Goal: Task Accomplishment & Management: Use online tool/utility

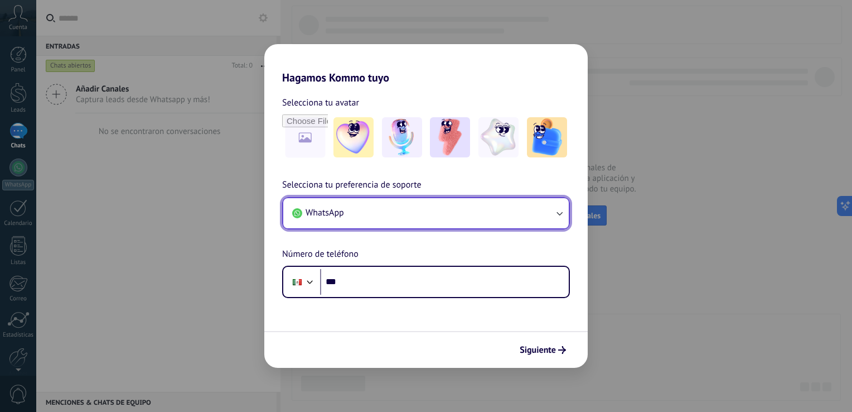
click at [374, 215] on button "WhatsApp" at bounding box center [426, 213] width 286 height 30
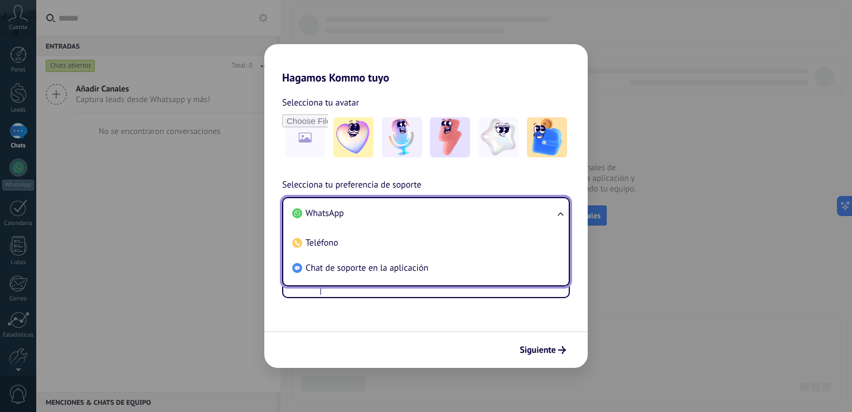
click at [374, 215] on li "WhatsApp" at bounding box center [424, 213] width 272 height 25
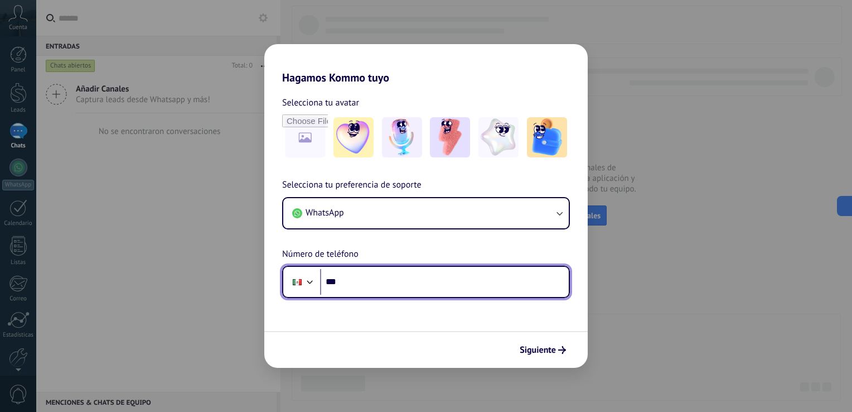
click at [375, 281] on input "***" at bounding box center [444, 282] width 249 height 26
type input "**********"
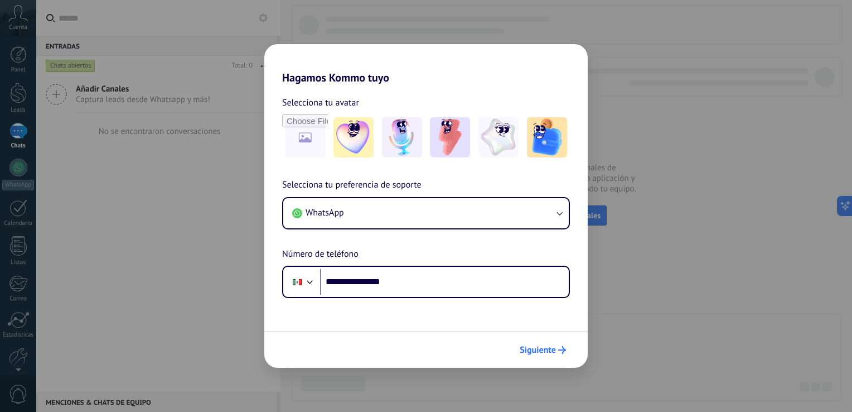
click at [527, 356] on button "Siguiente" at bounding box center [543, 349] width 56 height 19
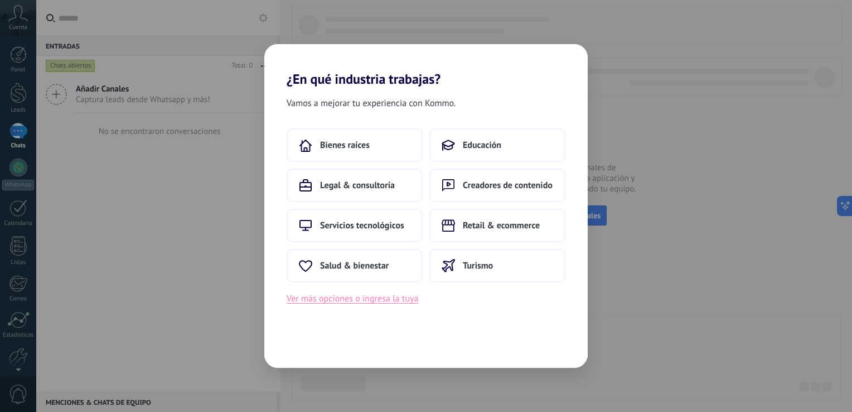
click at [377, 296] on button "Ver más opciones o ingresa la tuya" at bounding box center [353, 298] width 132 height 15
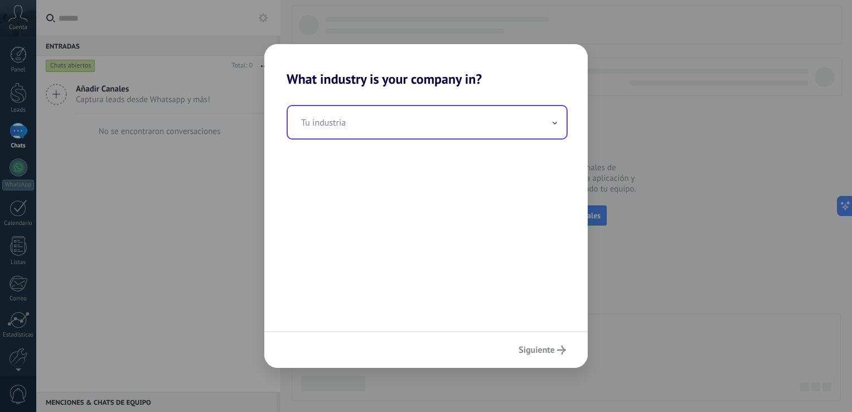
click at [386, 133] on input "text" at bounding box center [427, 122] width 279 height 32
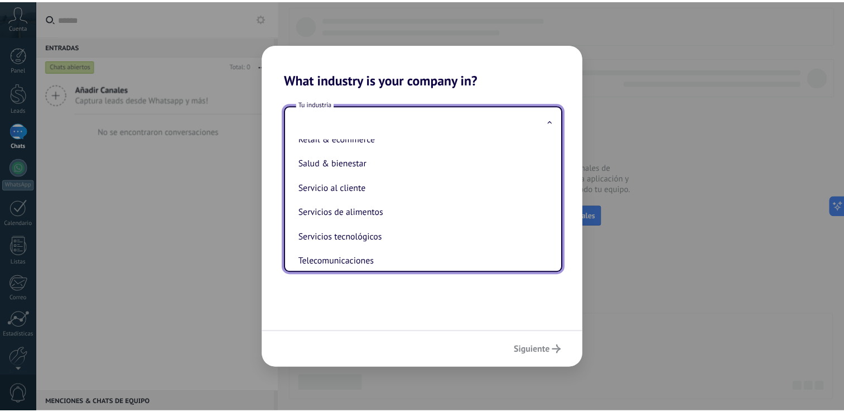
scroll to position [237, 0]
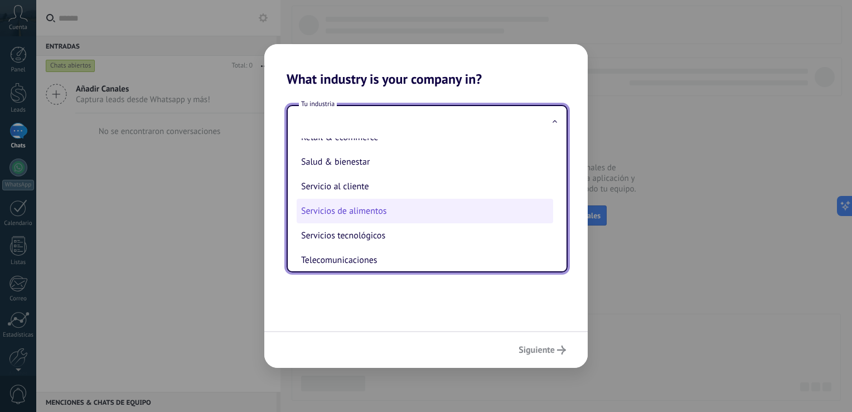
click at [402, 218] on li "Servicios de alimentos" at bounding box center [425, 211] width 257 height 25
type input "**********"
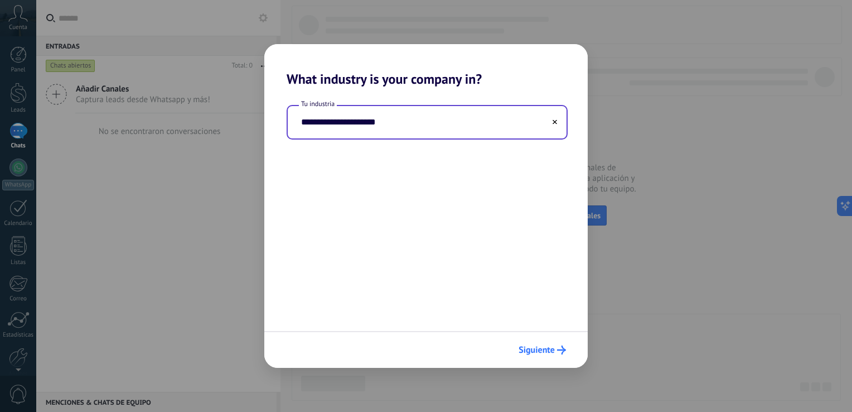
click at [537, 354] on span "Siguiente" at bounding box center [537, 350] width 36 height 8
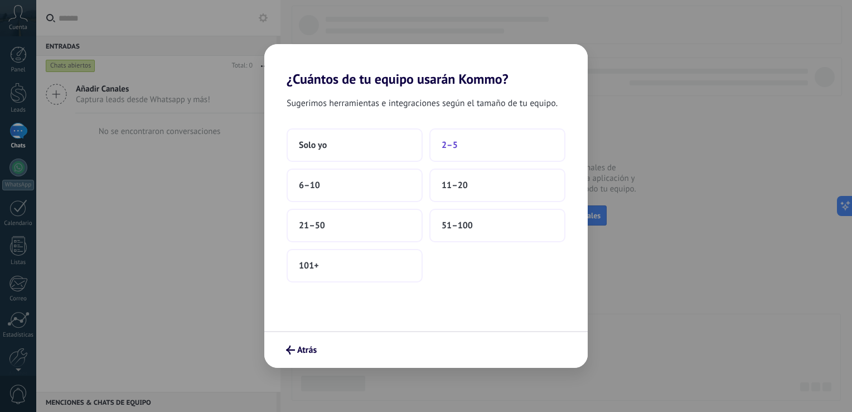
click at [452, 148] on span "2–5" at bounding box center [450, 144] width 16 height 11
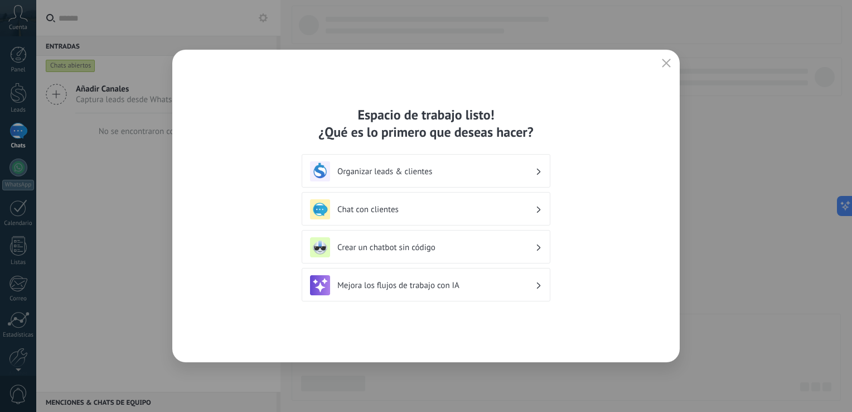
click at [448, 166] on h3 "Organizar leads & clientes" at bounding box center [436, 171] width 198 height 11
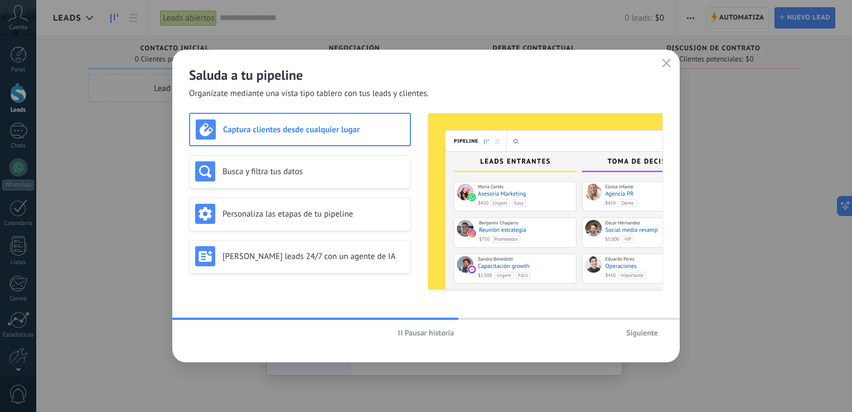
click at [274, 131] on h3 "Captura clientes desde cualquier lugar" at bounding box center [313, 129] width 181 height 11
click at [631, 329] on span "Siguiente" at bounding box center [642, 333] width 32 height 8
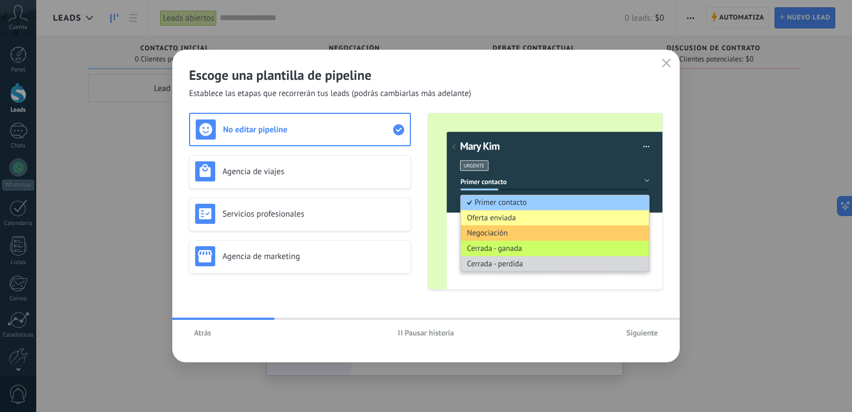
click at [631, 329] on span "Siguiente" at bounding box center [642, 333] width 32 height 8
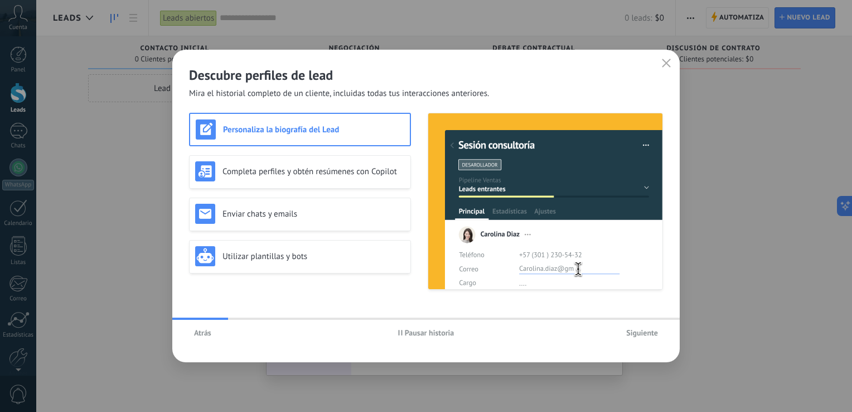
click at [631, 329] on span "Siguiente" at bounding box center [642, 333] width 32 height 8
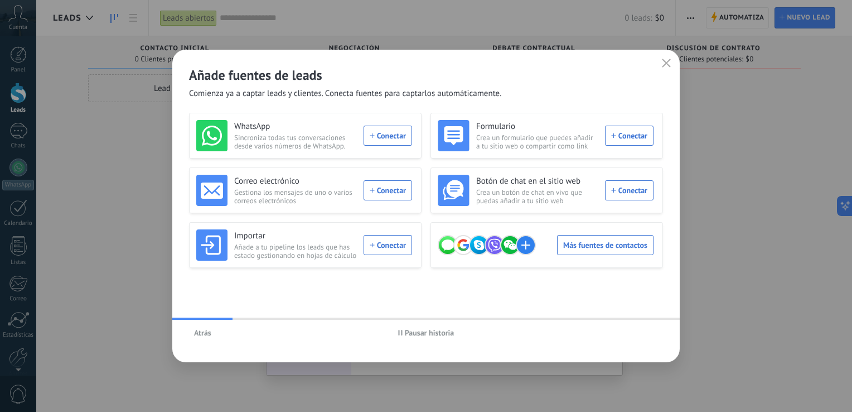
click at [658, 67] on h2 "Añade fuentes de leads" at bounding box center [426, 74] width 474 height 17
click at [664, 61] on use "button" at bounding box center [667, 63] width 8 height 8
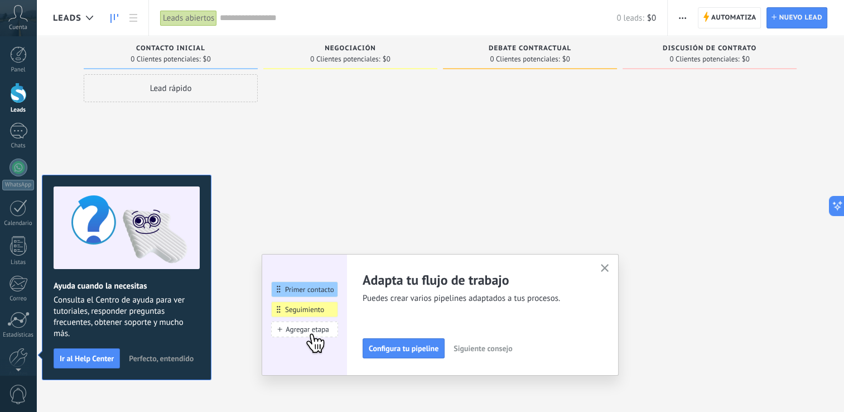
click at [17, 91] on div at bounding box center [18, 93] width 17 height 21
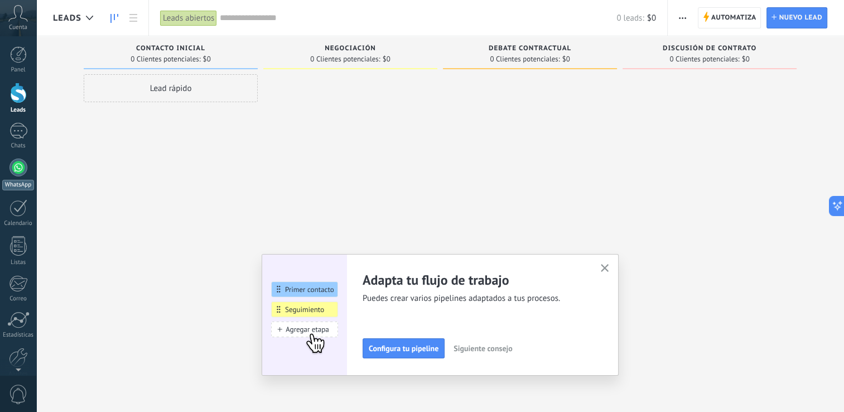
click at [15, 175] on div at bounding box center [18, 167] width 18 height 18
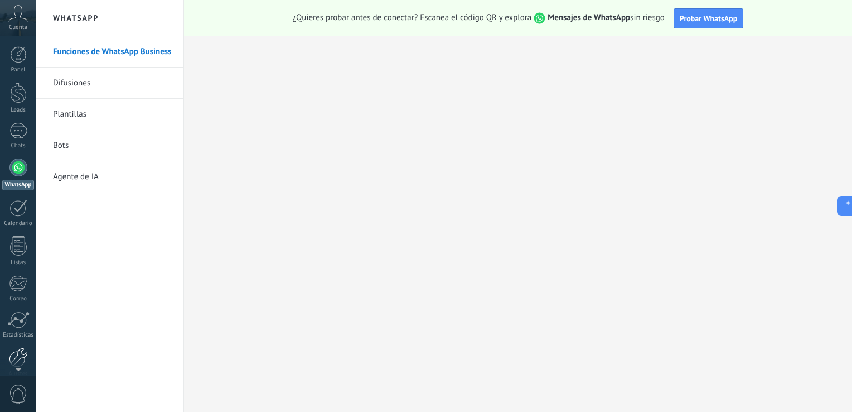
click at [21, 352] on div at bounding box center [18, 358] width 19 height 20
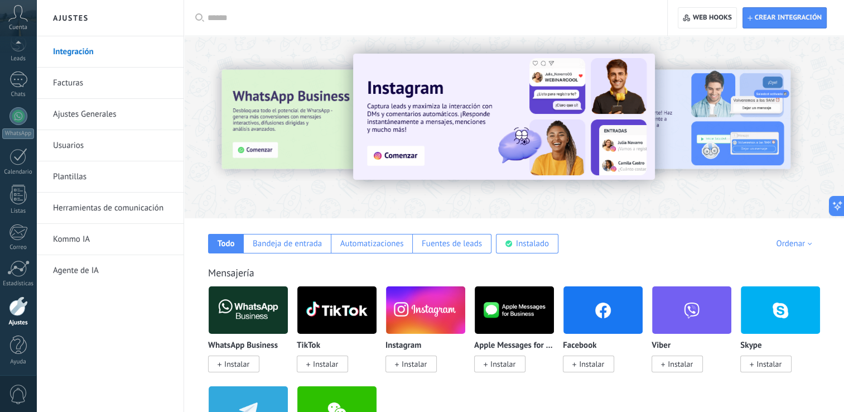
click at [257, 307] on img at bounding box center [248, 310] width 79 height 54
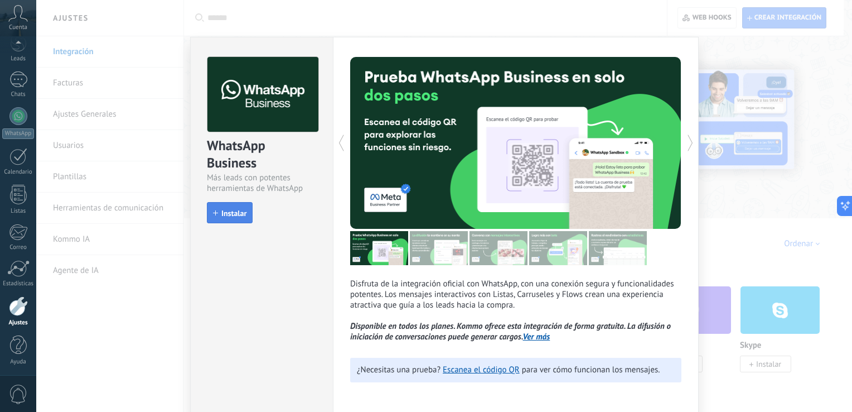
click at [224, 214] on span "Instalar" at bounding box center [233, 213] width 25 height 8
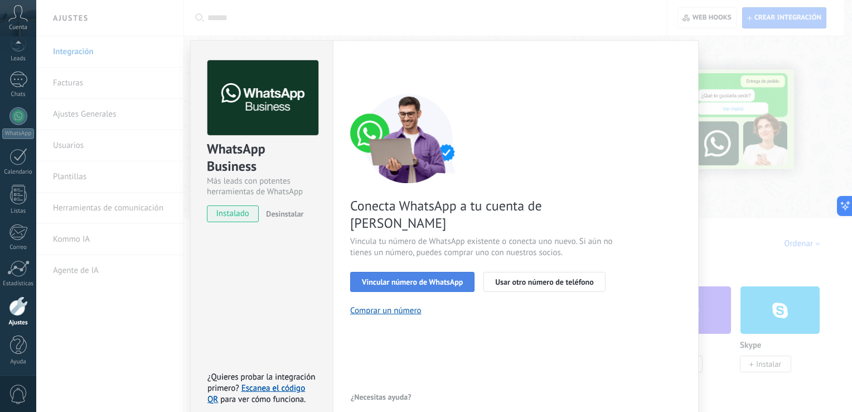
click at [423, 272] on button "Vincular número de WhatsApp" at bounding box center [412, 282] width 124 height 20
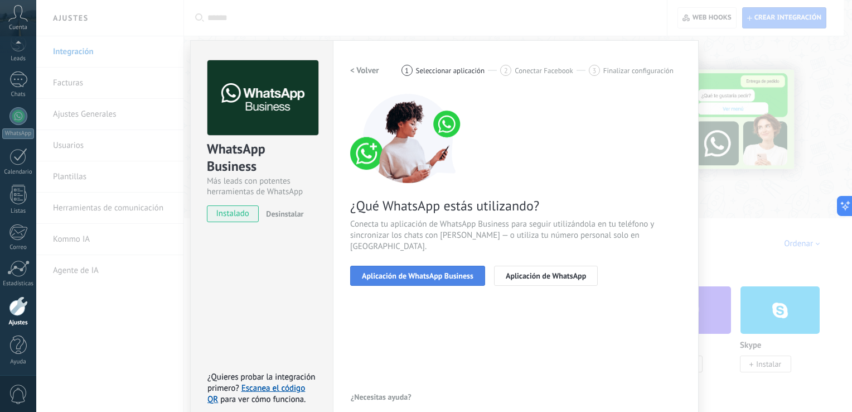
click at [430, 269] on button "Aplicación de WhatsApp Business" at bounding box center [417, 276] width 135 height 20
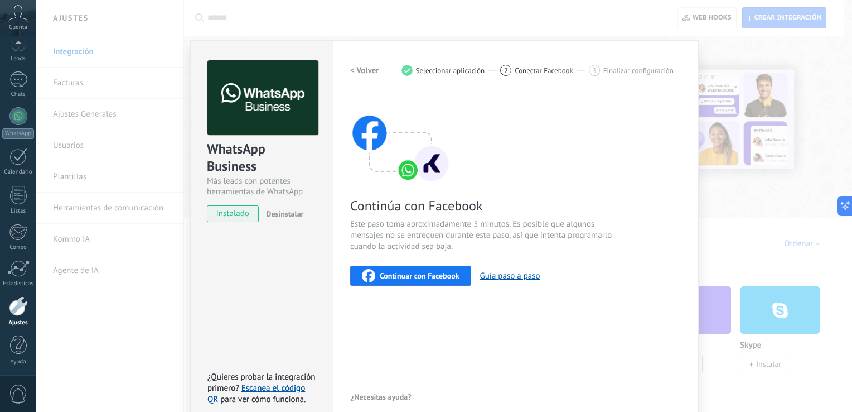
click at [447, 277] on span "Continuar con Facebook" at bounding box center [420, 276] width 80 height 8
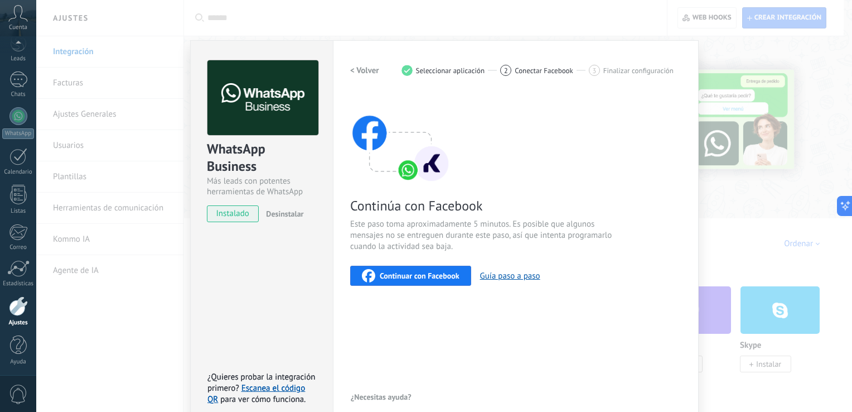
click at [355, 74] on h2 "< Volver" at bounding box center [364, 70] width 29 height 11
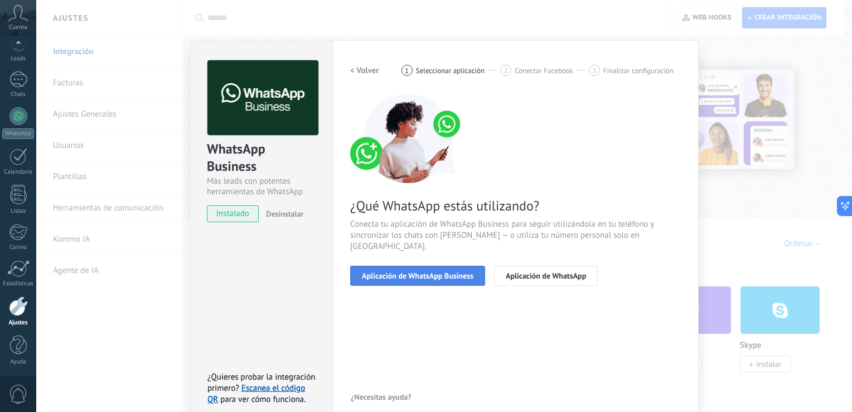
click at [442, 272] on span "Aplicación de WhatsApp Business" at bounding box center [418, 276] width 112 height 8
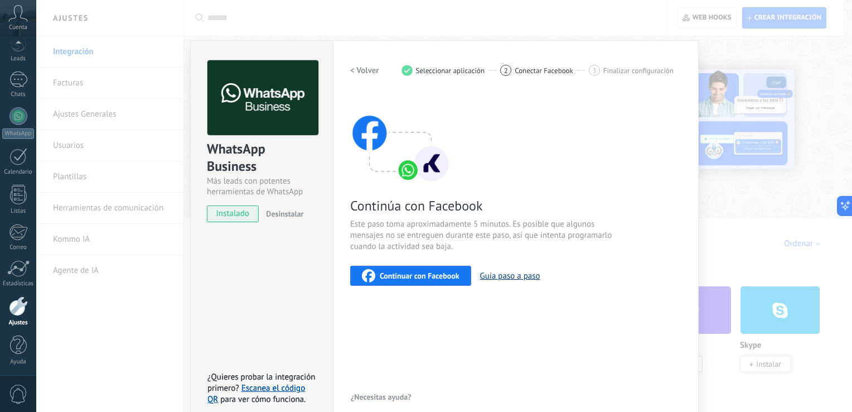
click at [498, 276] on button "Guía paso a paso" at bounding box center [510, 276] width 60 height 11
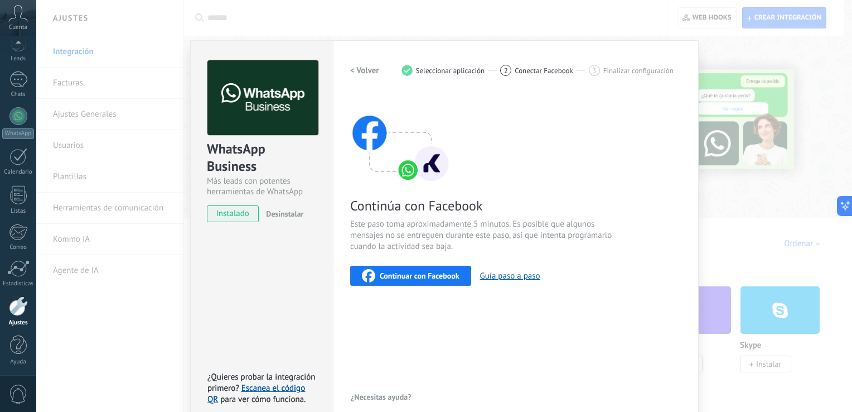
click at [408, 279] on span "Continuar con Facebook" at bounding box center [420, 276] width 80 height 8
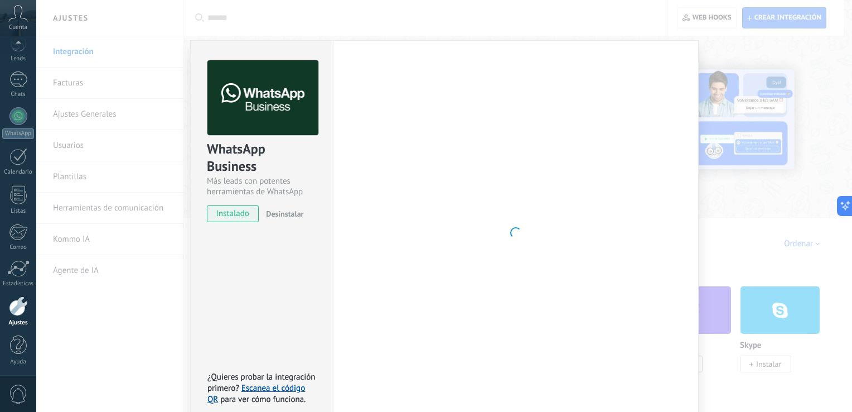
click at [834, 40] on div "WhatsApp Business Más leads con potentes herramientas de WhatsApp instalado Des…" at bounding box center [444, 206] width 816 height 412
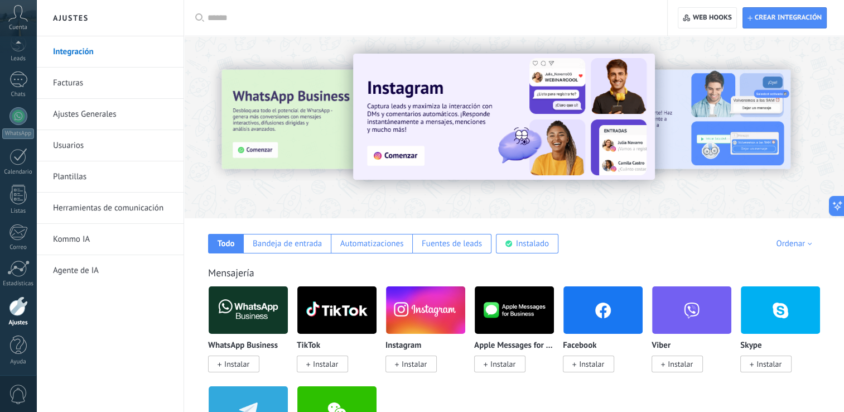
click at [254, 310] on img at bounding box center [248, 310] width 79 height 54
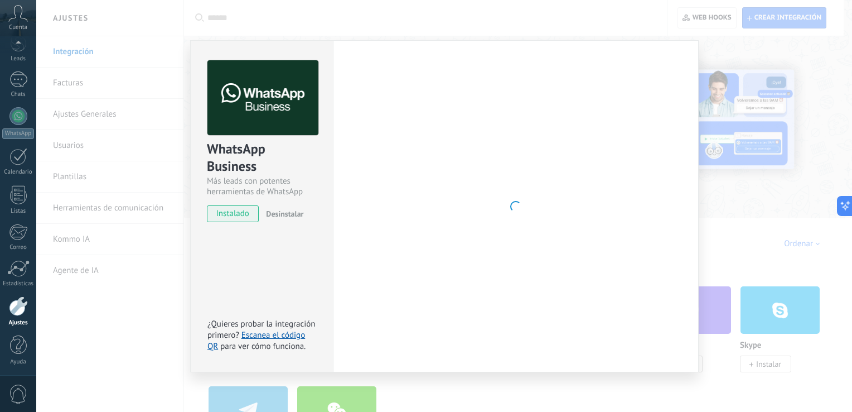
click at [245, 315] on div "WhatsApp Business Más leads con potentes herramientas de WhatsApp instalado Des…" at bounding box center [261, 206] width 143 height 332
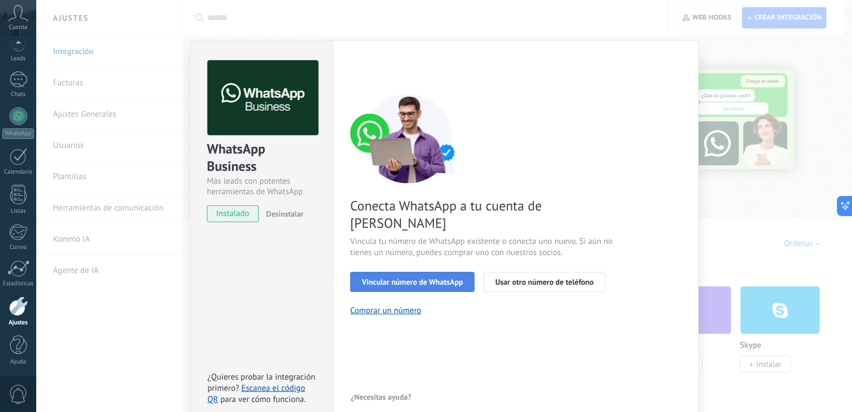
click at [432, 273] on button "Vincular número de WhatsApp" at bounding box center [412, 282] width 124 height 20
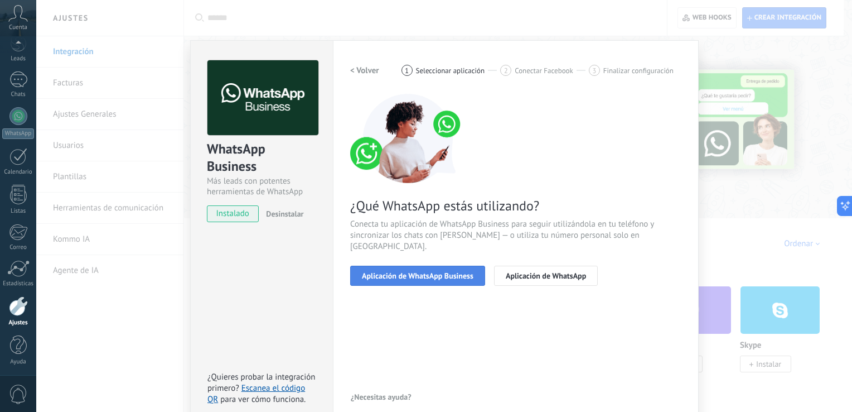
click at [437, 272] on span "Aplicación de WhatsApp Business" at bounding box center [418, 276] width 112 height 8
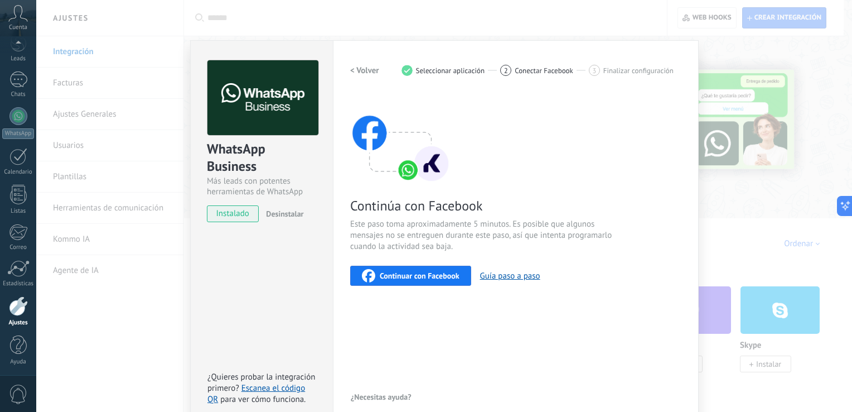
click at [451, 272] on span "Continuar con Facebook" at bounding box center [420, 276] width 80 height 8
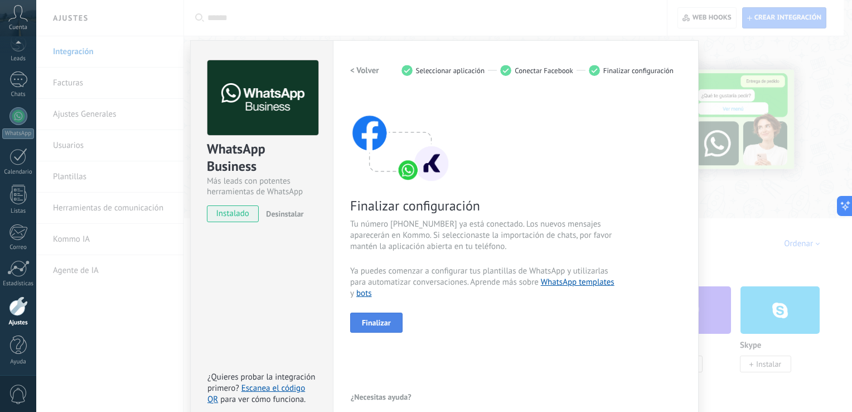
click at [379, 319] on span "Finalizar" at bounding box center [376, 323] width 29 height 8
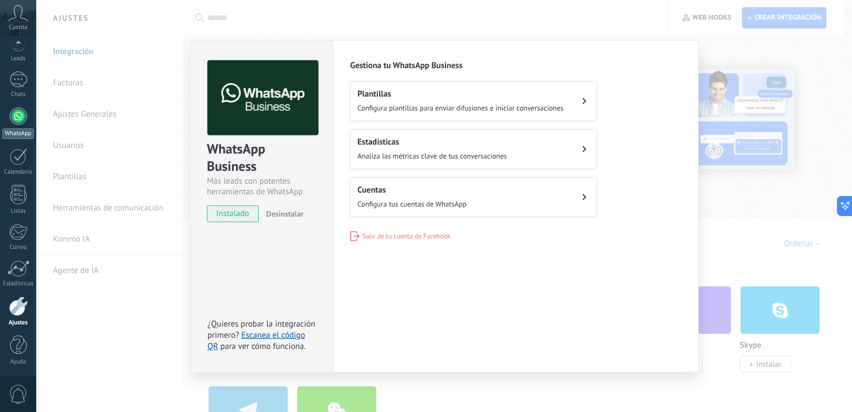
click at [18, 117] on div at bounding box center [18, 116] width 18 height 18
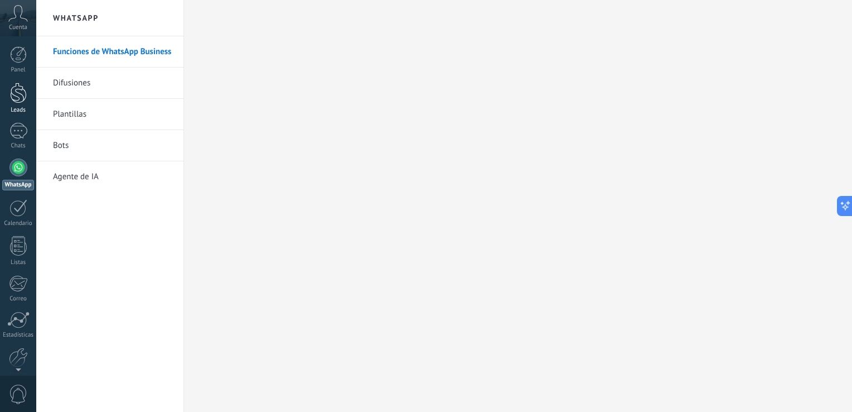
click at [16, 93] on div at bounding box center [18, 93] width 17 height 21
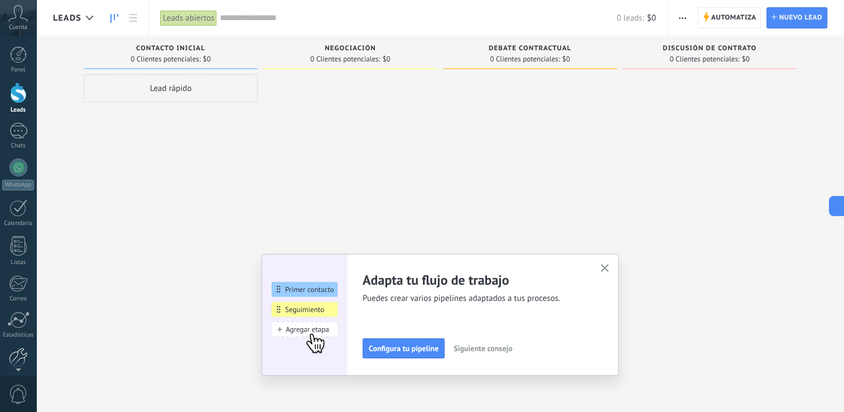
click at [18, 350] on div at bounding box center [18, 358] width 19 height 20
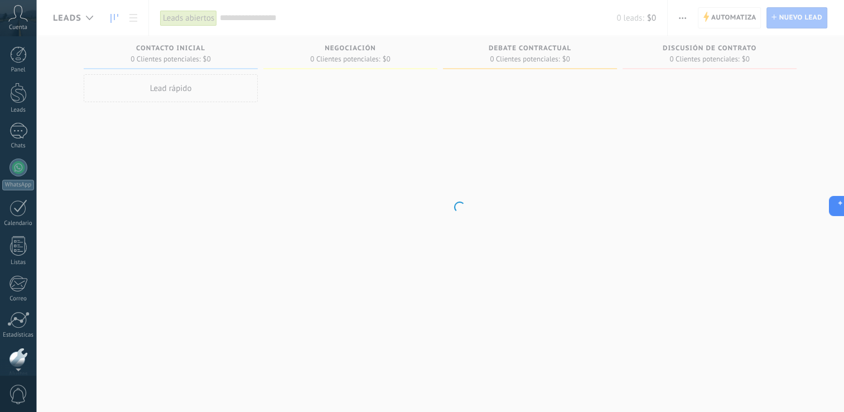
scroll to position [51, 0]
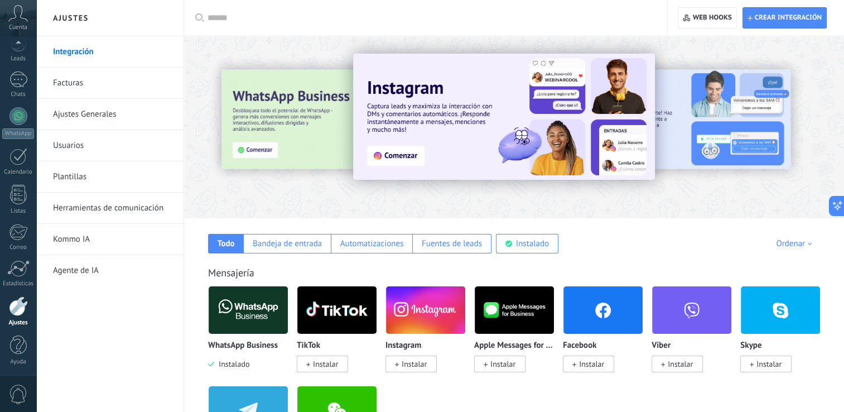
click at [144, 54] on link "Integración" at bounding box center [112, 51] width 119 height 31
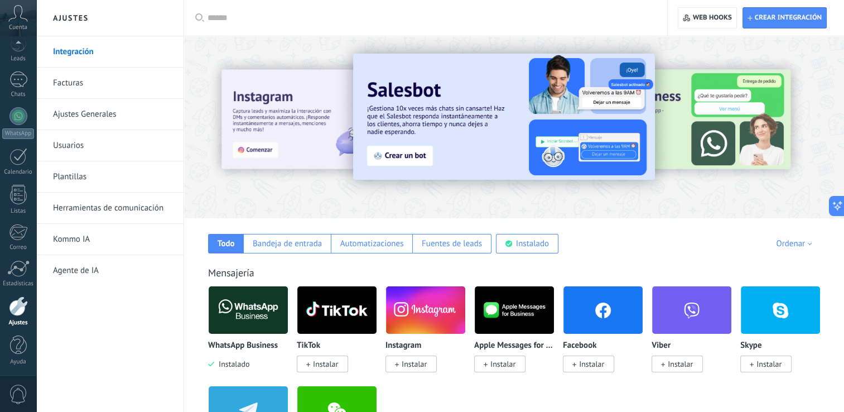
click at [79, 55] on link "Integración" at bounding box center [112, 51] width 119 height 31
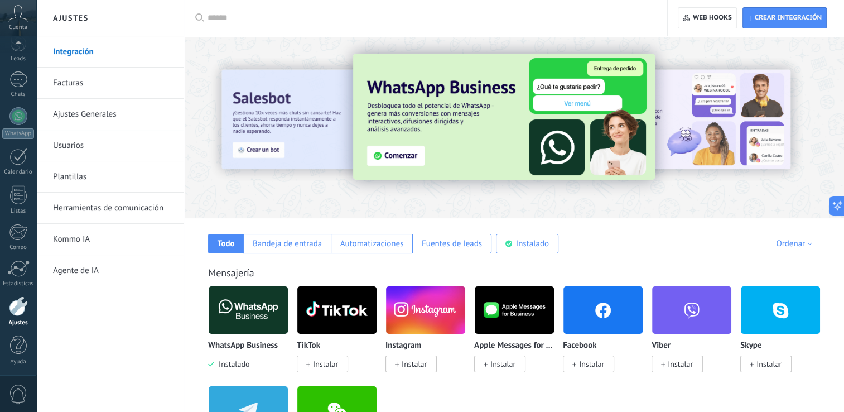
click at [79, 55] on link "Integración" at bounding box center [112, 51] width 119 height 31
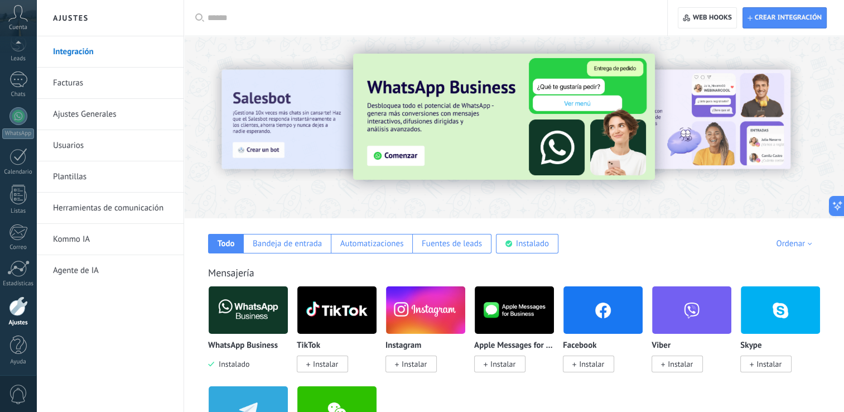
click at [79, 55] on link "Integración" at bounding box center [112, 51] width 119 height 31
click at [80, 110] on link "Ajustes Generales" at bounding box center [112, 114] width 119 height 31
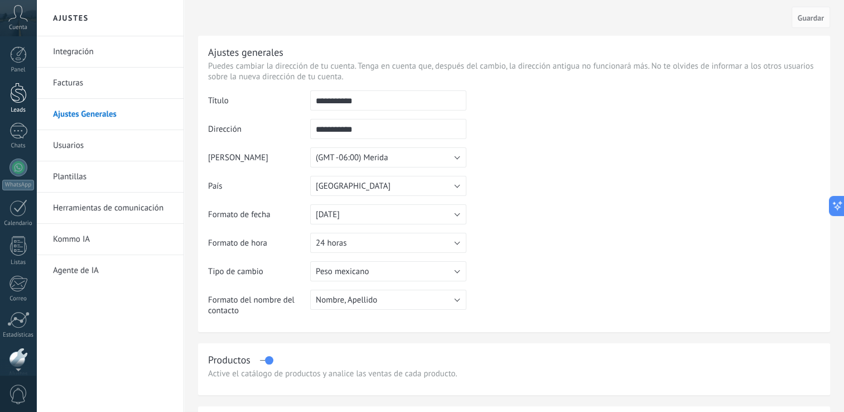
click at [20, 91] on div at bounding box center [18, 93] width 17 height 21
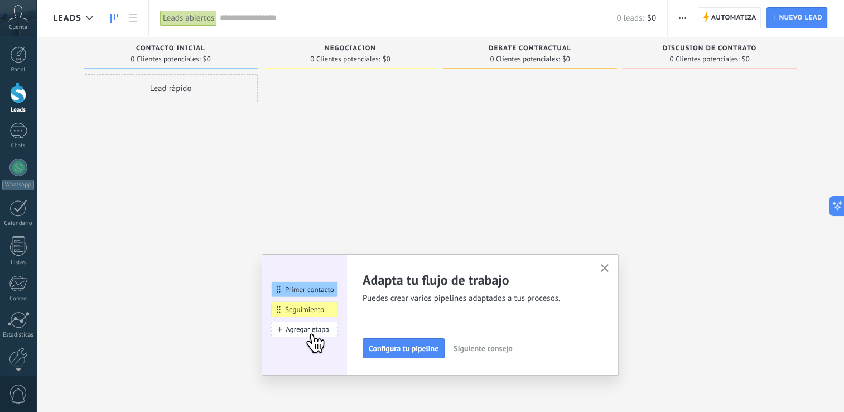
click at [184, 92] on div "Lead rápido" at bounding box center [171, 88] width 174 height 28
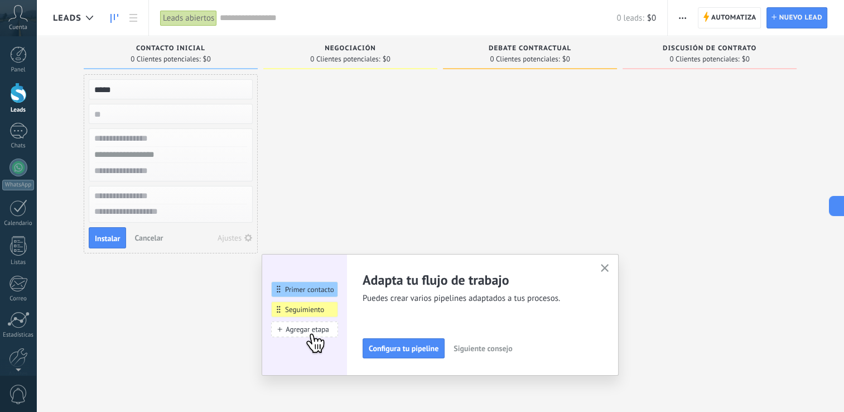
type input "*****"
click at [337, 166] on div at bounding box center [350, 207] width 174 height 266
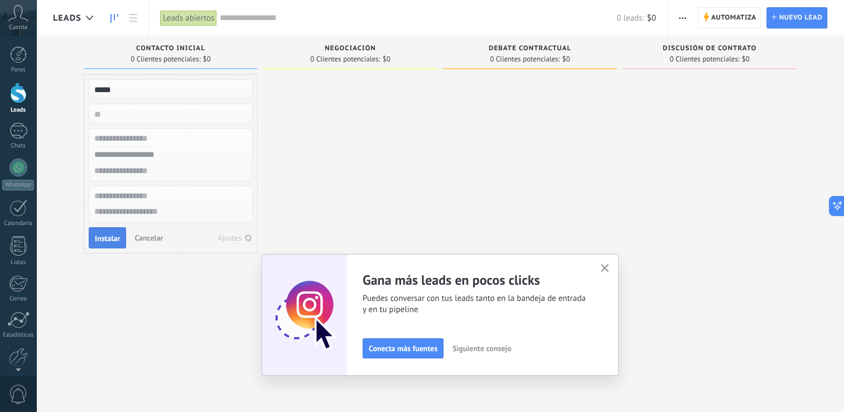
click at [116, 242] on button "Instalar" at bounding box center [107, 237] width 37 height 21
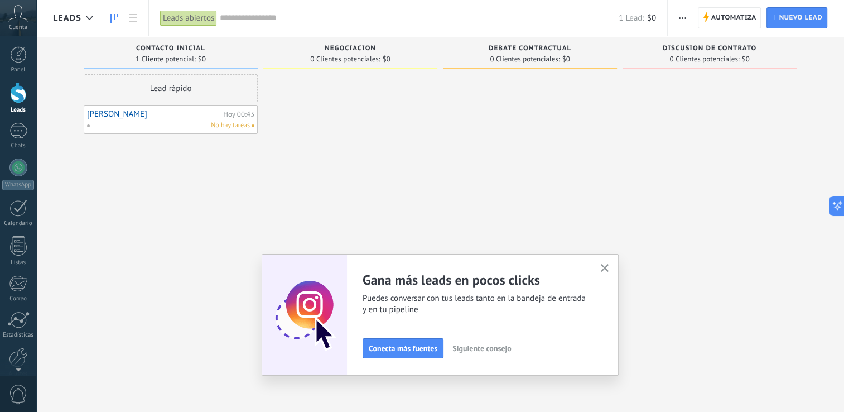
click at [183, 93] on div "Lead rápido" at bounding box center [171, 88] width 174 height 28
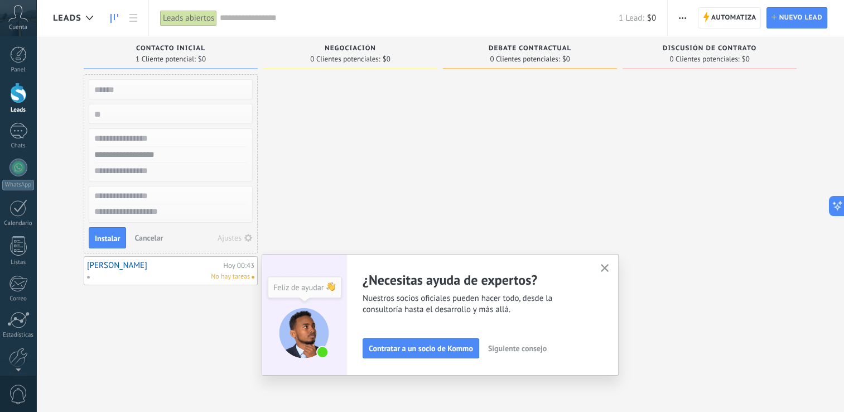
click at [119, 117] on input "numeric" at bounding box center [169, 114] width 163 height 16
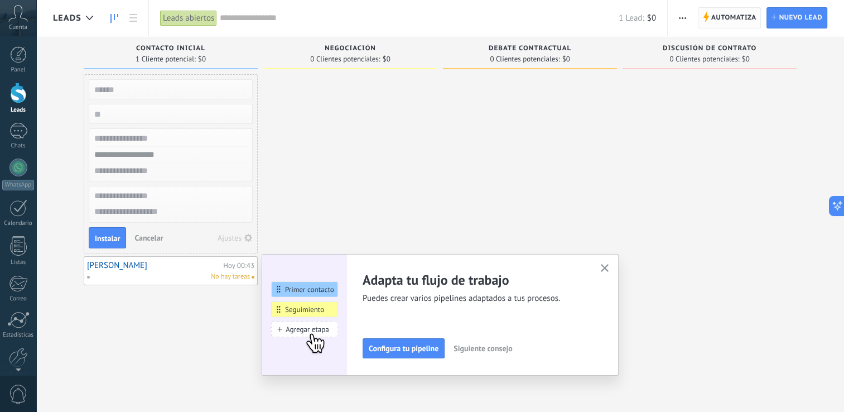
click at [741, 17] on span "Automatiza" at bounding box center [733, 18] width 45 height 20
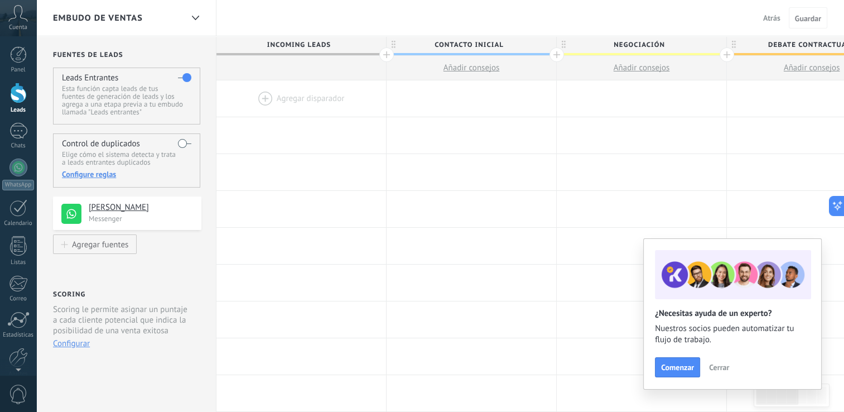
click at [278, 96] on div at bounding box center [301, 98] width 170 height 36
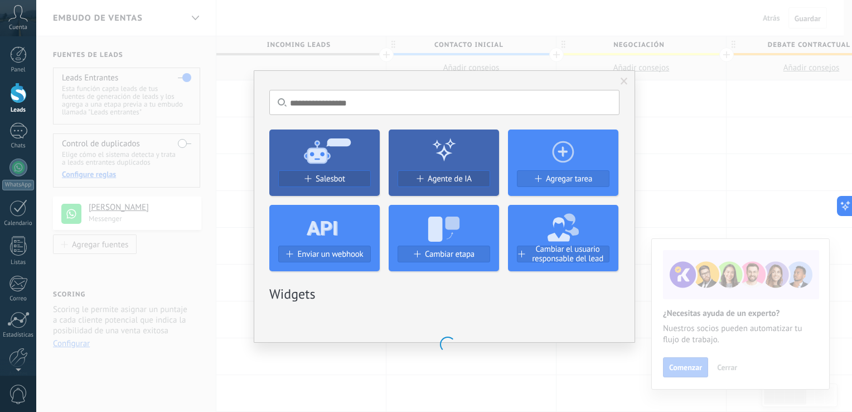
click at [332, 155] on icon at bounding box center [324, 150] width 110 height 40
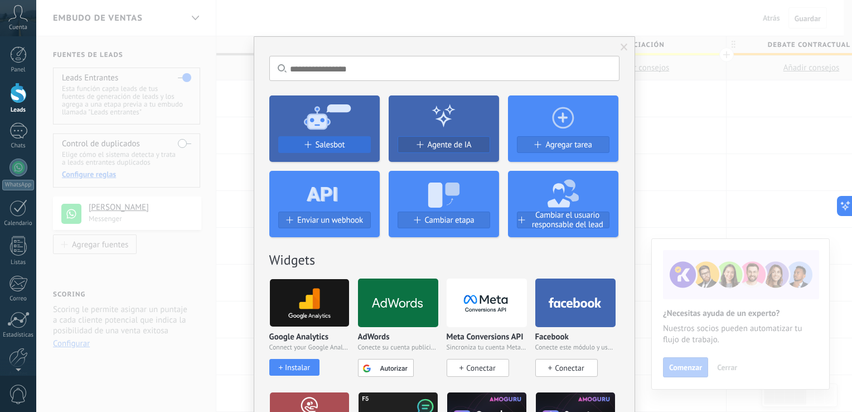
click at [325, 144] on span "Salesbot" at bounding box center [331, 144] width 30 height 9
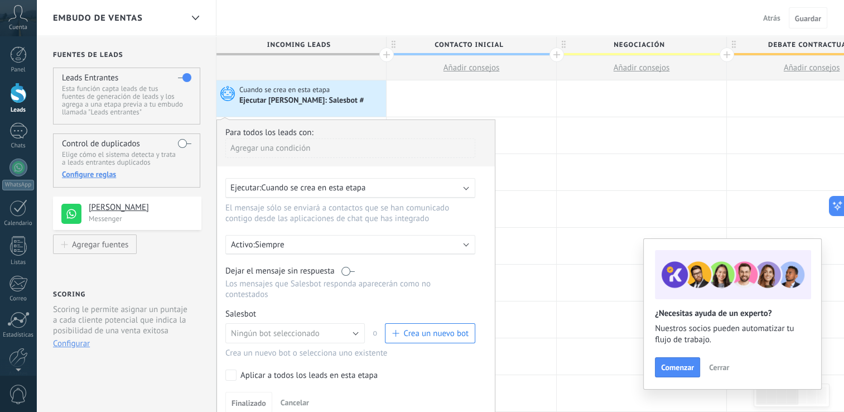
click at [425, 328] on span "Crea un nuevo bot" at bounding box center [435, 333] width 65 height 11
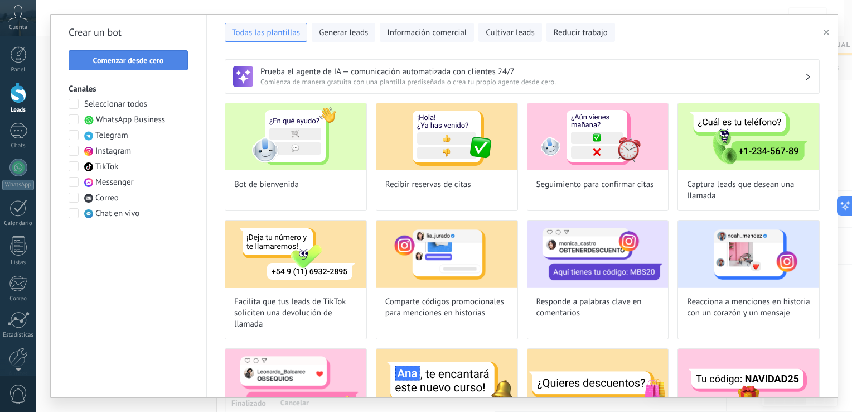
click at [146, 59] on span "Comenzar desde cero" at bounding box center [128, 60] width 71 height 8
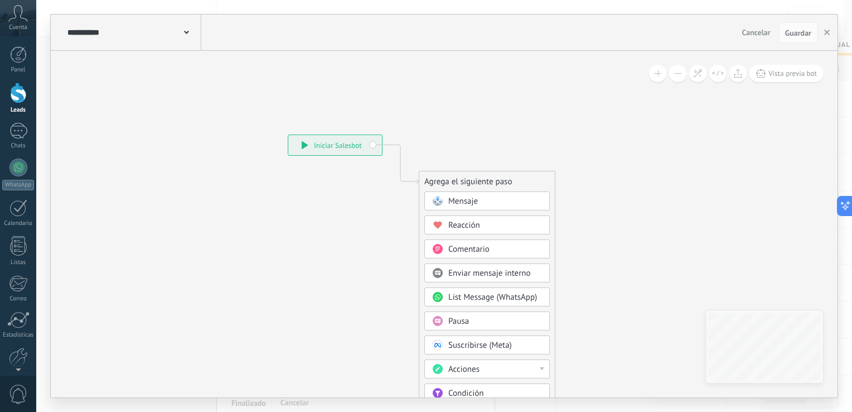
click at [459, 196] on span "Mensaje" at bounding box center [463, 201] width 30 height 11
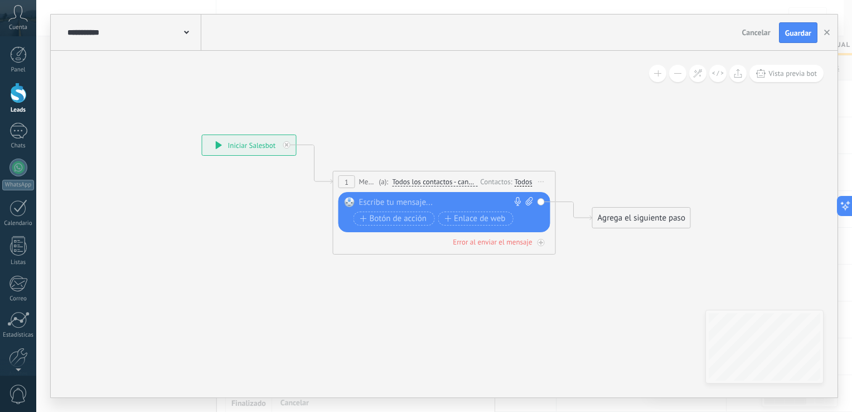
click at [453, 186] on span "Todos los contactos - canales seleccionados" at bounding box center [434, 181] width 85 height 9
click at [453, 186] on button "Todos los contactos - canales seleccionados" at bounding box center [456, 182] width 139 height 20
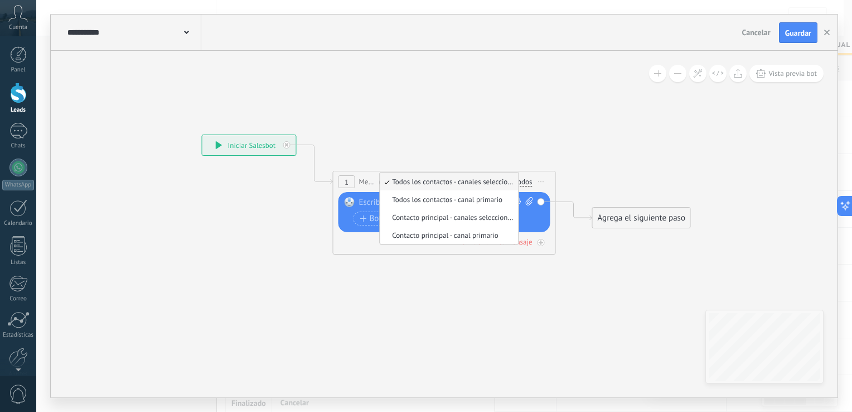
click at [365, 204] on div at bounding box center [442, 202] width 166 height 11
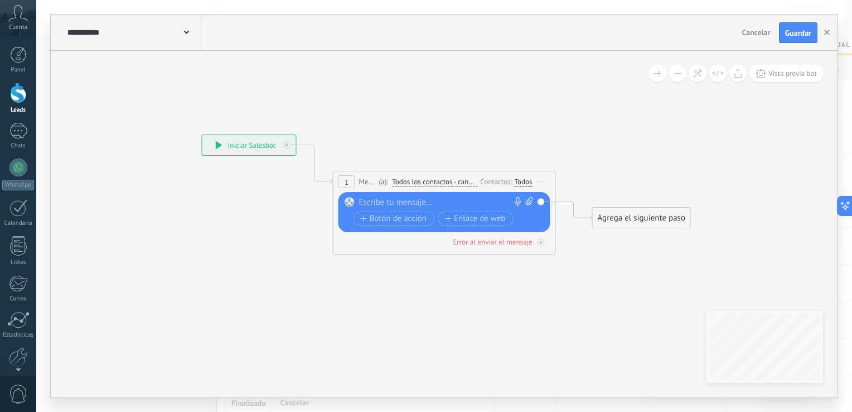
click at [365, 204] on div at bounding box center [442, 202] width 166 height 11
click at [402, 220] on span "Botón de acción" at bounding box center [393, 218] width 67 height 9
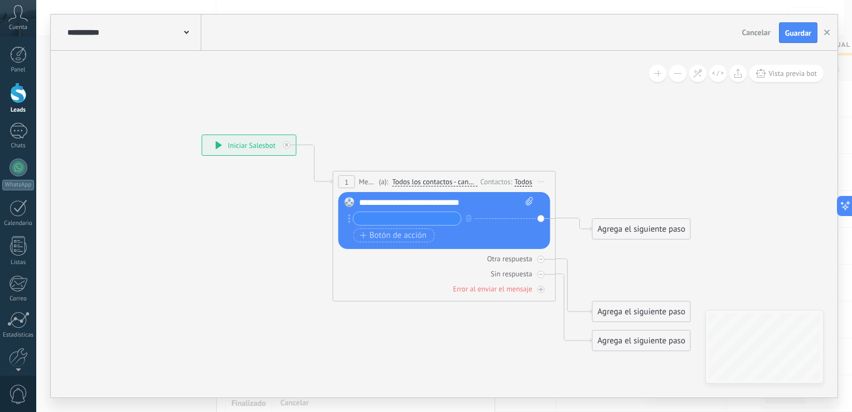
click at [612, 191] on icon at bounding box center [427, 243] width 1009 height 774
click at [408, 233] on span "Botón de acción" at bounding box center [393, 235] width 67 height 9
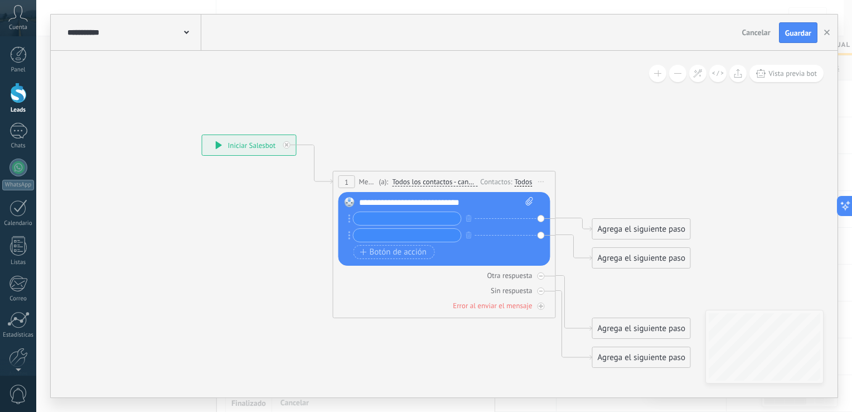
click at [345, 178] on span "1" at bounding box center [347, 181] width 4 height 9
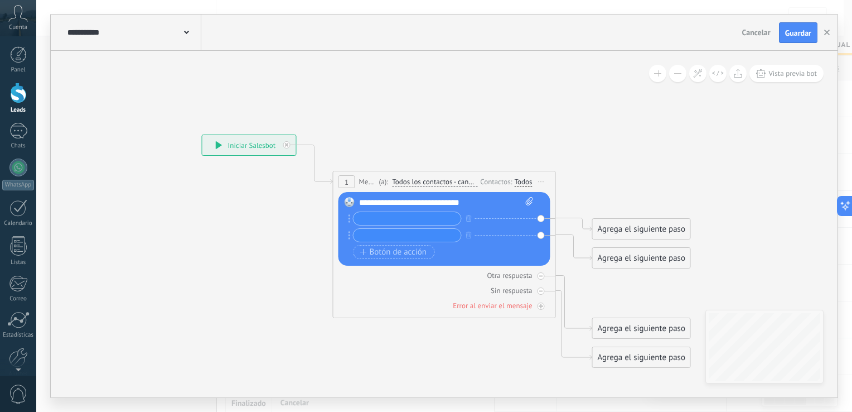
click at [345, 178] on span "1" at bounding box center [347, 181] width 4 height 9
click at [492, 307] on div "Error al enviar el mensaje" at bounding box center [492, 305] width 79 height 9
click at [286, 146] on icon at bounding box center [287, 145] width 4 height 4
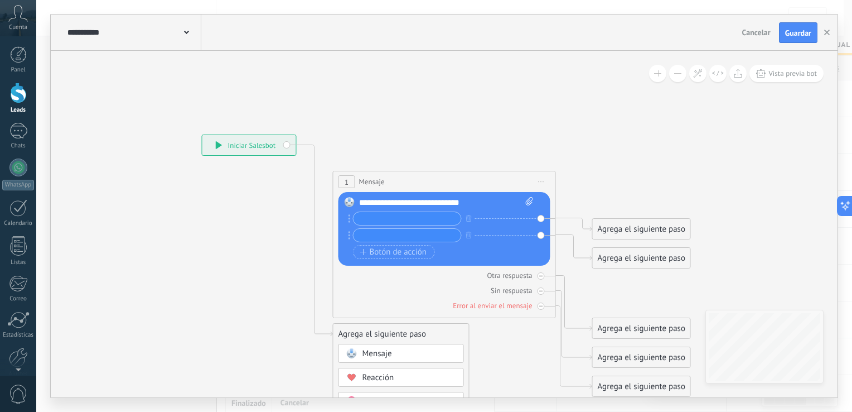
click at [286, 146] on div "**********" at bounding box center [249, 145] width 94 height 20
click at [760, 30] on span "Cancelar" at bounding box center [756, 32] width 28 height 10
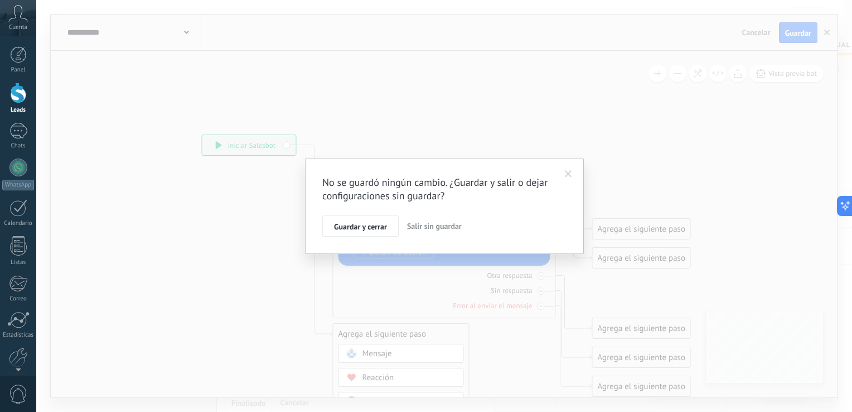
click at [426, 229] on span "Salir sin guardar" at bounding box center [434, 226] width 55 height 10
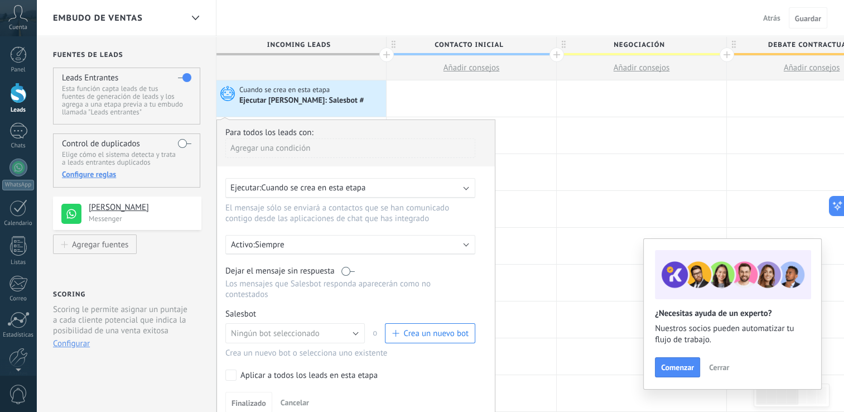
click at [424, 328] on span "Crea un nuevo bot" at bounding box center [435, 333] width 65 height 11
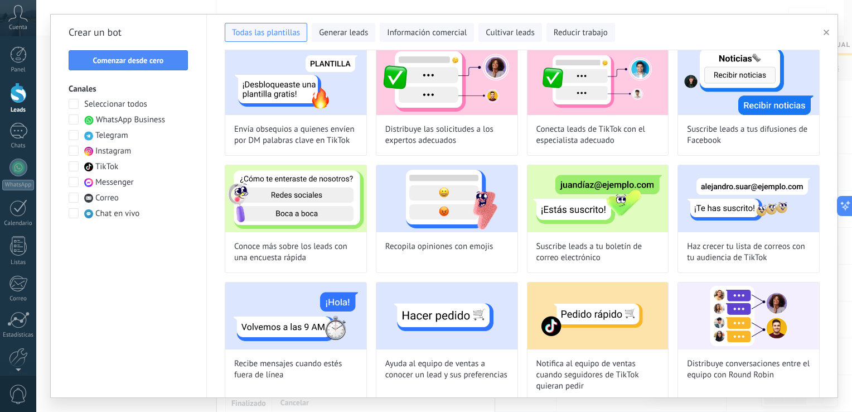
scroll to position [556, 0]
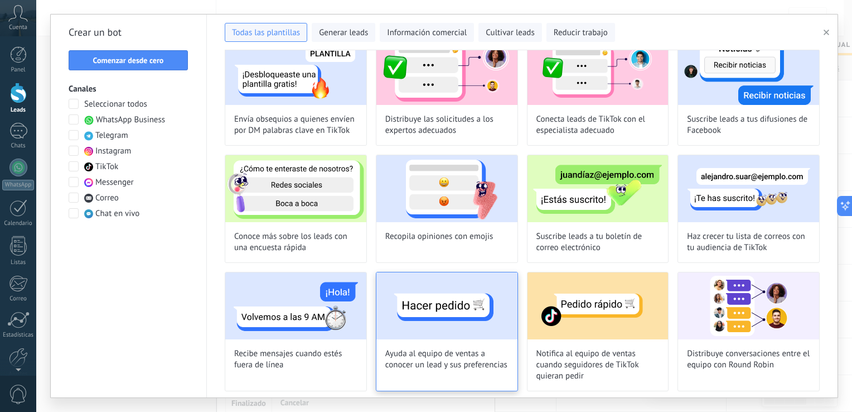
click at [452, 312] on img at bounding box center [447, 305] width 141 height 67
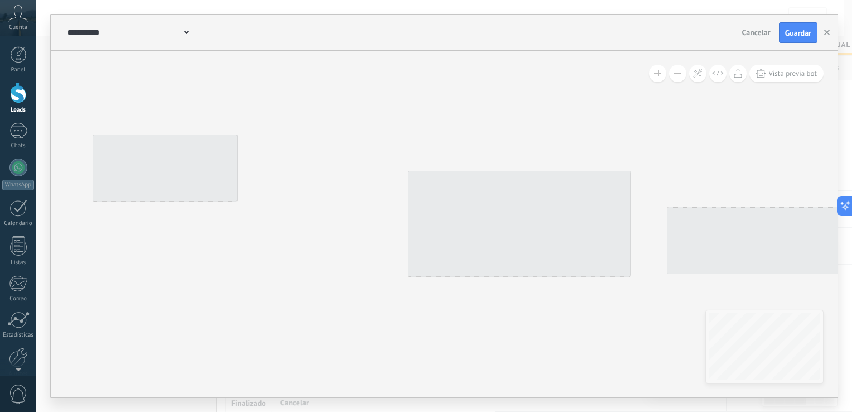
type input "**********"
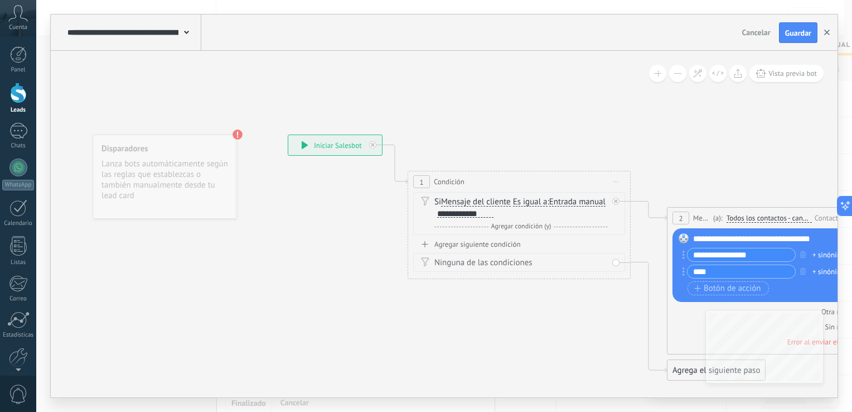
click at [828, 35] on icon "button" at bounding box center [827, 33] width 6 height 6
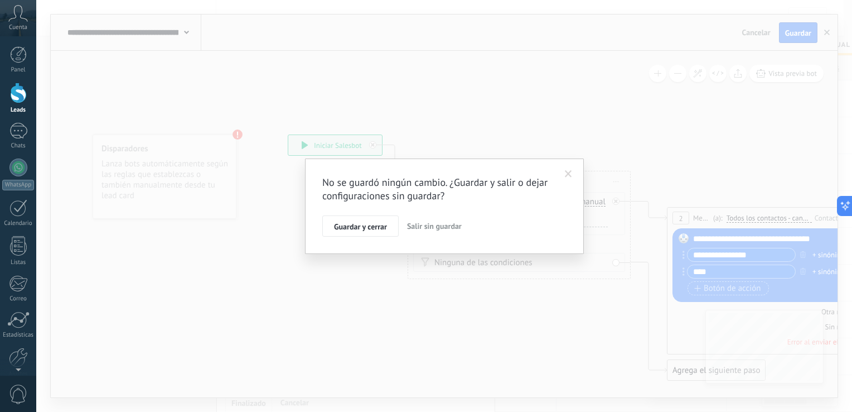
click at [442, 221] on span "Salir sin guardar" at bounding box center [434, 226] width 55 height 10
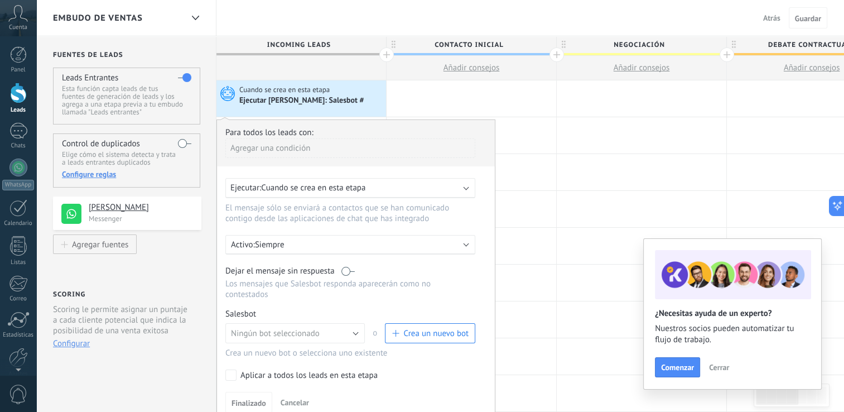
click at [431, 328] on span "Crea un nuevo bot" at bounding box center [435, 333] width 65 height 11
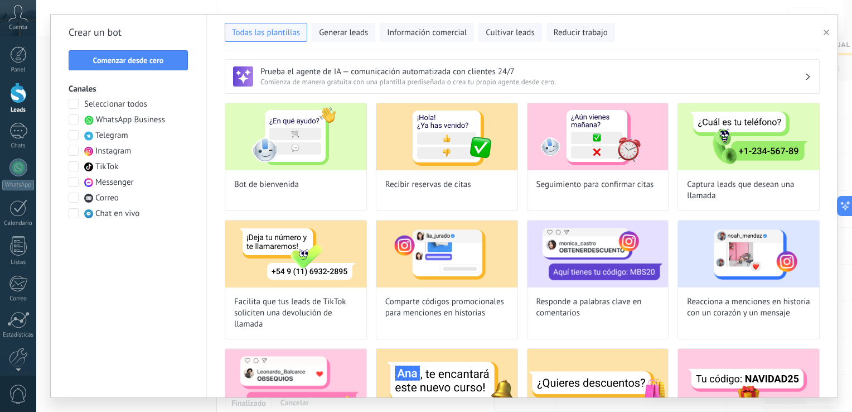
type input "**********"
click at [142, 59] on span "Comenzar desde cero" at bounding box center [128, 60] width 71 height 8
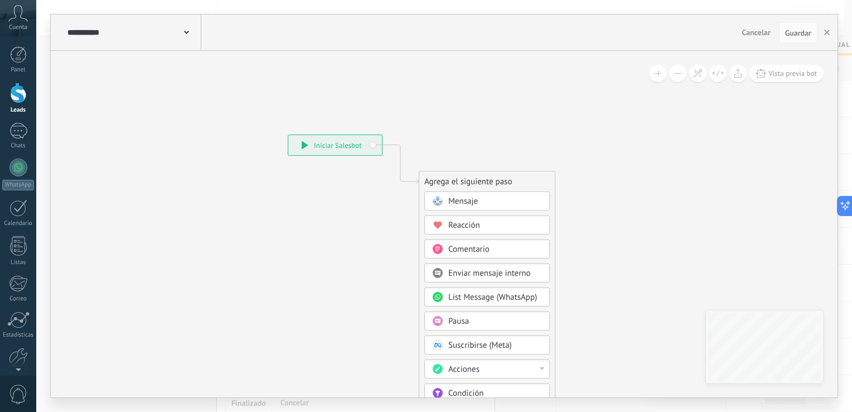
click at [453, 199] on span "Mensaje" at bounding box center [463, 201] width 30 height 11
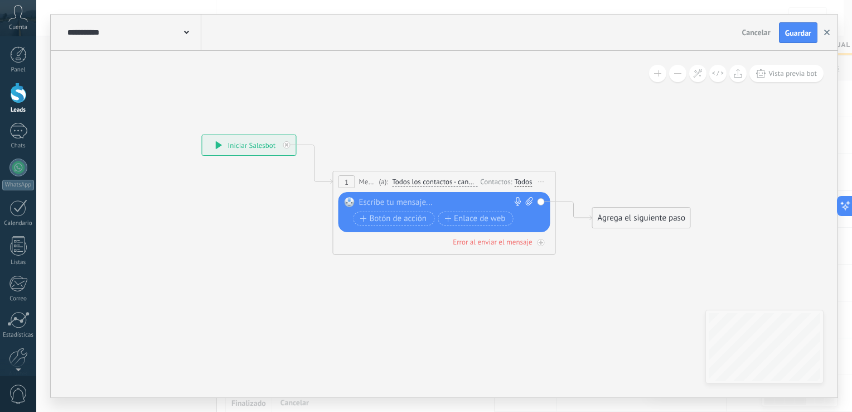
click at [827, 37] on button "button" at bounding box center [827, 32] width 17 height 21
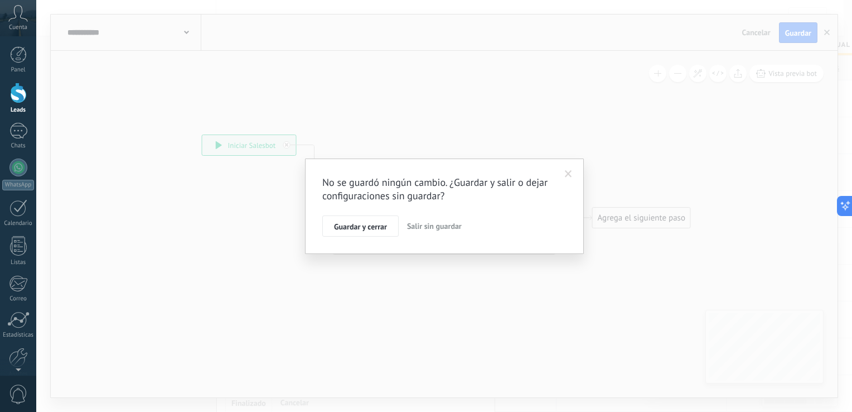
click at [450, 218] on button "Salir sin guardar" at bounding box center [435, 225] width 64 height 21
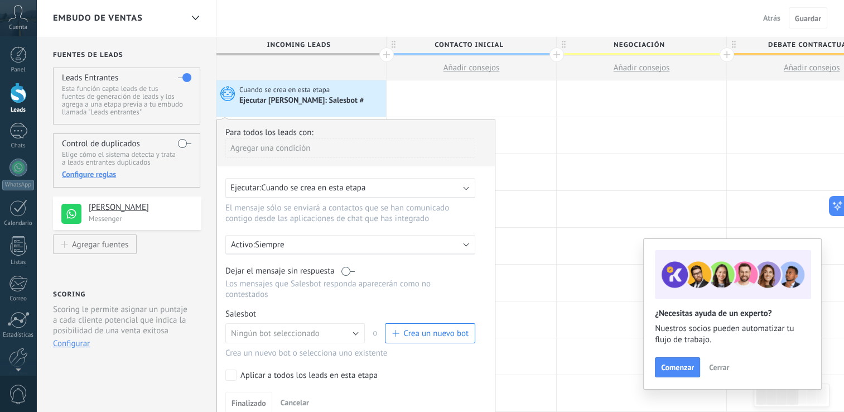
drag, startPoint x: 432, startPoint y: 334, endPoint x: 432, endPoint y: 316, distance: 17.9
click at [432, 323] on div "Ningún bot seleccionado Ningún bot seleccionado o Crea un nuevo bot" at bounding box center [350, 336] width 250 height 26
click at [432, 323] on button "Crea un nuevo bot" at bounding box center [430, 333] width 90 height 20
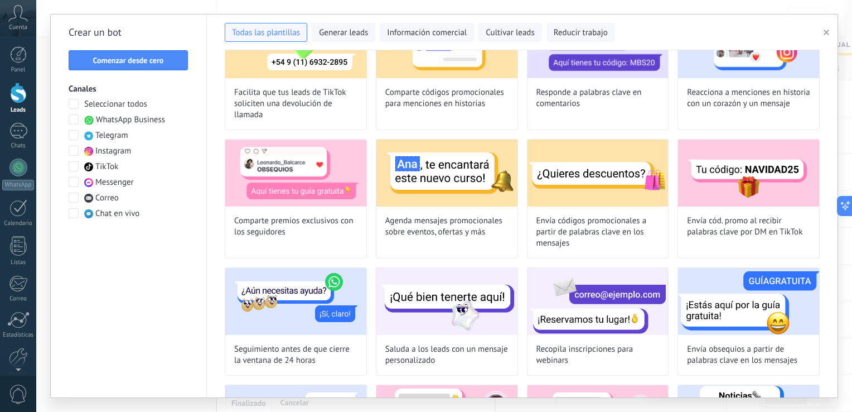
scroll to position [210, 0]
click at [138, 54] on button "Comenzar desde cero" at bounding box center [128, 60] width 119 height 20
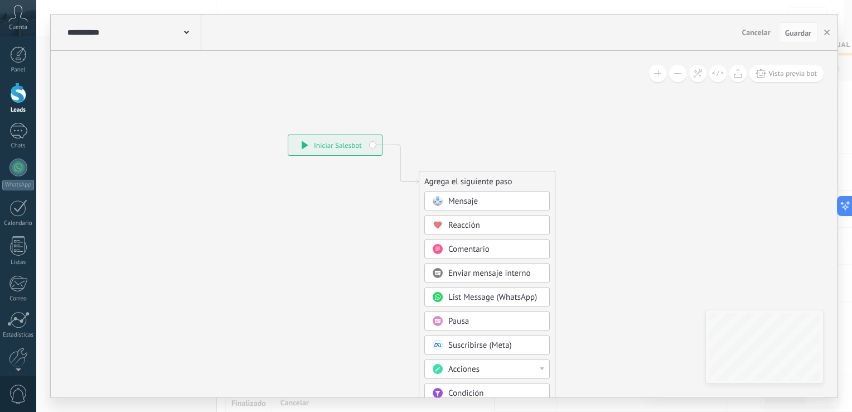
click at [477, 200] on span "Mensaje" at bounding box center [463, 201] width 30 height 11
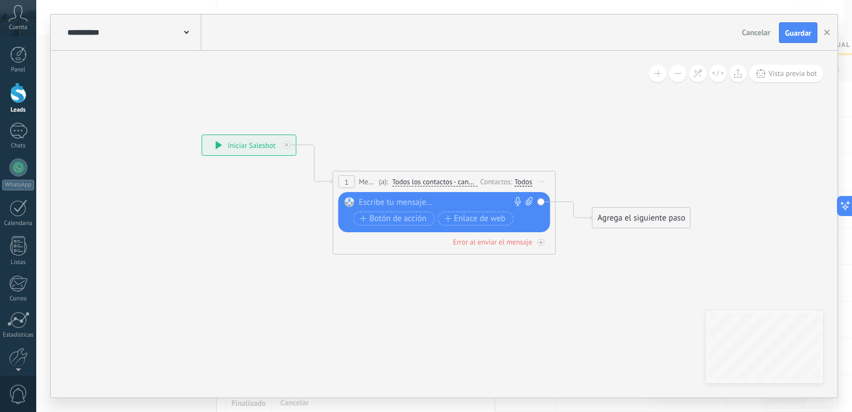
click at [421, 202] on div at bounding box center [442, 202] width 166 height 11
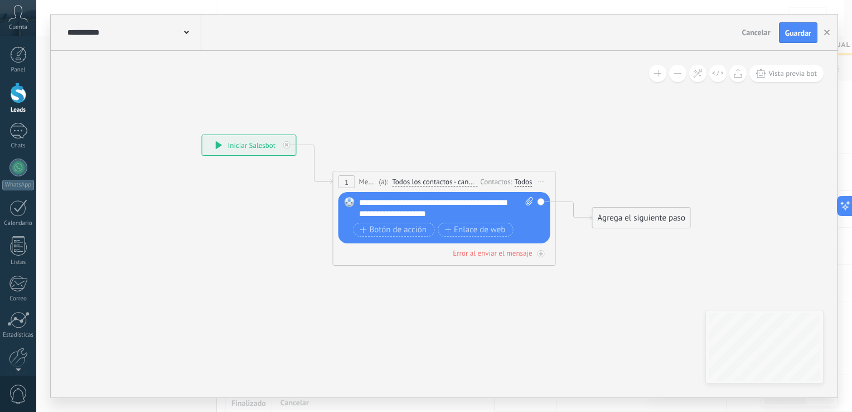
click at [636, 221] on div "Agrega el siguiente paso" at bounding box center [642, 218] width 98 height 18
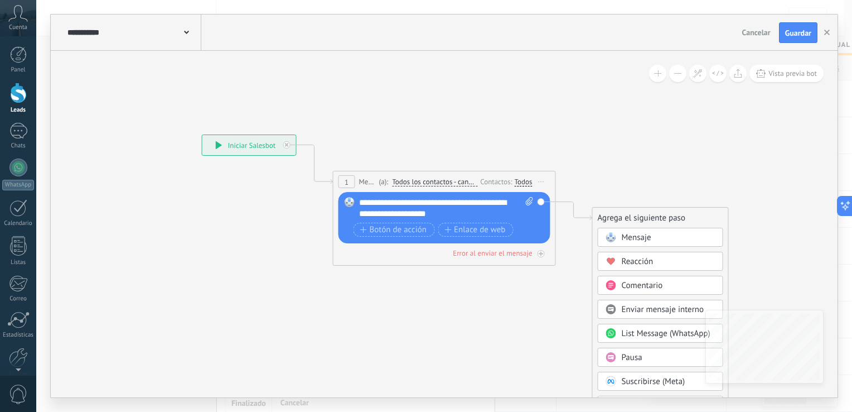
click at [628, 355] on span "Pausa" at bounding box center [632, 357] width 21 height 11
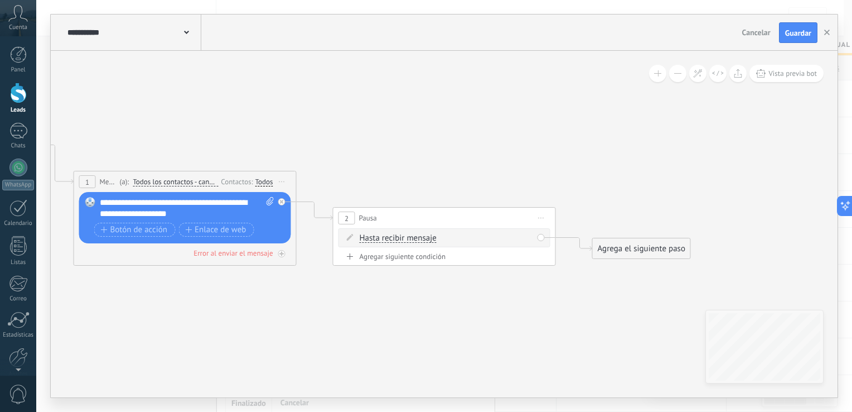
click at [408, 240] on span "Hasta recibir mensaje" at bounding box center [398, 238] width 77 height 9
click at [408, 240] on button "Hasta recibir mensaje" at bounding box center [423, 238] width 139 height 20
click at [401, 256] on span "Temporizador" at bounding box center [415, 258] width 135 height 11
click at [445, 242] on input "*" at bounding box center [442, 238] width 5 height 9
type input "*"
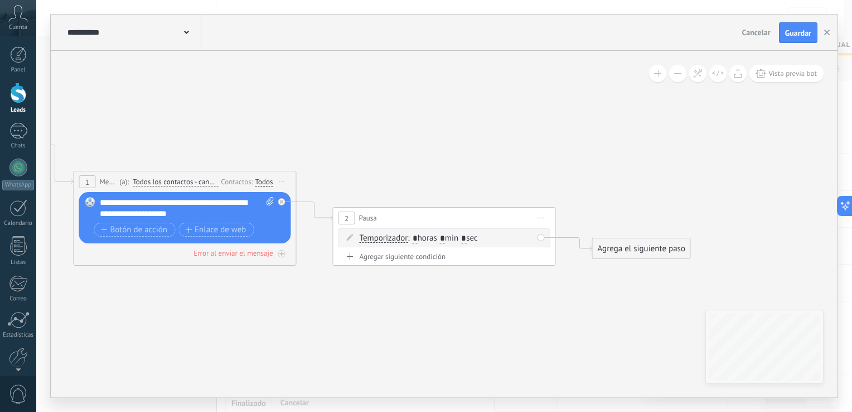
click at [466, 239] on input "*" at bounding box center [463, 238] width 5 height 9
type input "*"
click at [627, 249] on div "Agrega el siguiente paso" at bounding box center [642, 248] width 98 height 18
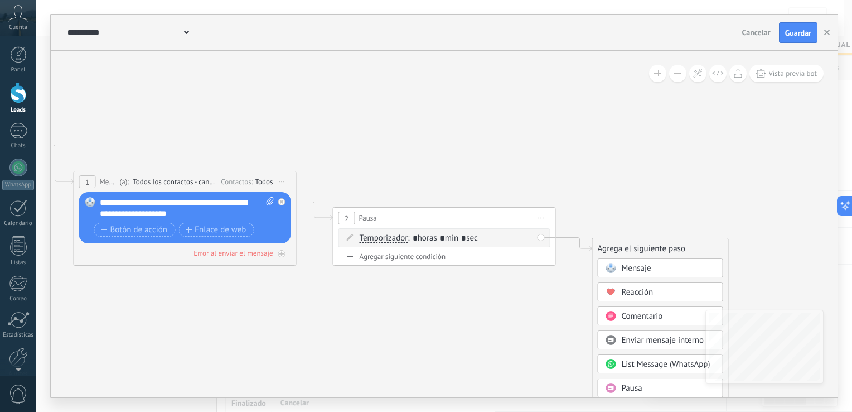
click at [633, 271] on span "Mensaje" at bounding box center [637, 268] width 30 height 11
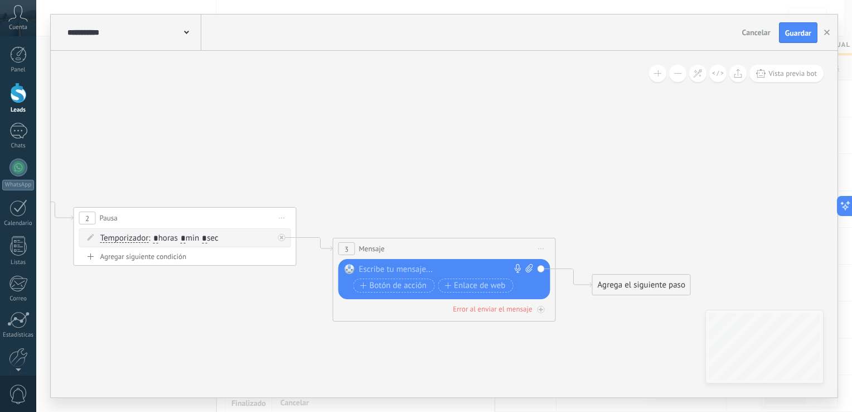
click at [398, 267] on div at bounding box center [442, 269] width 166 height 11
click at [638, 288] on div "Agrega el siguiente paso" at bounding box center [642, 285] width 98 height 18
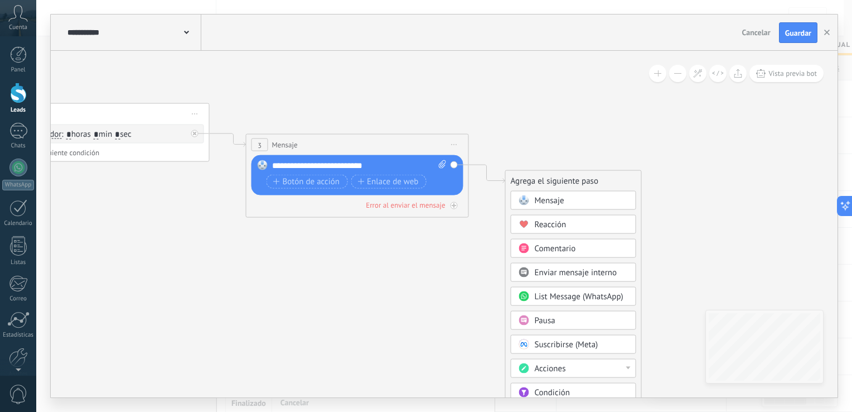
click at [487, 67] on icon at bounding box center [81, 124] width 1528 height 744
click at [557, 320] on div "Pausa" at bounding box center [582, 320] width 94 height 11
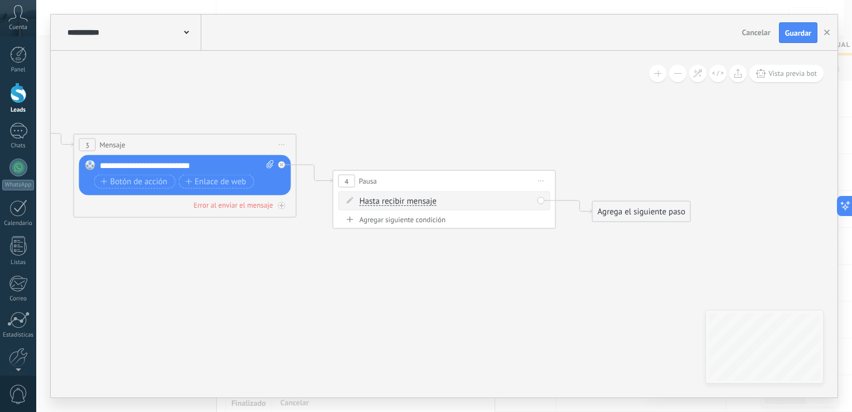
click at [539, 184] on span "Iniciar vista previa aquí Cambiar nombre Duplicar Borrar" at bounding box center [542, 181] width 18 height 16
click at [480, 213] on div "Hasta recibir mensaje Hasta recibir mensaje Temporizador Excepto horas laborale…" at bounding box center [445, 202] width 212 height 23
click at [470, 206] on div "Hasta recibir mensaje Hasta recibir mensaje Temporizador Excepto horas laborale…" at bounding box center [446, 201] width 173 height 11
click at [450, 202] on div "Hasta recibir mensaje Hasta recibir mensaje Temporizador Excepto horas laborale…" at bounding box center [446, 201] width 173 height 11
click at [423, 204] on span "Hasta recibir mensaje" at bounding box center [398, 201] width 77 height 9
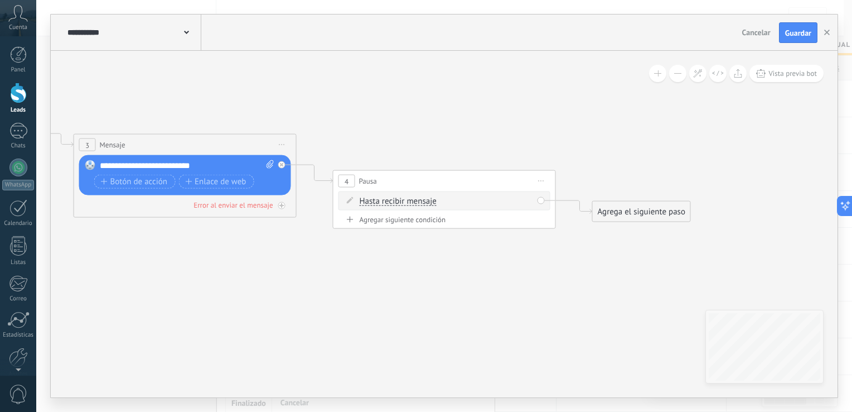
click at [423, 204] on button "Hasta recibir mensaje" at bounding box center [423, 201] width 139 height 20
click at [402, 224] on span "Temporizador" at bounding box center [415, 221] width 135 height 11
click at [445, 201] on span ": * horas * min * sec" at bounding box center [443, 201] width 70 height 11
click at [448, 206] on span ": * horas * min * sec" at bounding box center [443, 201] width 70 height 11
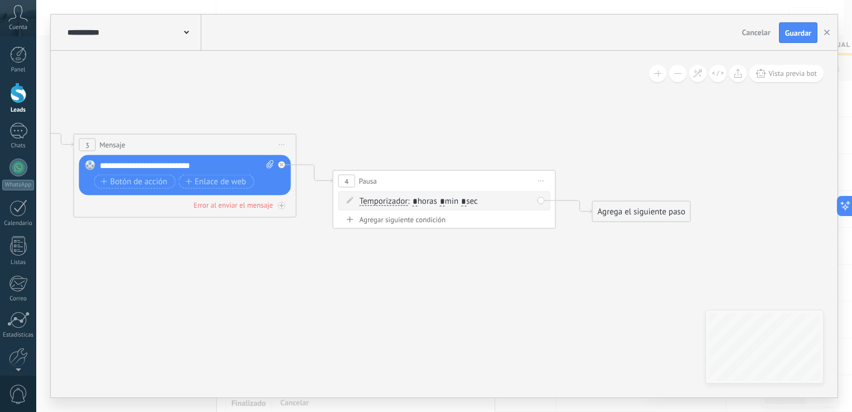
click at [445, 205] on input "*" at bounding box center [442, 201] width 5 height 9
type input "*"
click at [477, 202] on span ": * horas * min * sec" at bounding box center [443, 201] width 70 height 11
click at [466, 202] on input "*" at bounding box center [463, 201] width 5 height 9
type input "*"
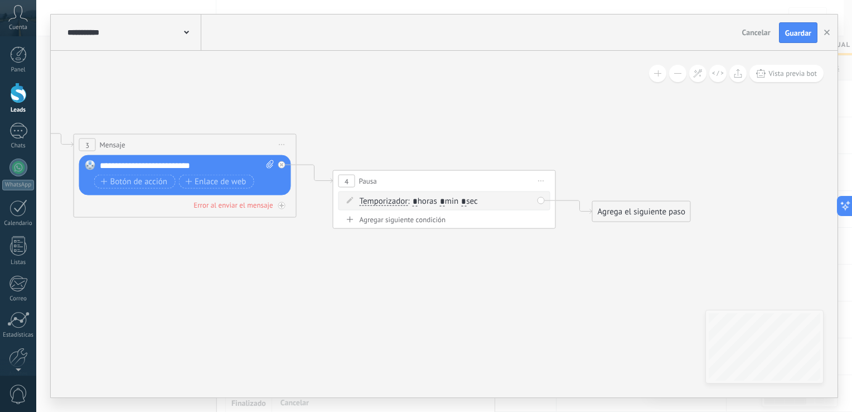
click at [615, 206] on div "Agrega el siguiente paso" at bounding box center [642, 211] width 98 height 18
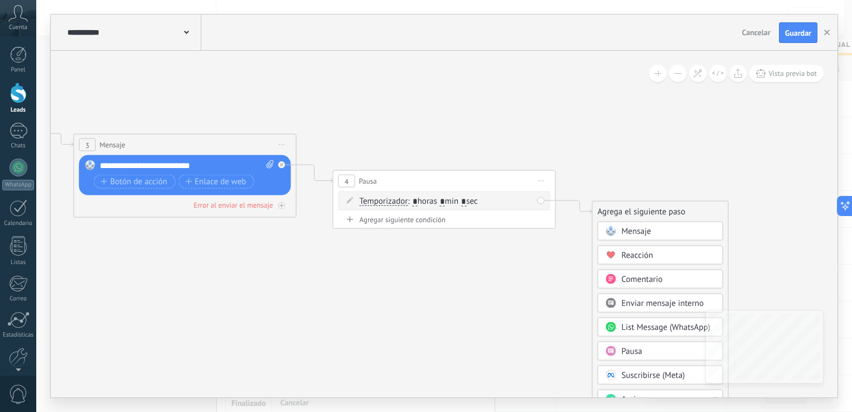
click at [647, 235] on span "Mensaje" at bounding box center [637, 231] width 30 height 11
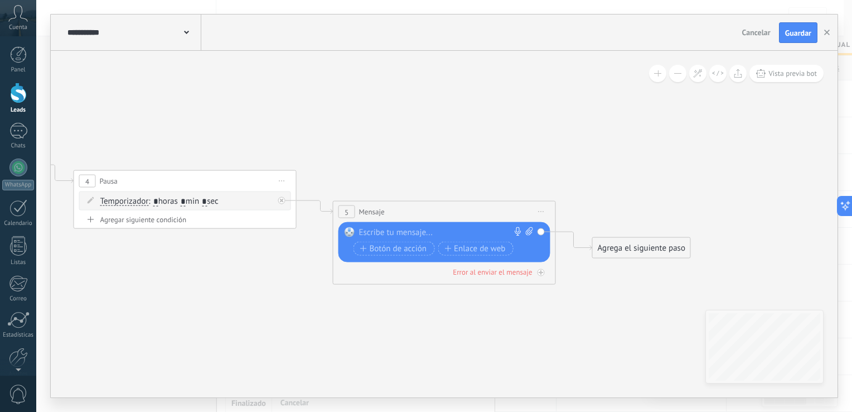
click at [393, 237] on div at bounding box center [442, 232] width 166 height 11
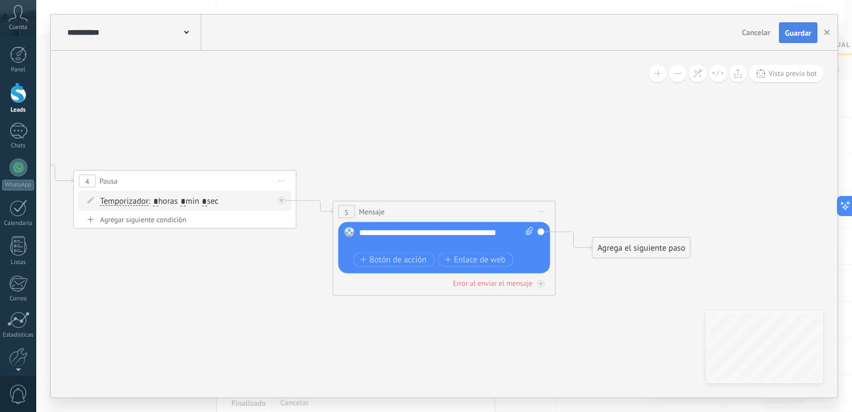
click at [808, 41] on button "Guardar" at bounding box center [798, 32] width 38 height 21
click at [649, 245] on div "Agrega el siguiente paso" at bounding box center [642, 248] width 98 height 18
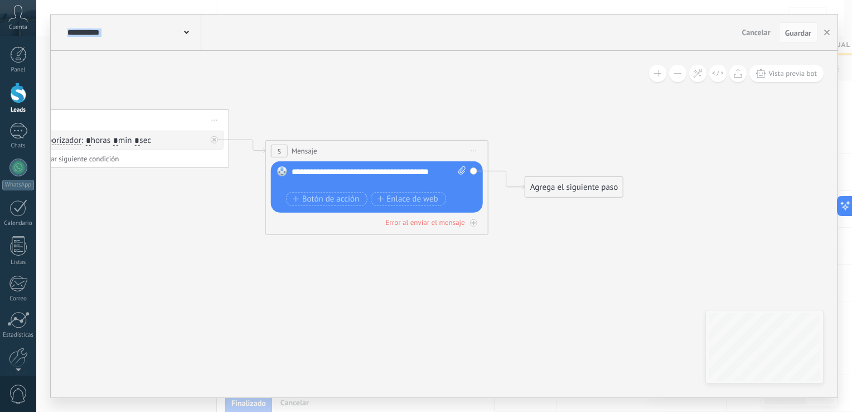
drag, startPoint x: 699, startPoint y: 190, endPoint x: 611, endPoint y: 115, distance: 115.1
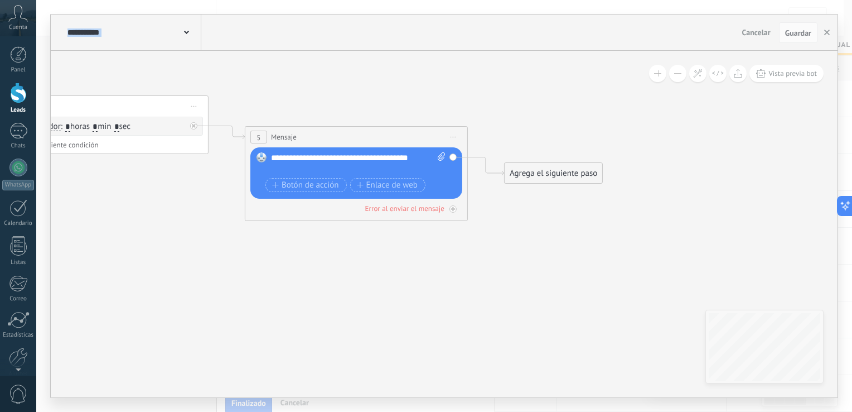
click at [592, 166] on div "Agrega el siguiente paso" at bounding box center [554, 173] width 98 height 18
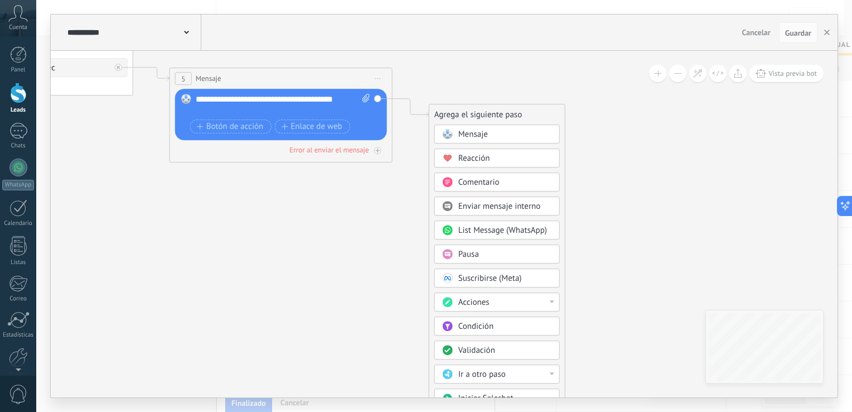
drag, startPoint x: 576, startPoint y: 122, endPoint x: 495, endPoint y: 59, distance: 102.4
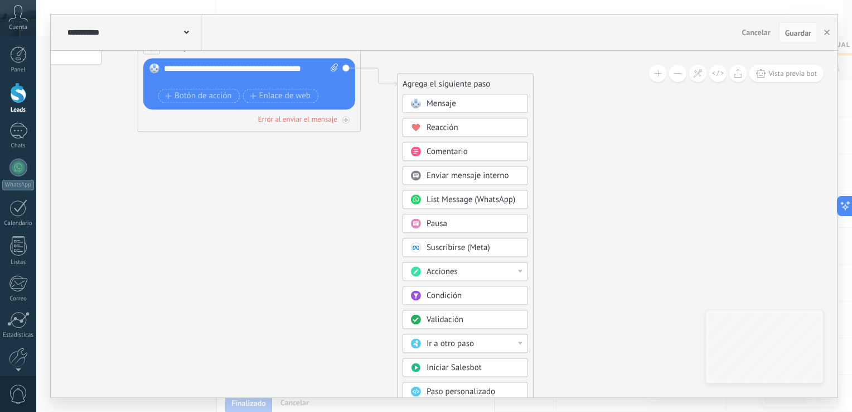
drag, startPoint x: 530, startPoint y: 69, endPoint x: 504, endPoint y: 12, distance: 62.9
click at [504, 12] on div "**********" at bounding box center [444, 206] width 816 height 412
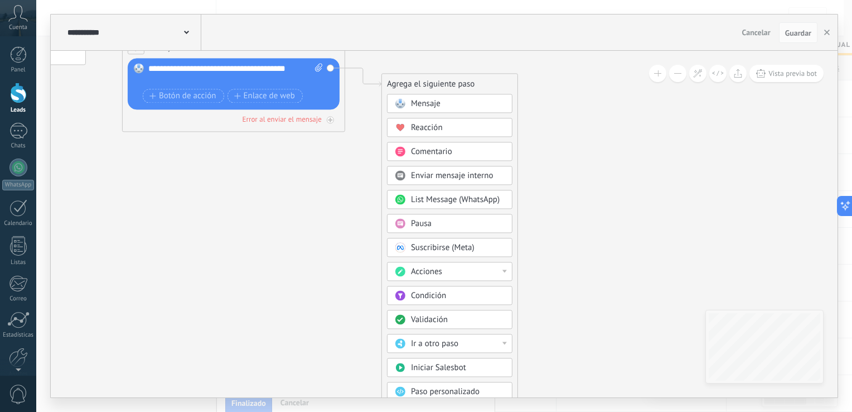
drag, startPoint x: 585, startPoint y: 93, endPoint x: 569, endPoint y: 16, distance: 78.5
click at [569, 16] on div "**********" at bounding box center [444, 206] width 787 height 383
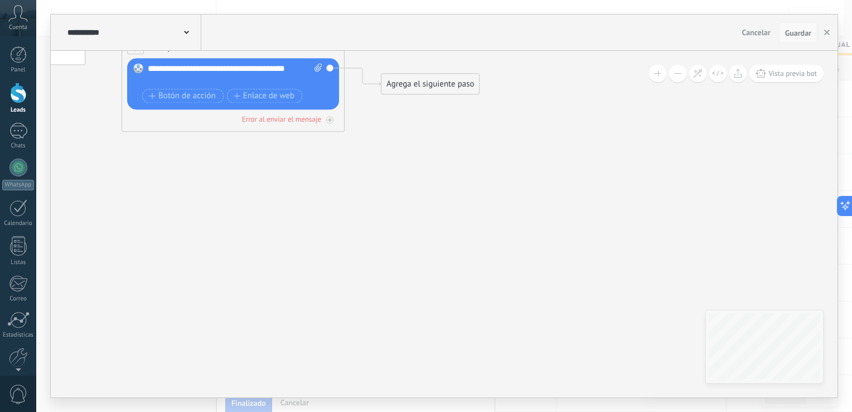
click at [792, 30] on span "Guardar" at bounding box center [798, 33] width 26 height 8
click at [795, 33] on span "Guardar" at bounding box center [798, 33] width 26 height 8
click at [828, 31] on icon "button" at bounding box center [827, 33] width 6 height 6
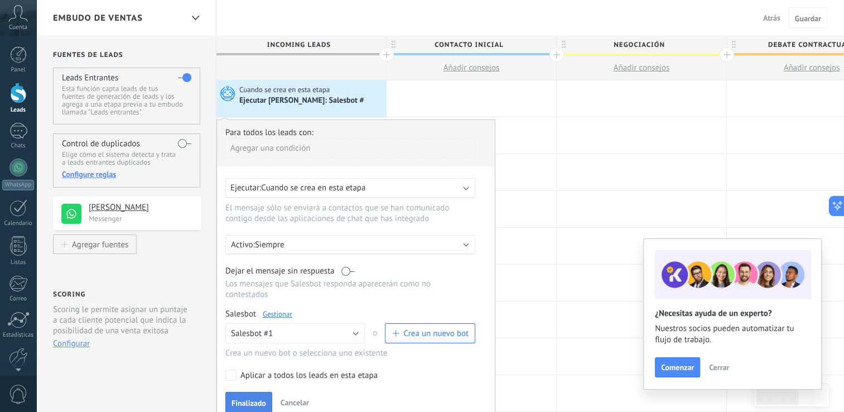
click at [250, 399] on span "Finalizado" at bounding box center [248, 403] width 35 height 8
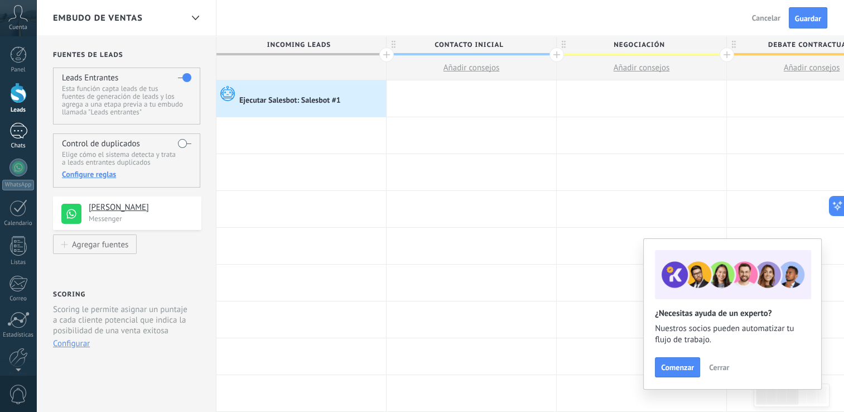
click at [21, 130] on div at bounding box center [18, 131] width 18 height 16
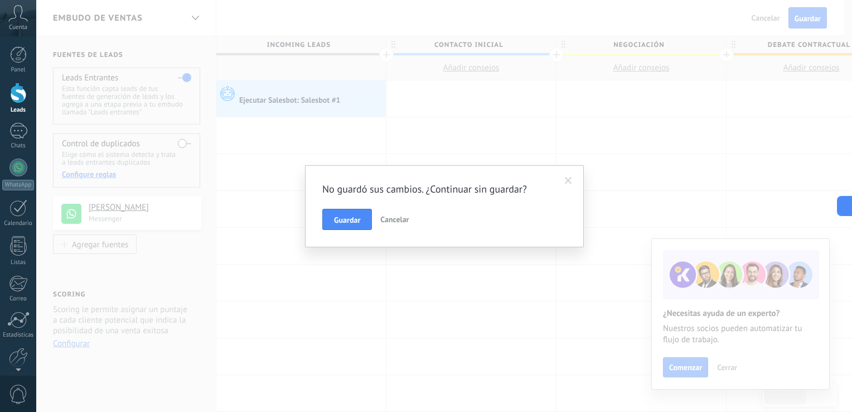
click at [393, 220] on span "Cancelar" at bounding box center [394, 219] width 28 height 10
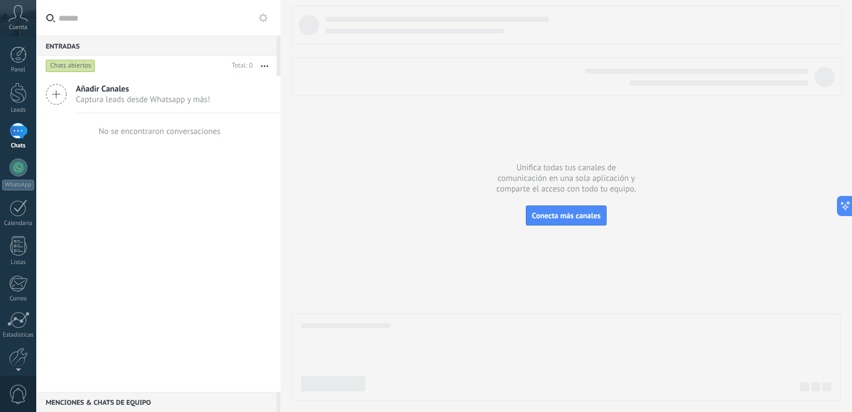
click at [21, 136] on div at bounding box center [18, 131] width 18 height 16
click at [21, 97] on div at bounding box center [18, 93] width 17 height 21
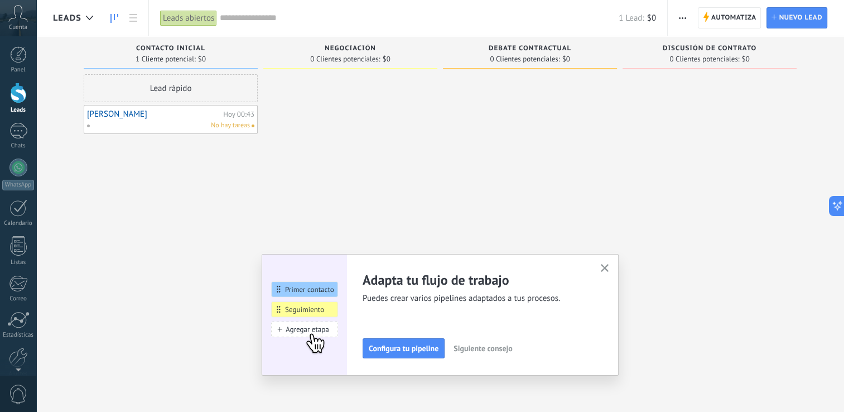
click at [143, 116] on link "[PERSON_NAME]" at bounding box center [153, 113] width 133 height 9
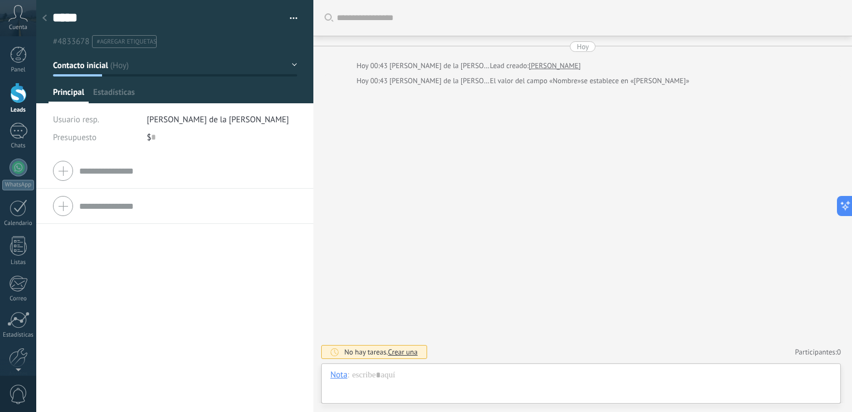
scroll to position [16, 0]
drag, startPoint x: 143, startPoint y: 116, endPoint x: 114, endPoint y: 251, distance: 138.1
click at [114, 251] on div "Compañía Teléfono Oficina Ofic. directo Celular Fax Casa Otro Teléfono Oficina …" at bounding box center [174, 282] width 277 height 258
click at [44, 16] on icon at bounding box center [44, 18] width 4 height 7
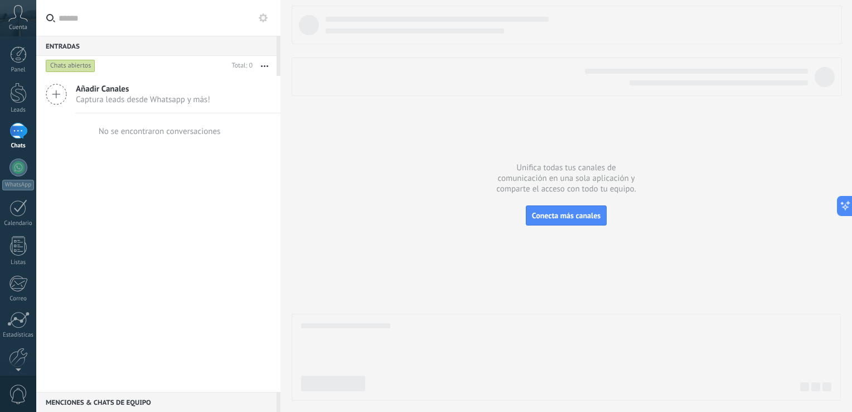
click at [21, 134] on div at bounding box center [18, 131] width 18 height 16
click at [11, 92] on div at bounding box center [18, 93] width 17 height 21
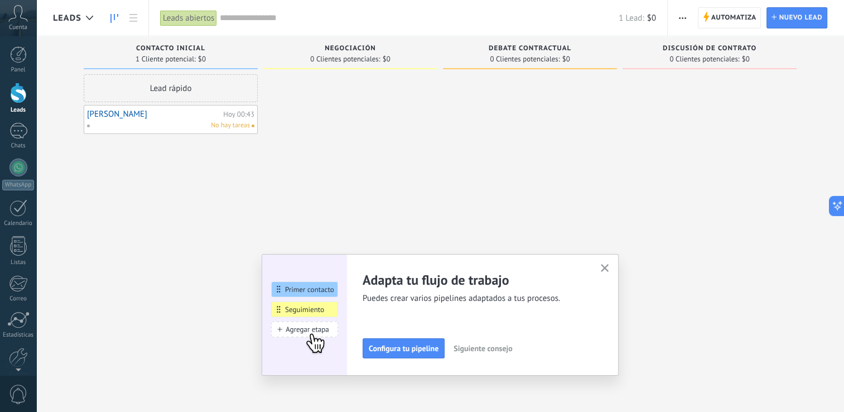
click at [104, 119] on div "pedro Hoy 00:43 No hay tareas" at bounding box center [170, 119] width 167 height 22
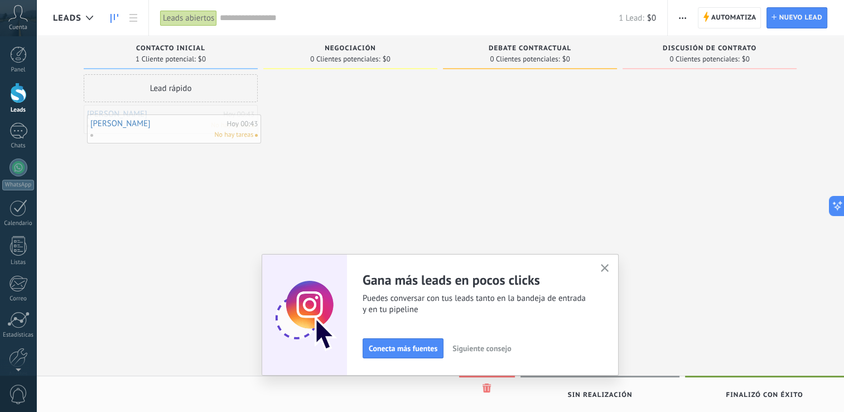
drag, startPoint x: 109, startPoint y: 124, endPoint x: 113, endPoint y: 133, distance: 10.1
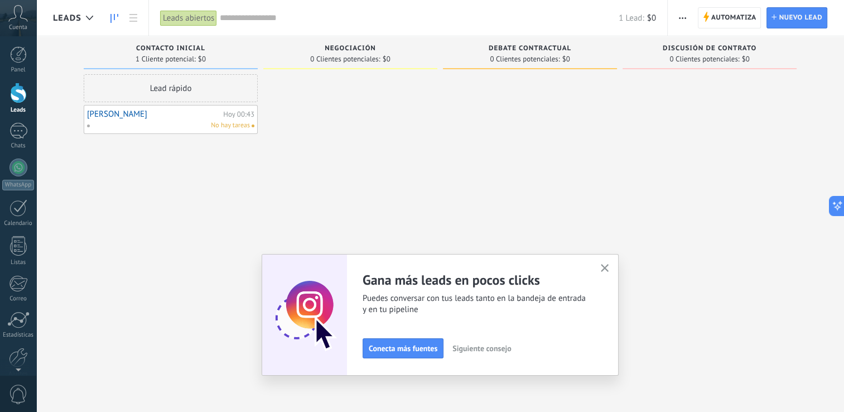
click at [147, 93] on div "Lead rápido" at bounding box center [171, 88] width 174 height 28
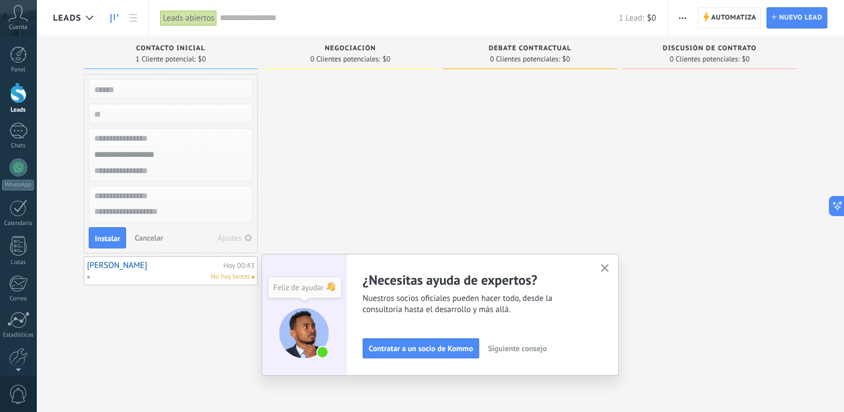
click at [529, 141] on div at bounding box center [530, 207] width 174 height 266
click at [735, 8] on span "Automatiza" at bounding box center [733, 18] width 45 height 20
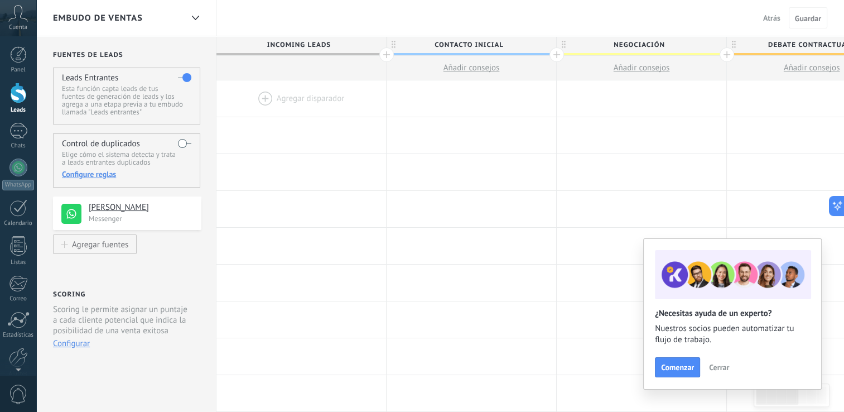
click at [284, 61] on div at bounding box center [301, 68] width 170 height 25
click at [283, 91] on div at bounding box center [301, 98] width 170 height 36
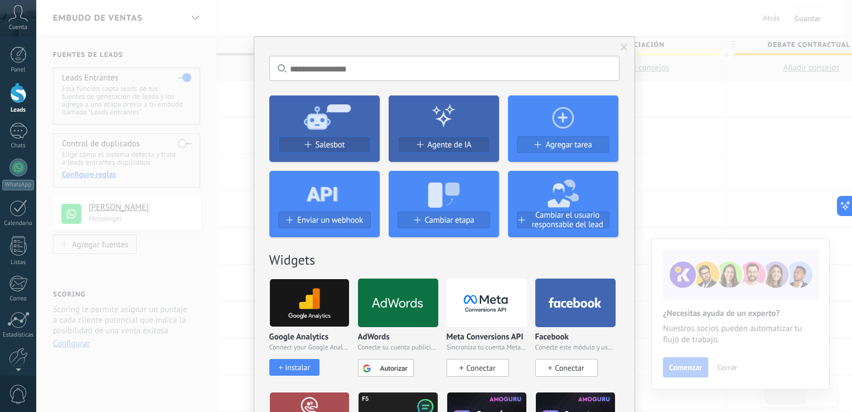
click at [307, 177] on icon at bounding box center [322, 191] width 31 height 40
click at [316, 146] on span "Salesbot" at bounding box center [331, 144] width 30 height 9
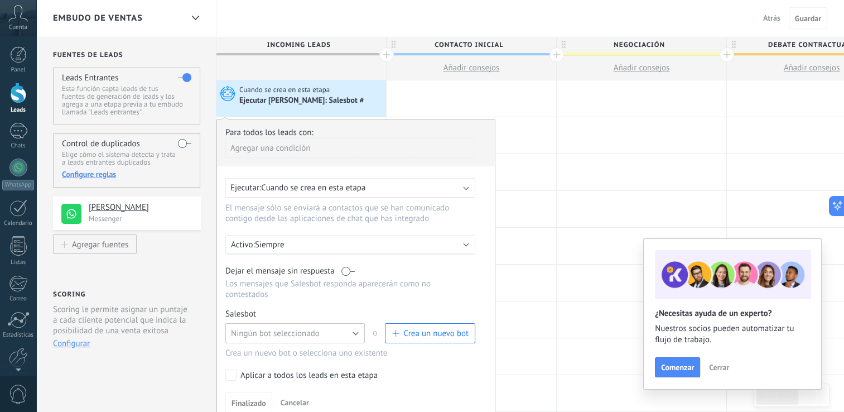
click at [296, 328] on span "Ningún bot seleccionado" at bounding box center [275, 333] width 89 height 11
click at [277, 347] on span "Salesbot #1" at bounding box center [290, 352] width 142 height 11
click at [258, 399] on span "Finalizado" at bounding box center [248, 403] width 35 height 8
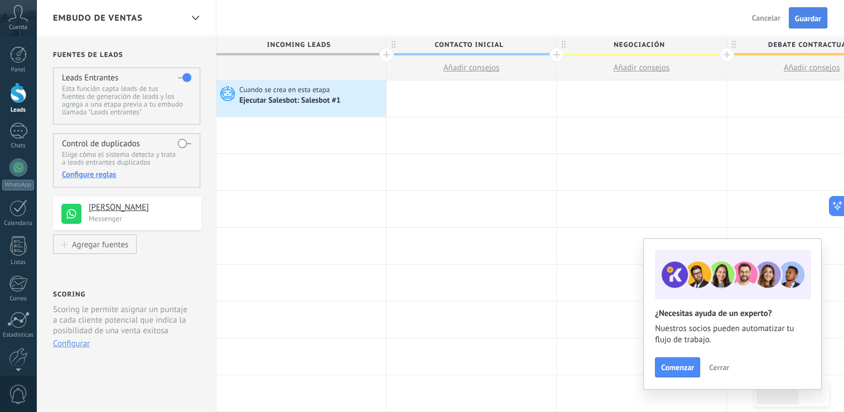
click at [809, 18] on span "Guardar" at bounding box center [808, 19] width 26 height 8
click at [15, 136] on div at bounding box center [18, 131] width 18 height 16
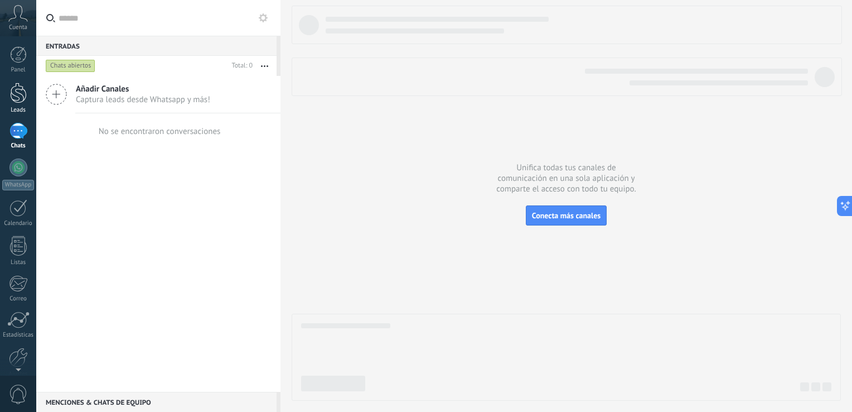
click at [17, 102] on div at bounding box center [18, 93] width 17 height 21
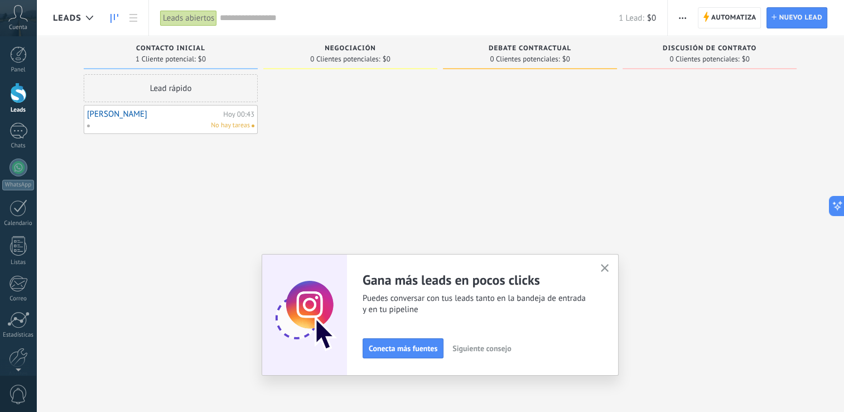
click at [158, 84] on div "Lead rápido" at bounding box center [171, 88] width 174 height 28
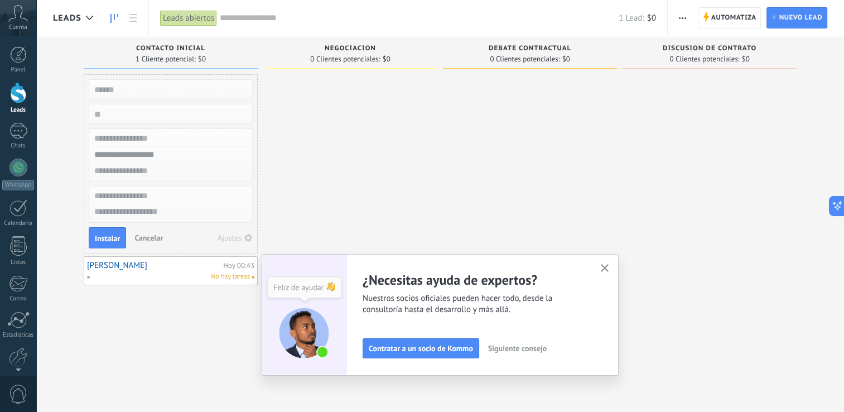
click at [167, 58] on span "1 Cliente potencial:" at bounding box center [166, 59] width 60 height 7
click at [744, 11] on span "Automatiza" at bounding box center [733, 18] width 45 height 20
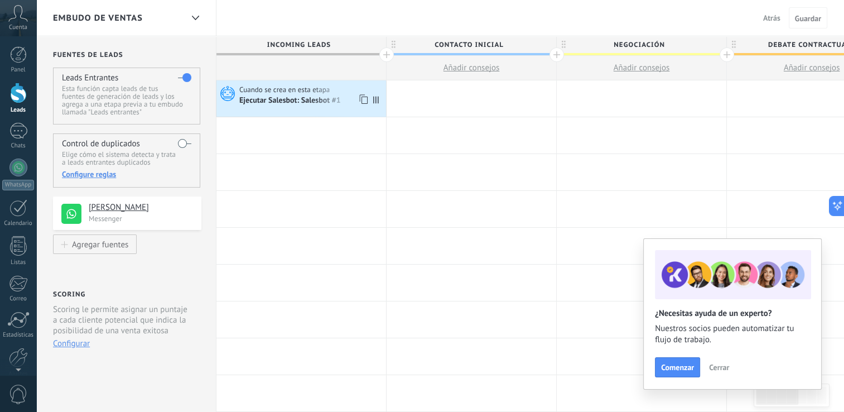
click at [300, 98] on div "Ejecutar Salesbot: Salesbot #1" at bounding box center [290, 101] width 103 height 10
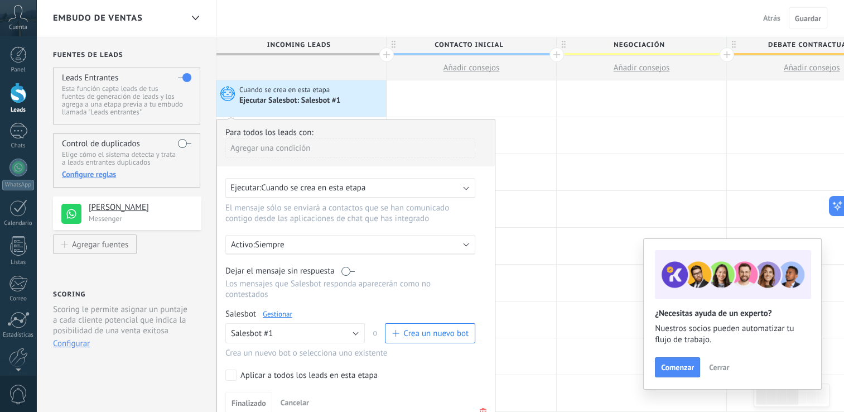
click at [318, 186] on span "Cuando se crea en esta etapa" at bounding box center [313, 187] width 104 height 11
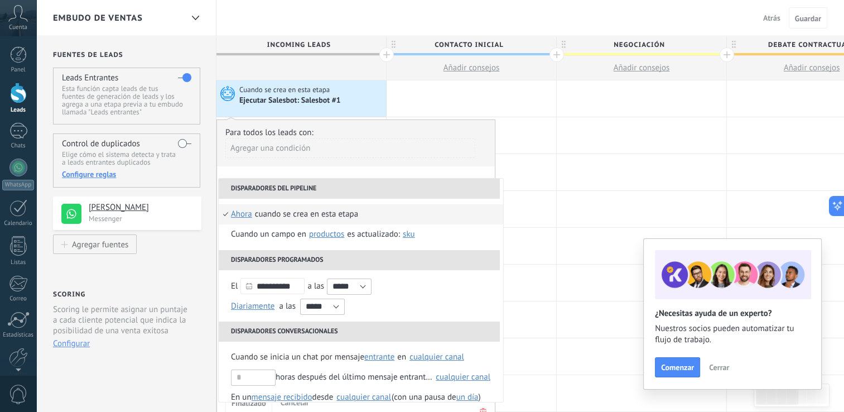
click at [318, 186] on li "Disparadores del pipeline" at bounding box center [359, 189] width 281 height 20
click at [580, 155] on div at bounding box center [642, 172] width 170 height 36
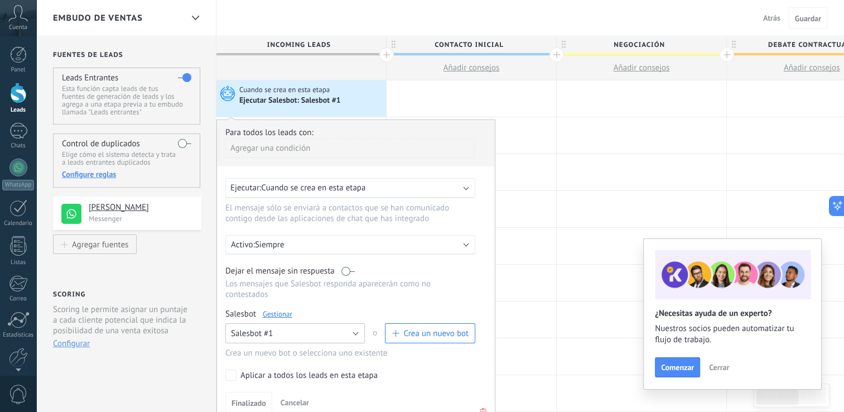
click at [348, 324] on button "Salesbot #1" at bounding box center [294, 333] width 139 height 20
click at [348, 328] on span "Ningún bot seleccionado" at bounding box center [290, 333] width 142 height 11
click at [348, 324] on button "Ningún bot seleccionado" at bounding box center [294, 333] width 139 height 20
click at [348, 328] on span "Ningún bot seleccionado" at bounding box center [290, 333] width 142 height 11
click at [300, 328] on span "Ningún bot seleccionado" at bounding box center [275, 333] width 89 height 11
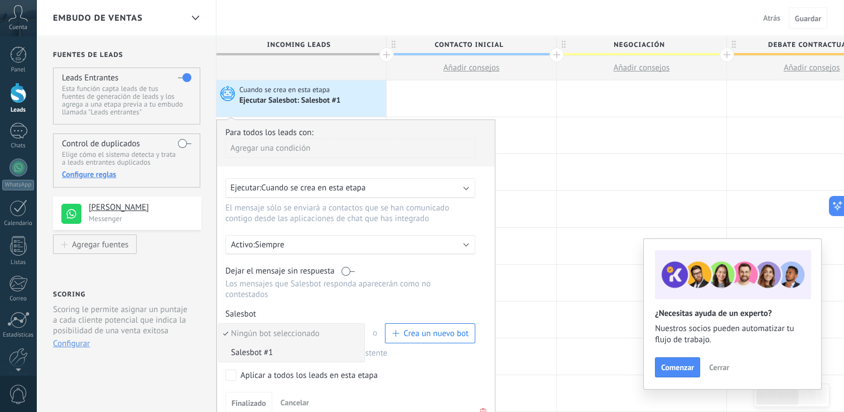
click at [275, 347] on span "Salesbot #1" at bounding box center [290, 352] width 142 height 11
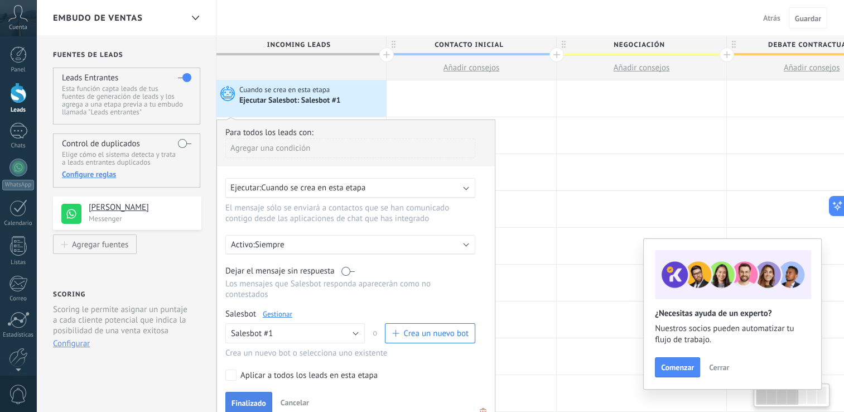
click at [245, 399] on span "Finalizado" at bounding box center [248, 403] width 35 height 8
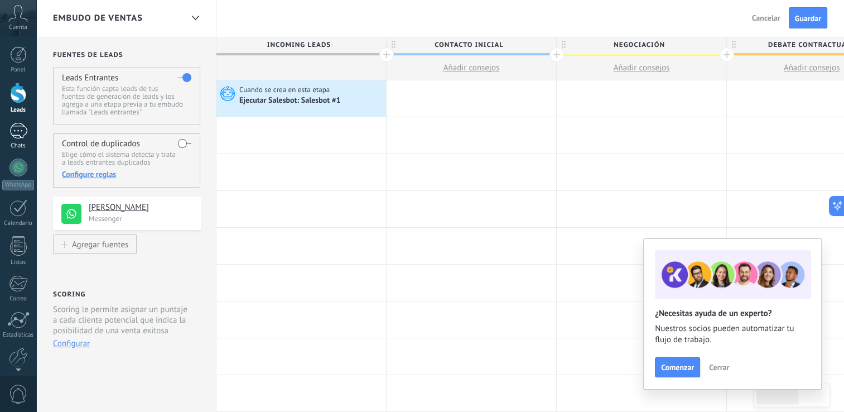
click at [18, 128] on div at bounding box center [18, 131] width 18 height 16
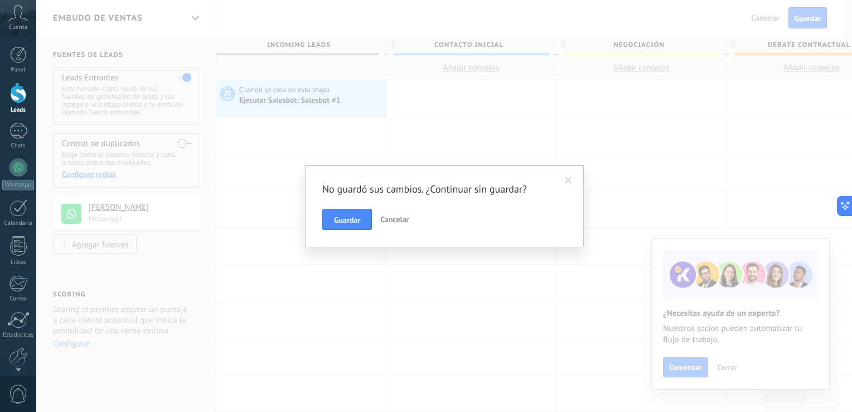
click at [404, 223] on span "Cancelar" at bounding box center [394, 219] width 28 height 10
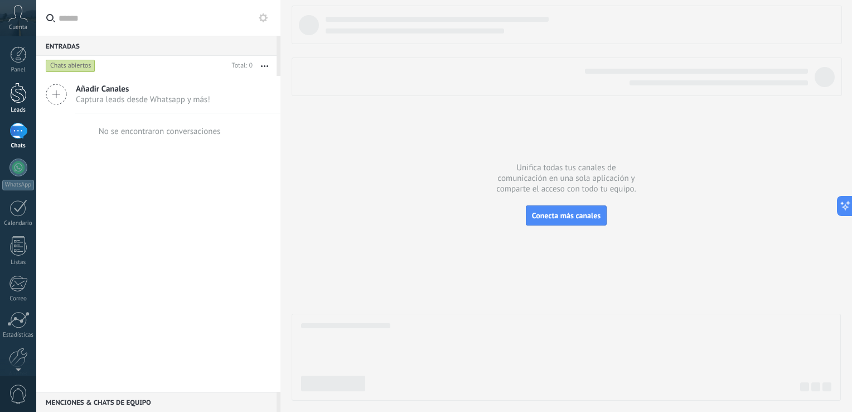
click at [10, 98] on div at bounding box center [18, 93] width 17 height 21
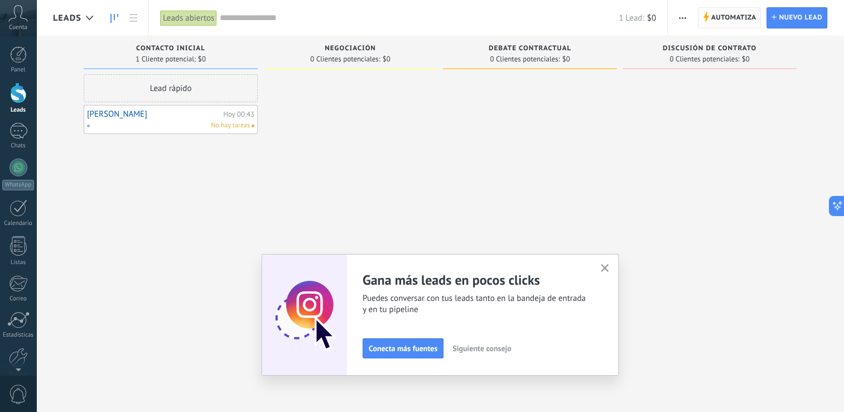
click at [736, 13] on span "Automatiza" at bounding box center [733, 18] width 45 height 20
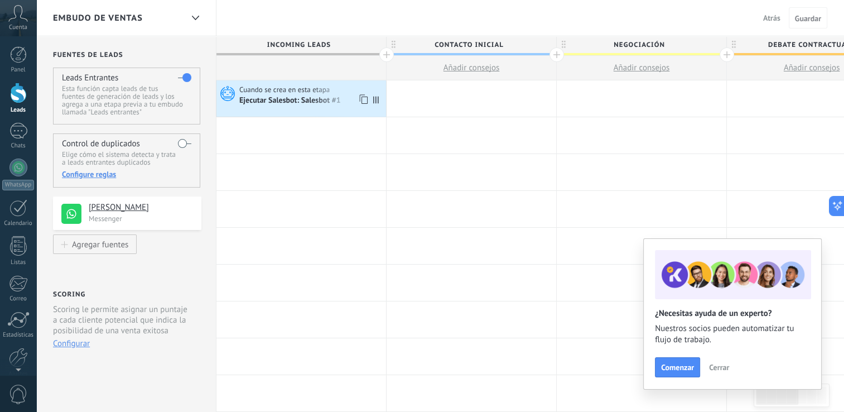
click at [260, 102] on div "Ejecutar Salesbot: Salesbot #1" at bounding box center [290, 101] width 103 height 10
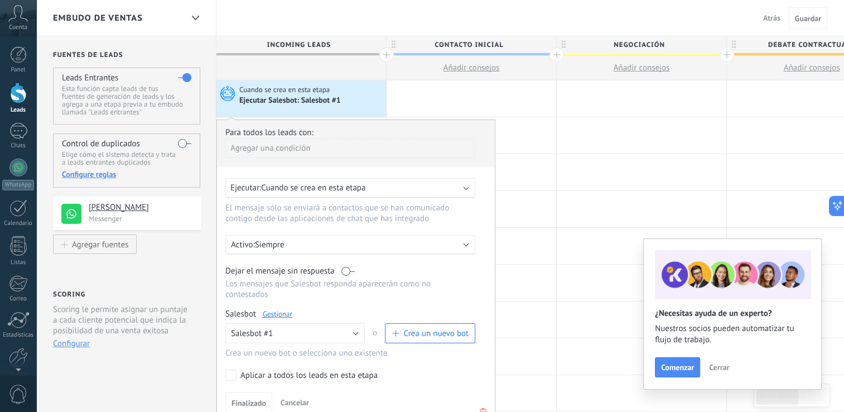
click at [239, 369] on label "Aplicar a todos los leads en esta etapa" at bounding box center [348, 374] width 246 height 11
click at [252, 399] on span "Finalizado" at bounding box center [248, 403] width 35 height 8
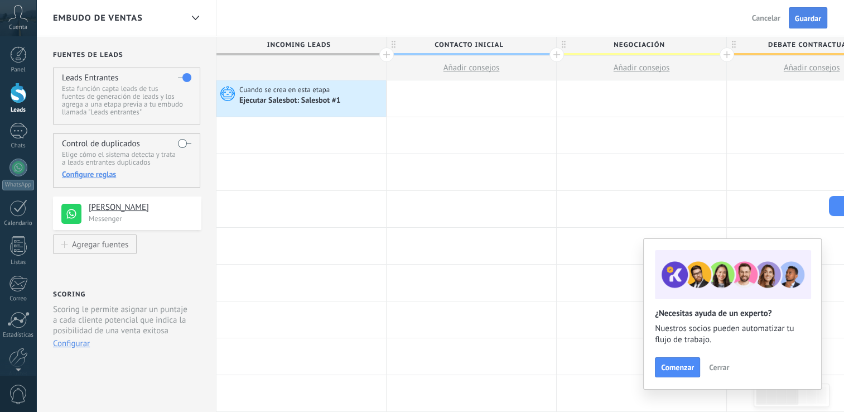
click at [805, 20] on span "Guardar" at bounding box center [808, 19] width 26 height 8
click at [17, 132] on div at bounding box center [18, 131] width 18 height 16
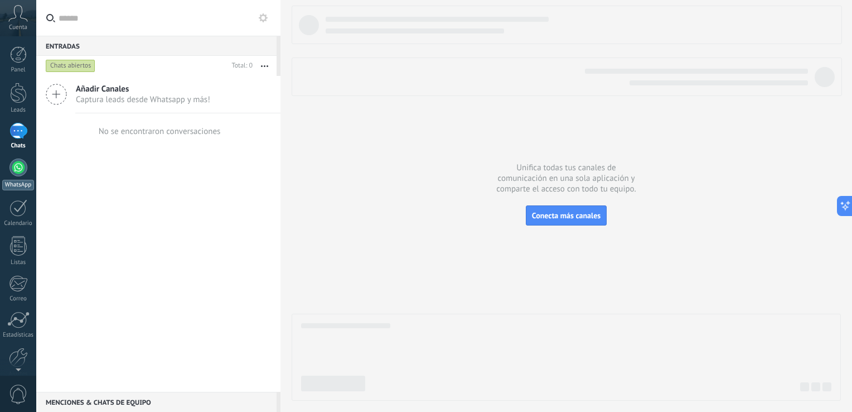
click at [17, 163] on div at bounding box center [18, 167] width 18 height 18
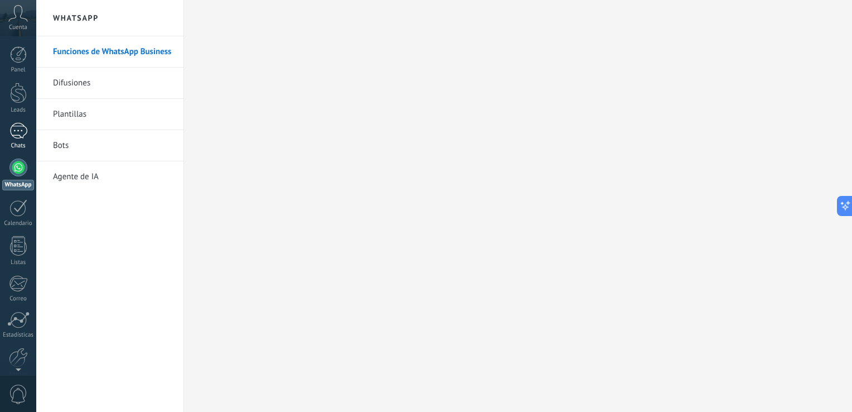
click at [13, 132] on div at bounding box center [18, 131] width 18 height 16
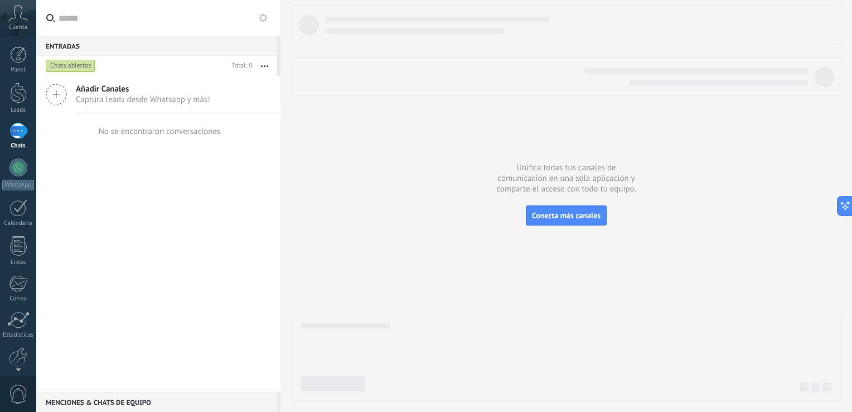
click at [84, 64] on div "Chats abiertos" at bounding box center [71, 65] width 50 height 13
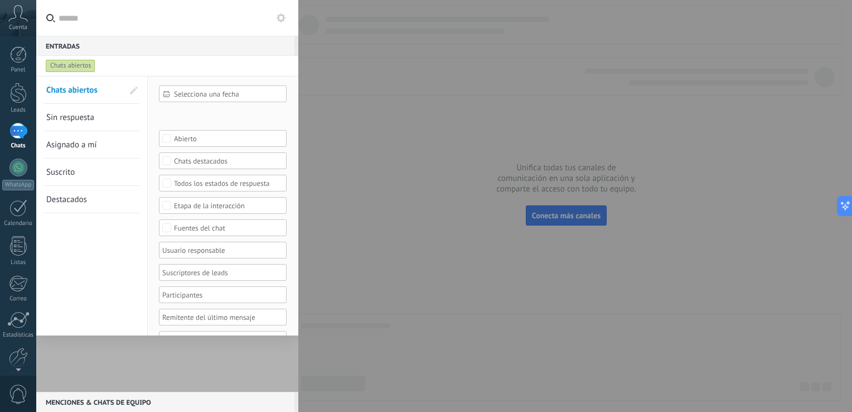
click at [84, 64] on div "Chats abiertos" at bounding box center [71, 65] width 50 height 13
click at [15, 91] on div at bounding box center [18, 93] width 17 height 21
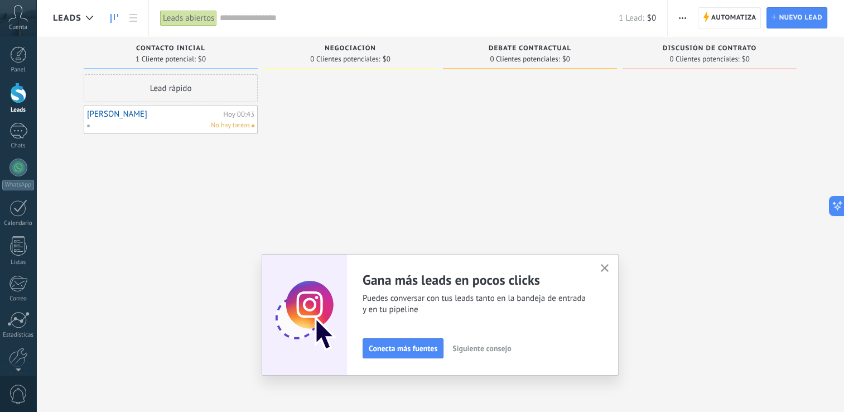
click at [156, 48] on span "Contacto inicial" at bounding box center [170, 49] width 69 height 8
click at [186, 18] on div "Leads abiertos" at bounding box center [188, 18] width 57 height 16
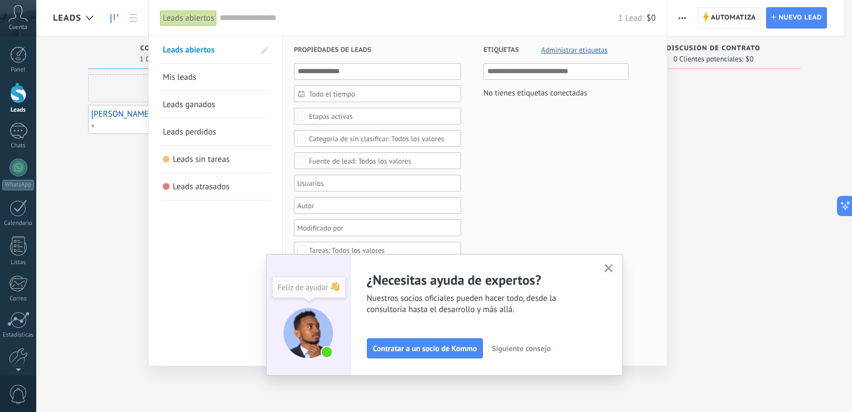
click at [720, 104] on div at bounding box center [426, 206] width 852 height 412
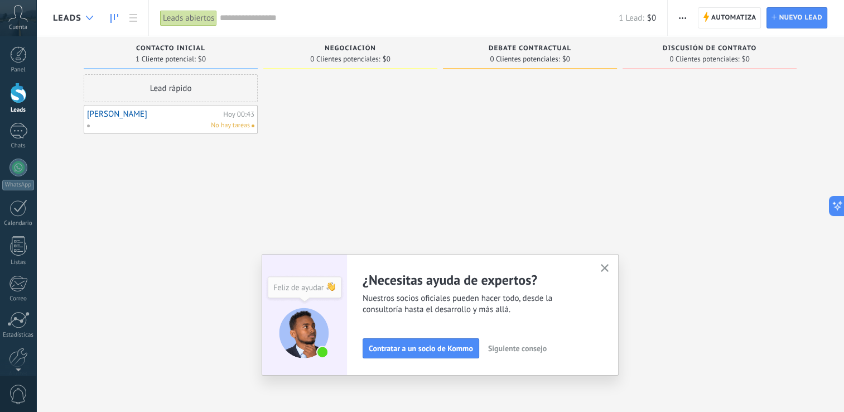
click at [83, 10] on div at bounding box center [89, 18] width 18 height 22
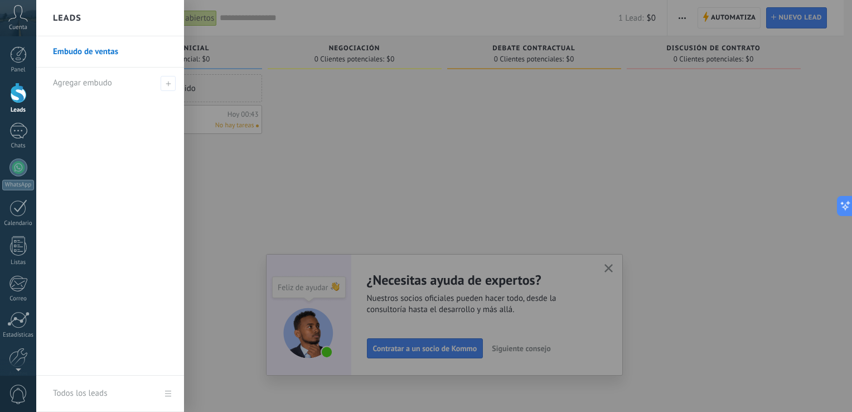
click at [83, 10] on div "Leads" at bounding box center [110, 18] width 148 height 36
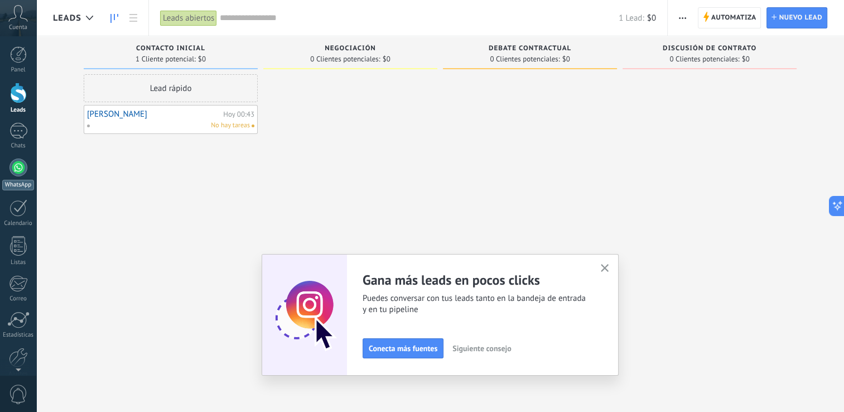
click at [17, 168] on div at bounding box center [18, 167] width 18 height 18
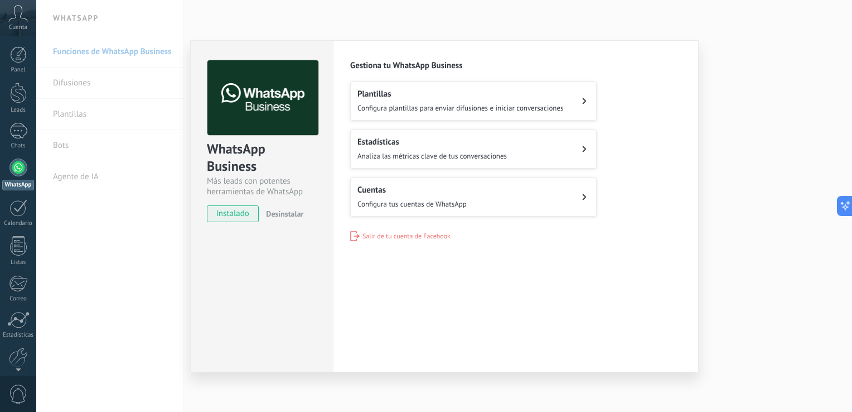
click at [424, 207] on span "Configura tus cuentas de WhatsApp" at bounding box center [412, 203] width 109 height 9
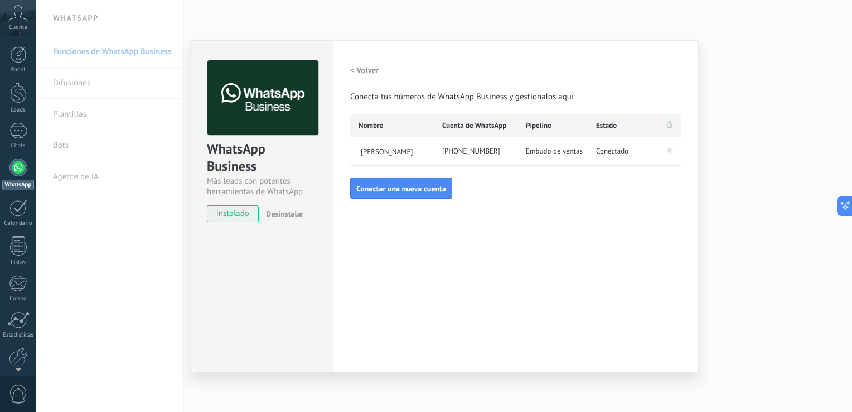
click at [366, 68] on h2 "< Volver" at bounding box center [364, 70] width 29 height 11
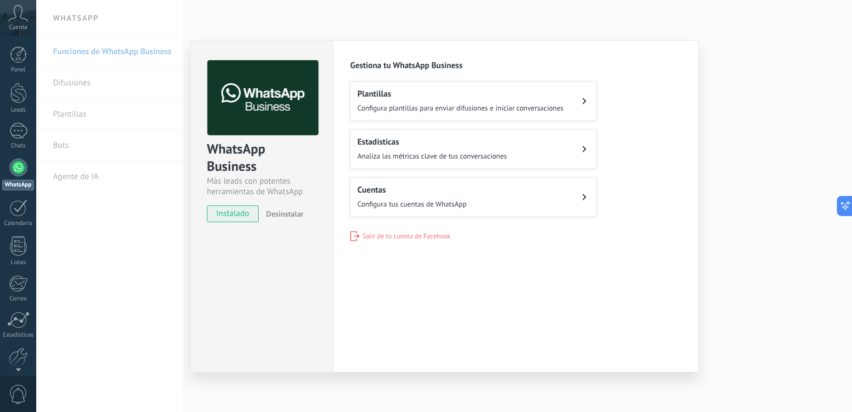
click at [80, 177] on div "WhatsApp Business Más leads con potentes herramientas de WhatsApp instalado Des…" at bounding box center [444, 206] width 816 height 412
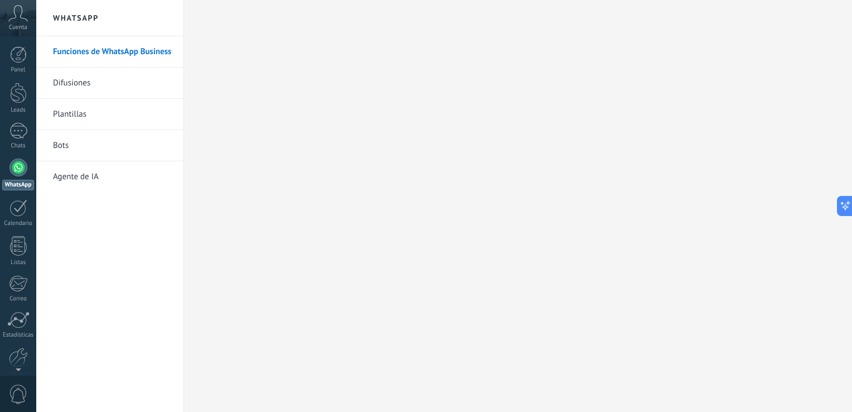
click at [65, 146] on link "Bots" at bounding box center [112, 145] width 119 height 31
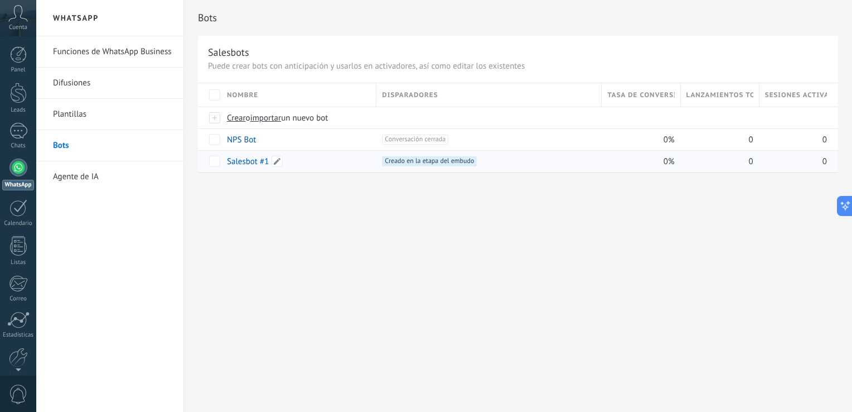
click at [351, 168] on div "Salesbot #1" at bounding box center [295, 161] width 149 height 21
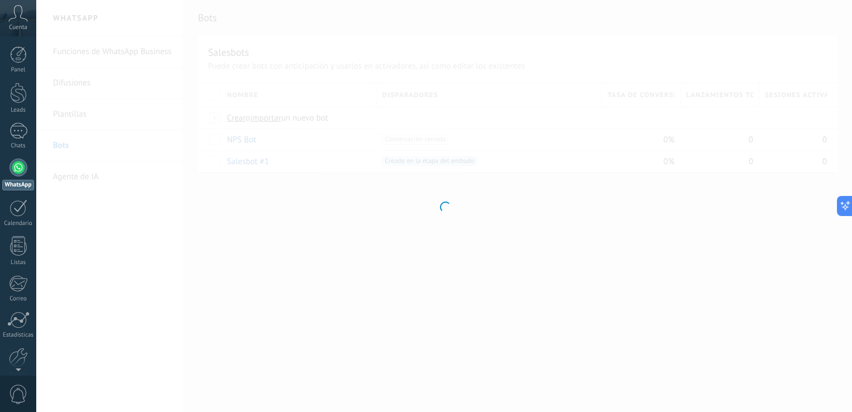
type input "**********"
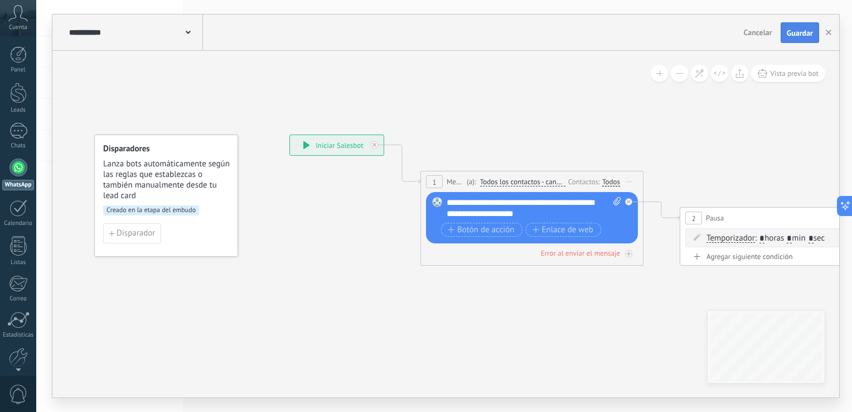
click at [798, 30] on span "Guardar" at bounding box center [800, 33] width 26 height 8
click at [801, 35] on span "Guardar" at bounding box center [800, 33] width 26 height 8
click at [831, 35] on use "button" at bounding box center [829, 33] width 6 height 6
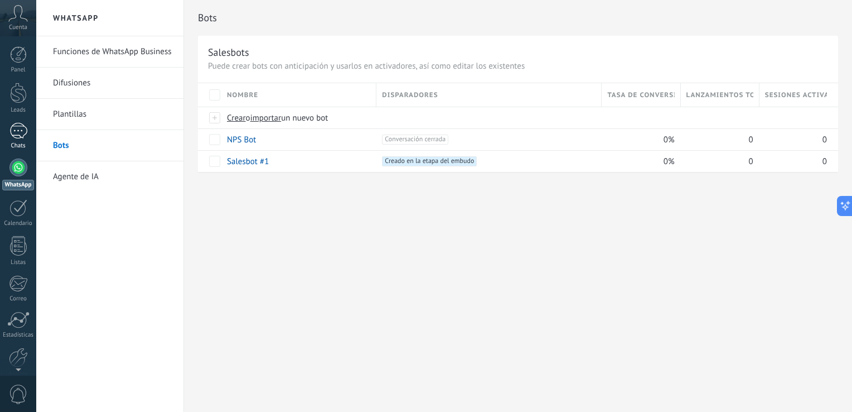
click at [21, 131] on div at bounding box center [18, 131] width 18 height 16
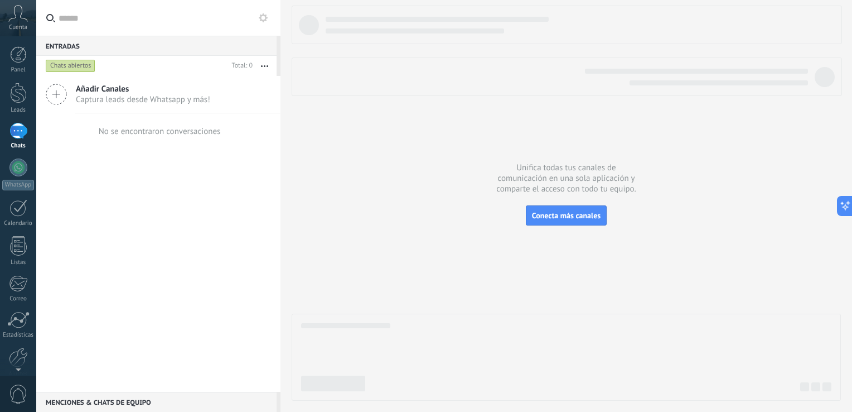
click at [94, 95] on span "Captura leads desde Whatsapp y más!" at bounding box center [143, 99] width 134 height 11
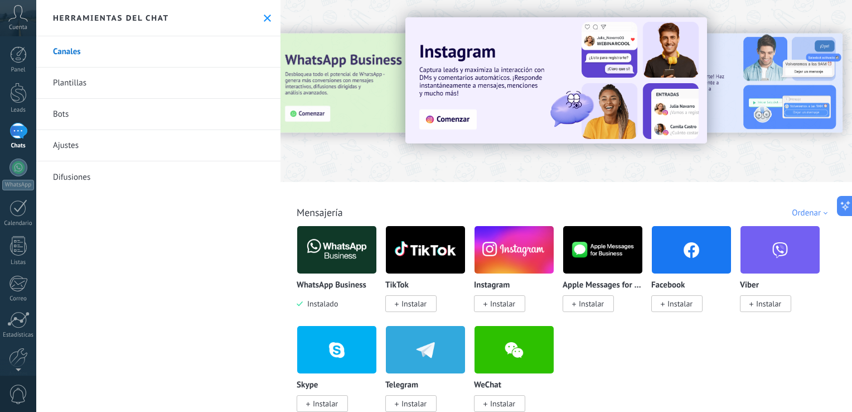
click at [67, 114] on link "Bots" at bounding box center [158, 114] width 244 height 31
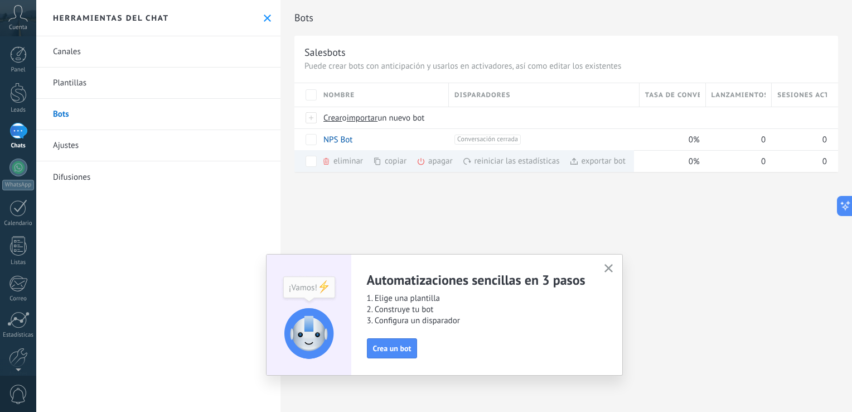
click at [107, 57] on link "Canales" at bounding box center [158, 51] width 244 height 31
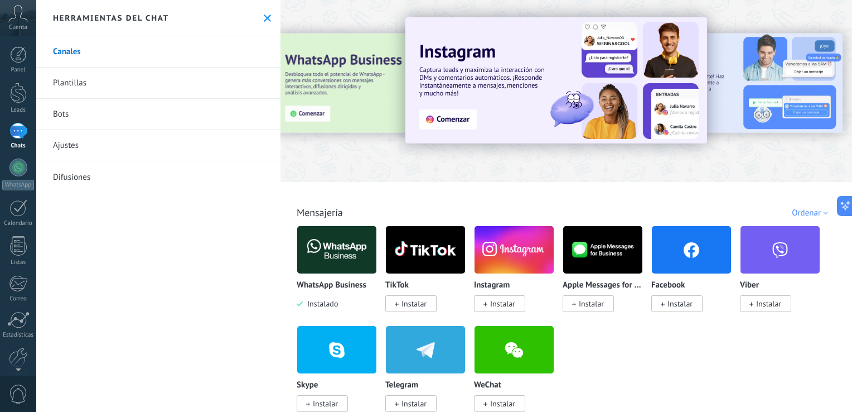
click at [95, 82] on link "Plantillas" at bounding box center [158, 82] width 244 height 31
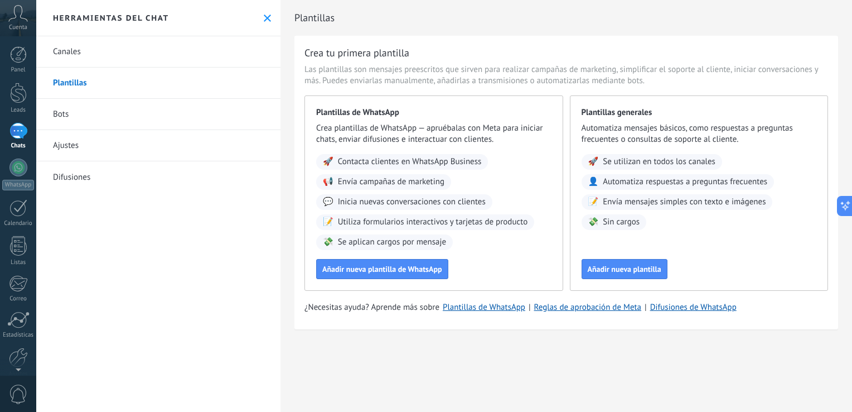
click at [74, 167] on link "Difusiones" at bounding box center [158, 176] width 244 height 31
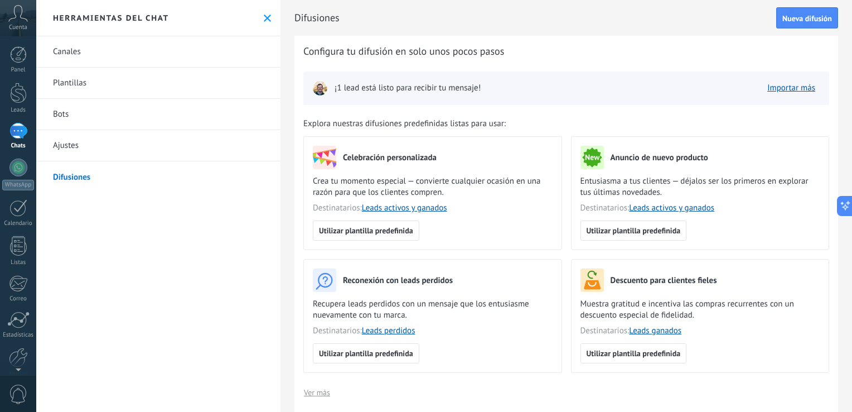
click at [107, 143] on link "Ajustes" at bounding box center [158, 145] width 244 height 31
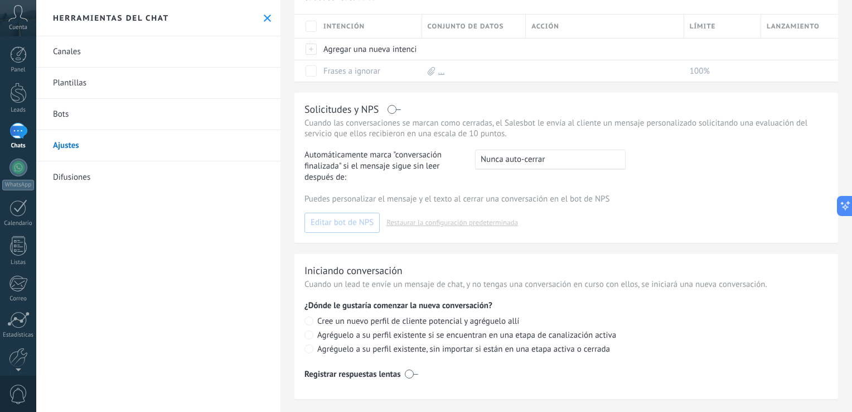
scroll to position [241, 0]
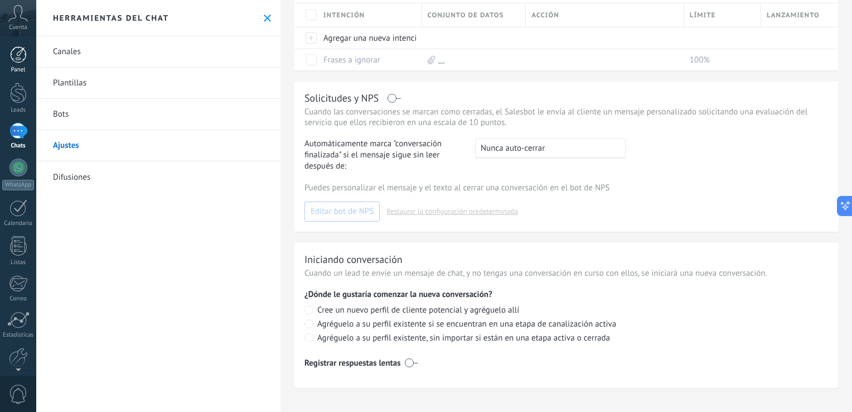
click at [18, 59] on div at bounding box center [18, 54] width 17 height 17
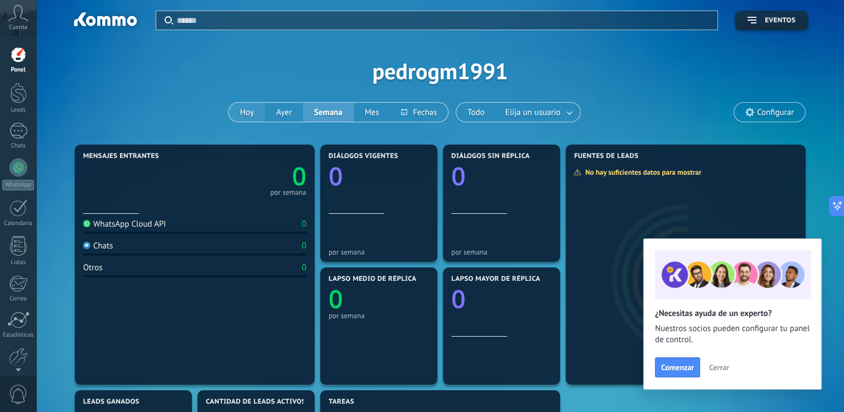
click at [257, 109] on button "Hoy" at bounding box center [247, 112] width 36 height 19
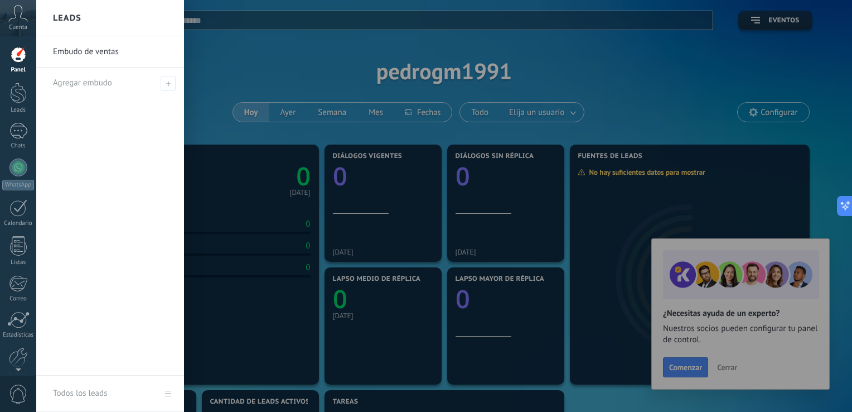
click at [106, 50] on link "Embudo de ventas" at bounding box center [113, 51] width 120 height 31
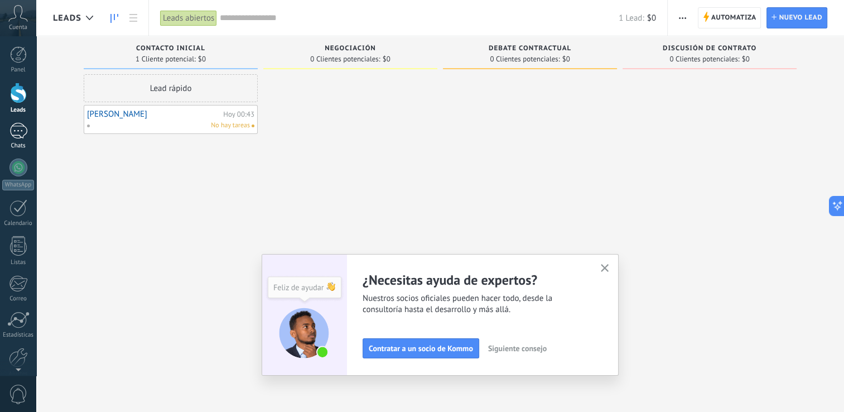
click at [21, 126] on div at bounding box center [18, 131] width 18 height 16
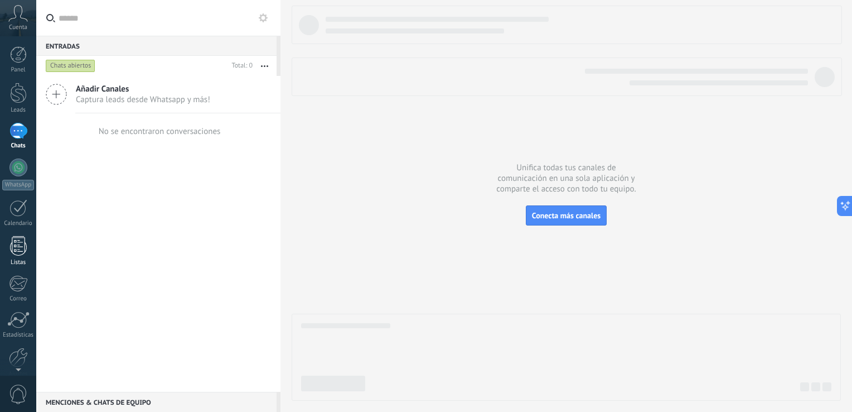
click at [19, 252] on div at bounding box center [18, 246] width 17 height 20
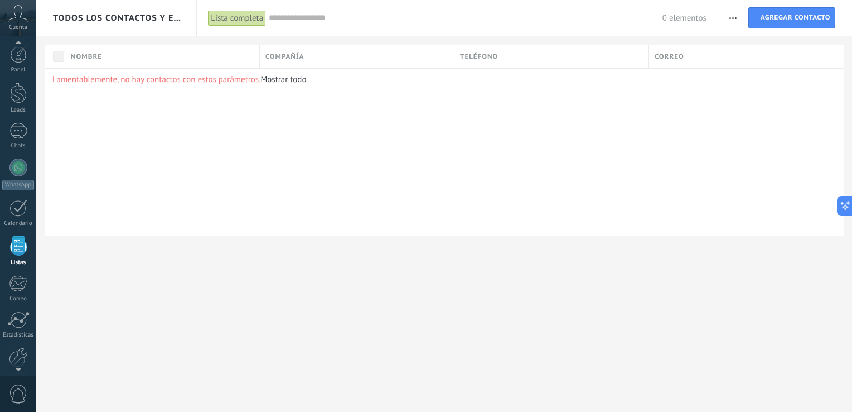
scroll to position [28, 0]
click at [19, 345] on div "Ajustes" at bounding box center [18, 345] width 32 height 7
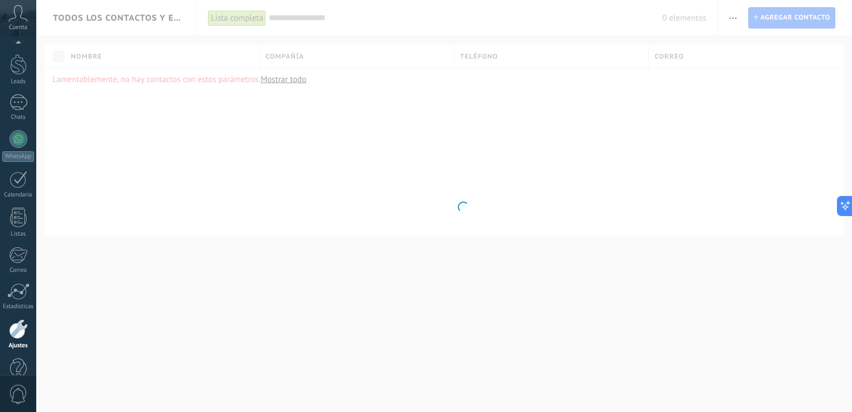
scroll to position [51, 0]
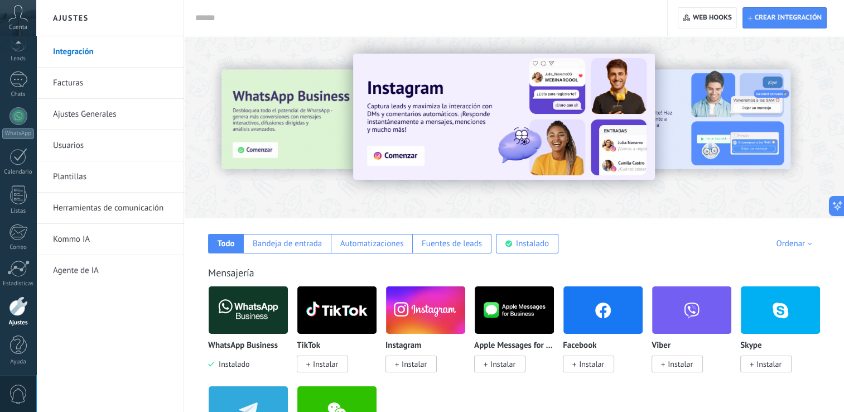
click at [250, 314] on img at bounding box center [248, 310] width 79 height 54
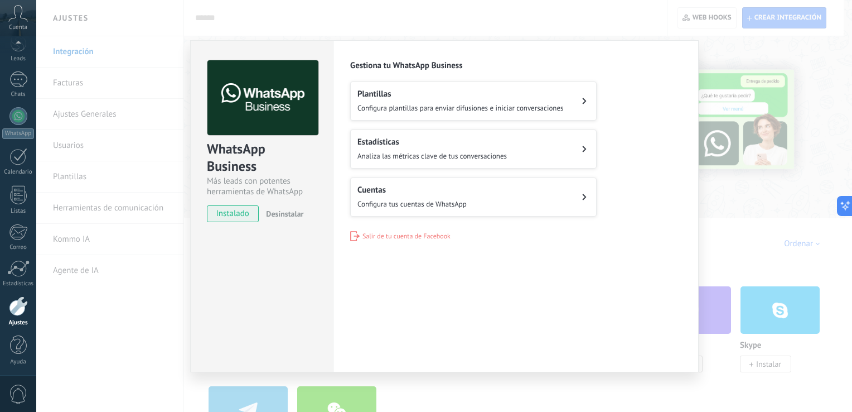
click at [433, 193] on h2 "Cuentas" at bounding box center [412, 190] width 109 height 11
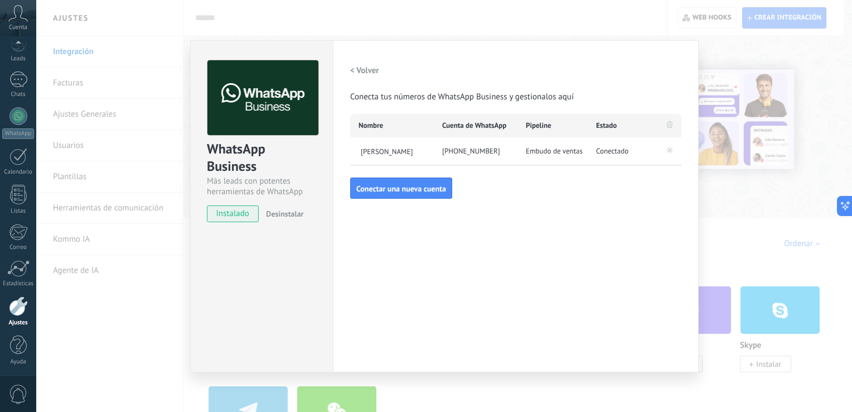
click at [556, 155] on span "Embudo de ventas" at bounding box center [554, 151] width 57 height 11
click at [476, 148] on div "[PHONE_NUMBER]" at bounding box center [476, 151] width 84 height 28
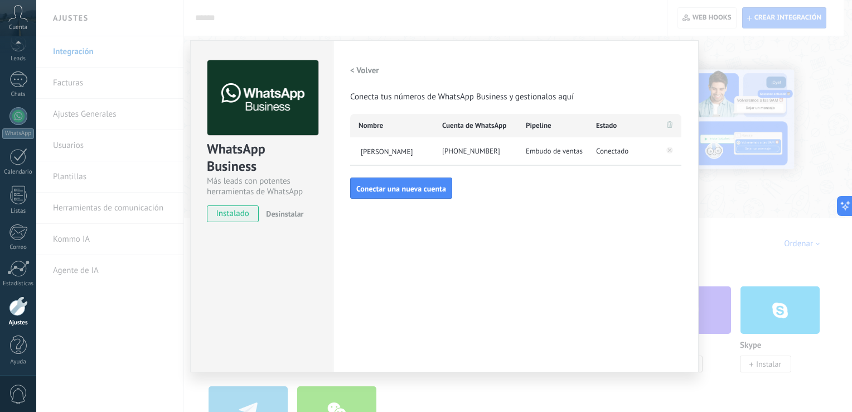
click at [369, 67] on h2 "< Volver" at bounding box center [364, 70] width 29 height 11
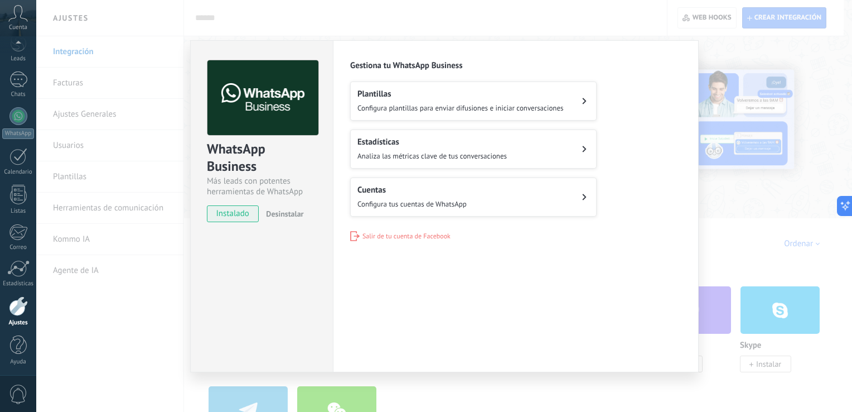
click at [436, 108] on span "Configura plantillas para enviar difusiones e iniciar conversaciones" at bounding box center [461, 107] width 206 height 9
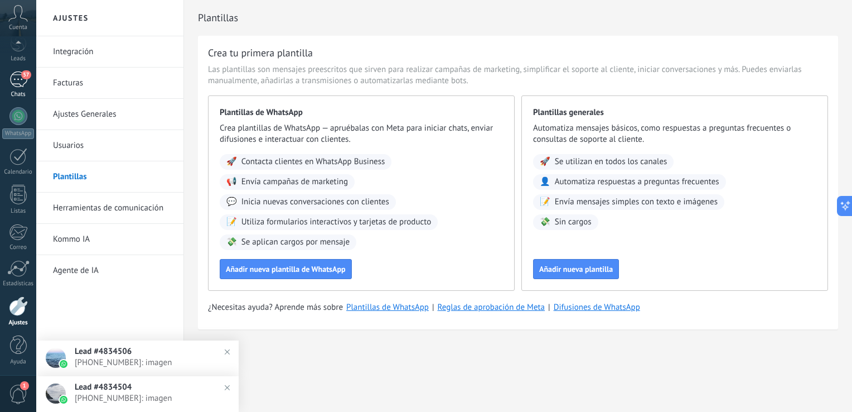
click at [22, 83] on div "57" at bounding box center [18, 79] width 18 height 16
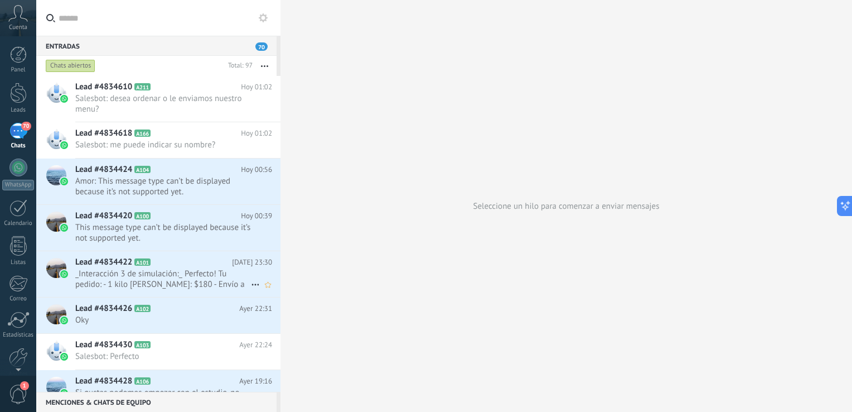
click at [108, 264] on span "Lead #4834422" at bounding box center [103, 262] width 57 height 11
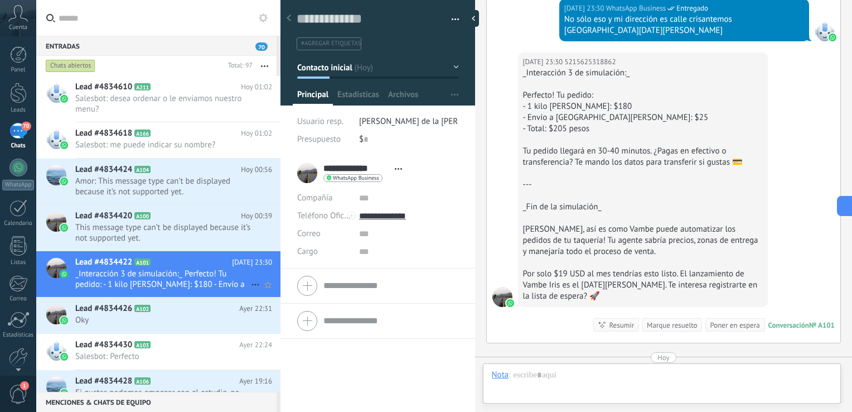
scroll to position [16, 0]
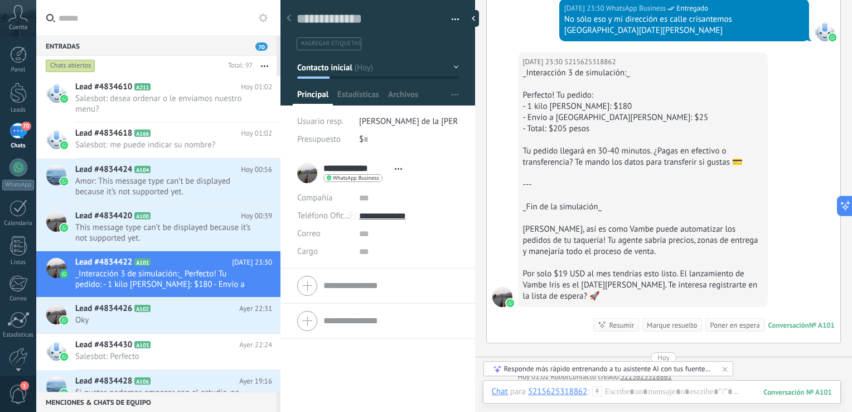
click at [515, 33] on div "[DATE] 23:30 WhatsApp Business Entregado No sólo eso y mi dirección es calle cr…" at bounding box center [664, 26] width 354 height 54
click at [108, 319] on span "Oky" at bounding box center [163, 320] width 176 height 11
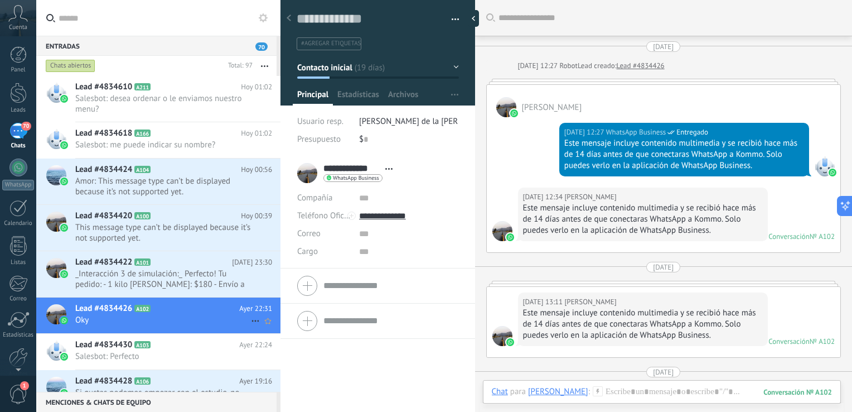
scroll to position [1709, 0]
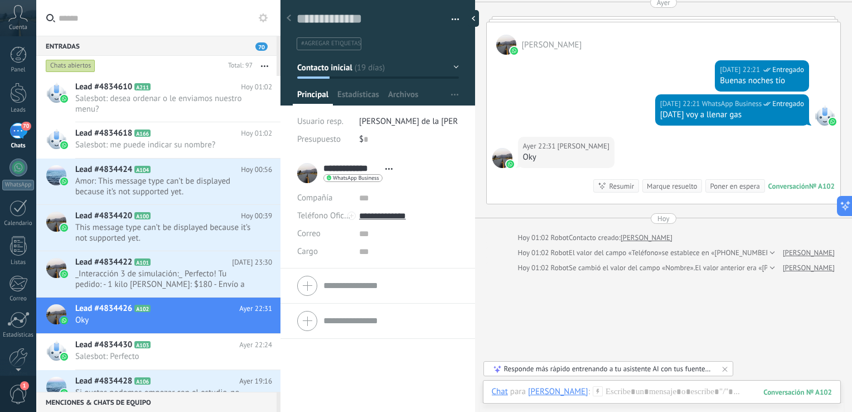
click at [17, 131] on div "70" at bounding box center [18, 131] width 18 height 16
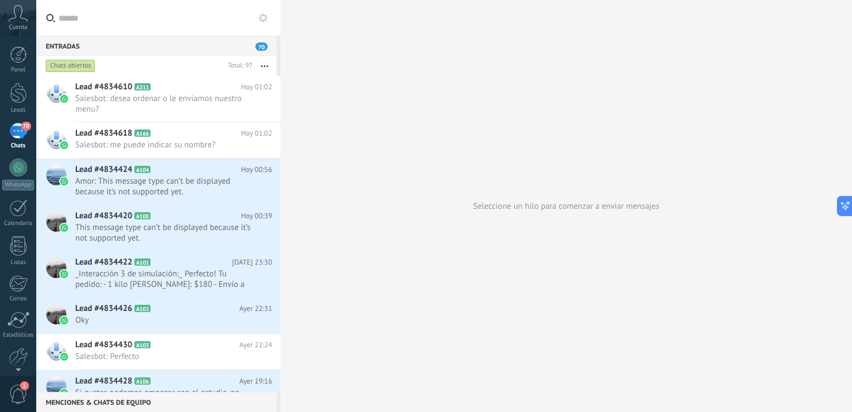
click at [17, 131] on div "70" at bounding box center [18, 131] width 18 height 16
click at [117, 98] on span "Salesbot: desea ordenar o le enviamos nuestro menu?" at bounding box center [163, 103] width 176 height 21
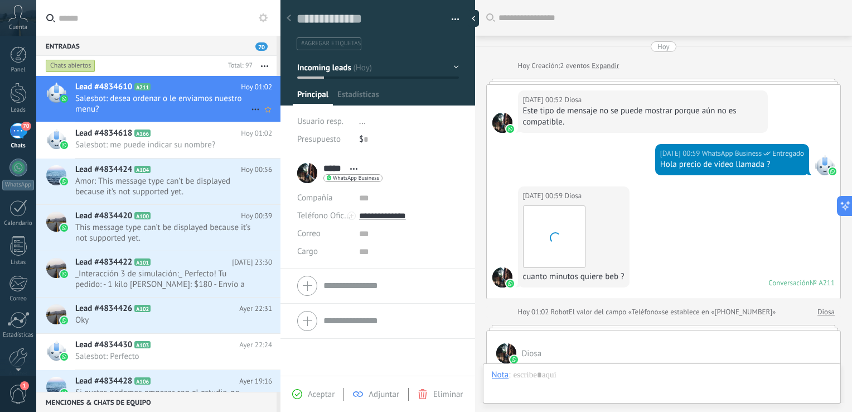
scroll to position [282, 0]
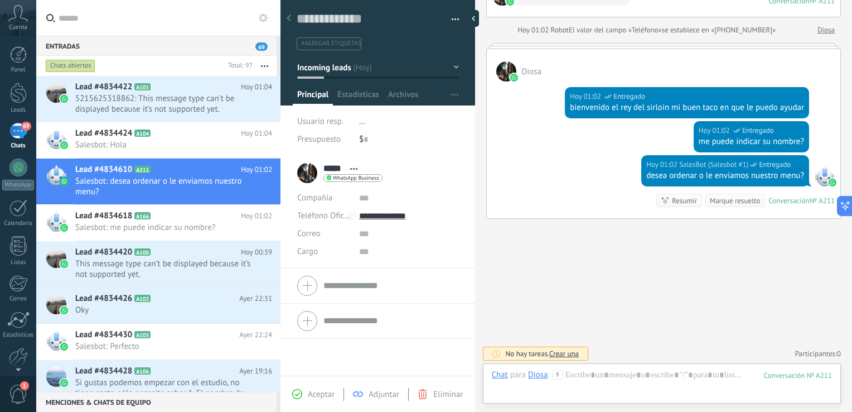
drag, startPoint x: 654, startPoint y: 97, endPoint x: 539, endPoint y: 119, distance: 116.5
click at [539, 121] on div "[DATE] 01:02 SalesBot (Salesbot #1) Entregado me puede indicar su nombre?" at bounding box center [664, 138] width 354 height 34
click at [803, 89] on div "[DATE] 01:02 SalesBot (Salesbot #1) Entregado bienvenido el rey del sirloin mi …" at bounding box center [687, 102] width 244 height 31
click at [826, 30] on link "Diosa" at bounding box center [826, 30] width 17 height 11
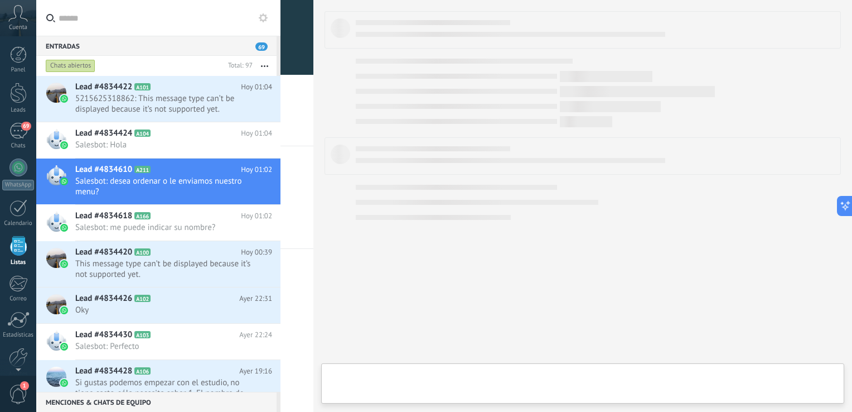
scroll to position [28, 0]
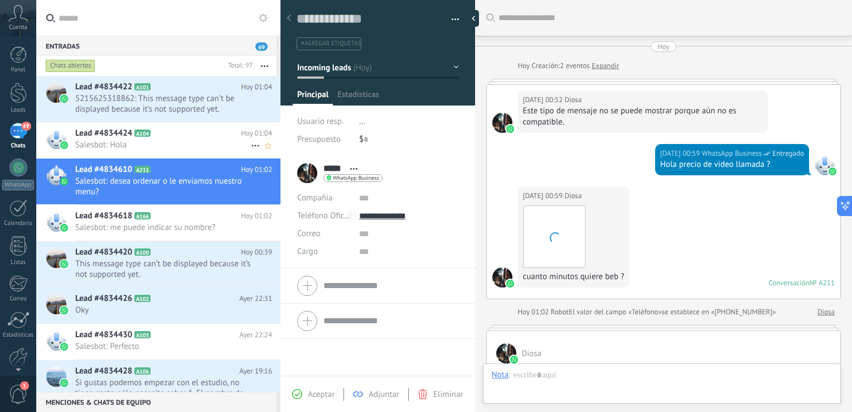
scroll to position [282, 0]
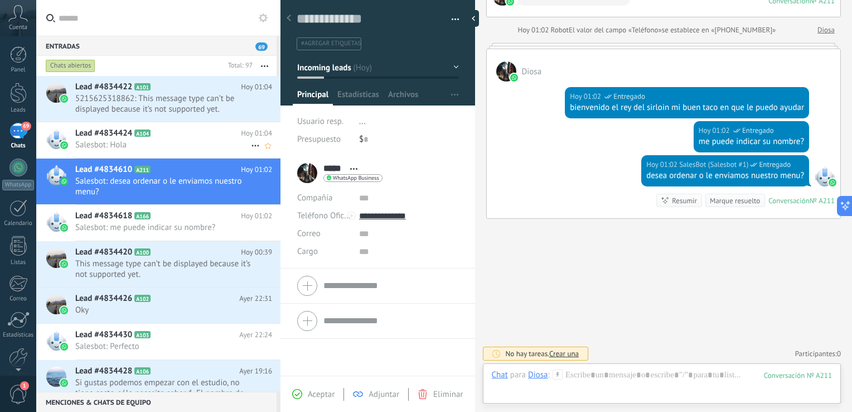
click at [171, 140] on span "Salesbot: Hola" at bounding box center [163, 144] width 176 height 11
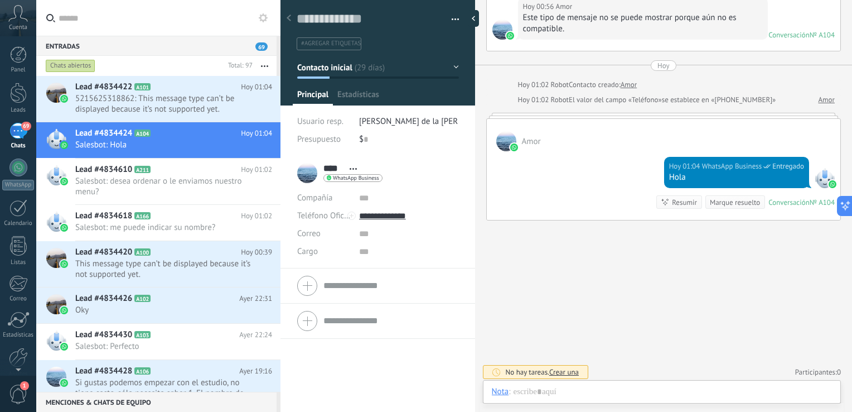
scroll to position [16, 0]
click at [184, 193] on span "Salesbot: desea ordenar o le enviamos nuestro menu?" at bounding box center [163, 186] width 176 height 21
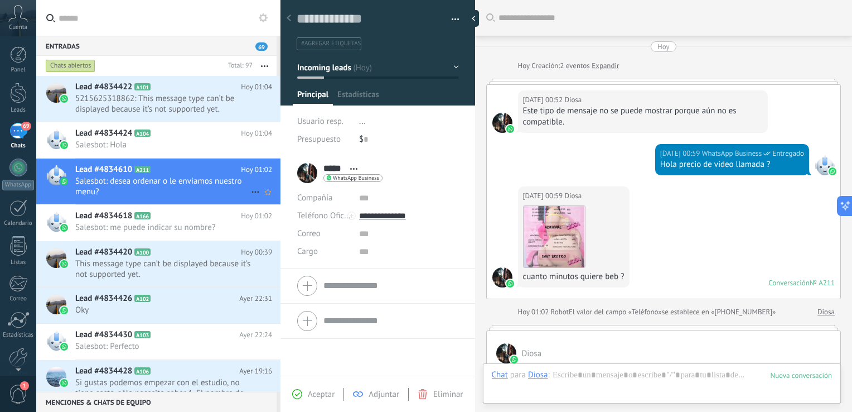
scroll to position [282, 0]
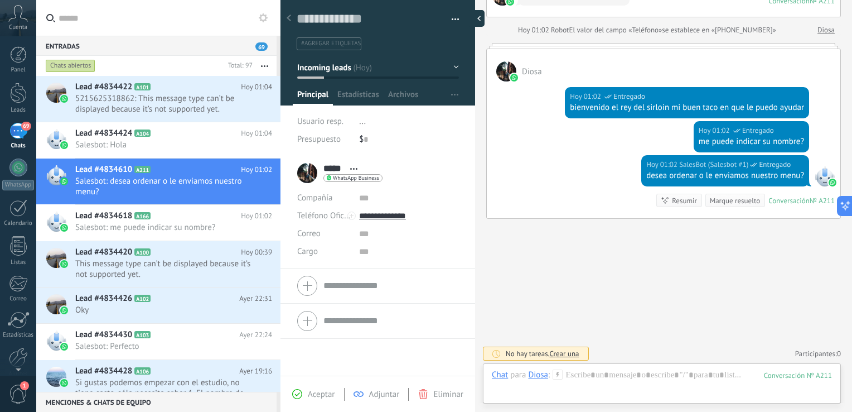
click at [473, 18] on div at bounding box center [476, 18] width 17 height 17
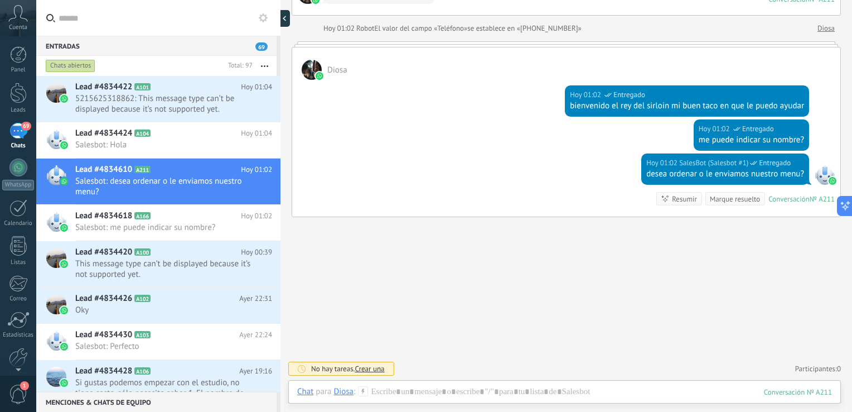
scroll to position [271, 0]
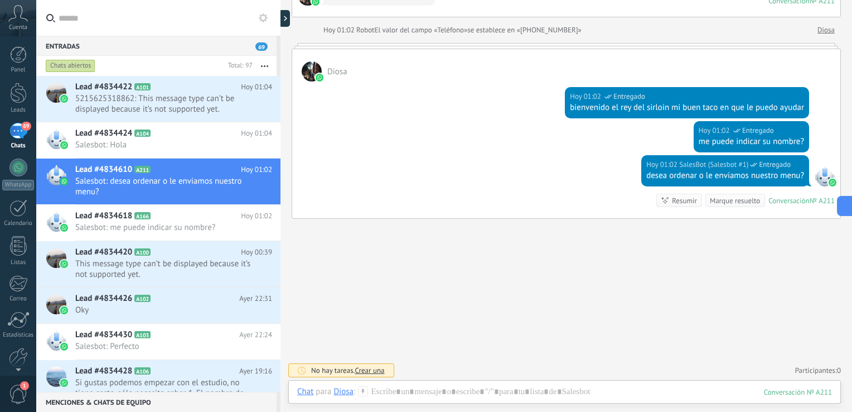
click at [312, 2] on img at bounding box center [316, 2] width 8 height 8
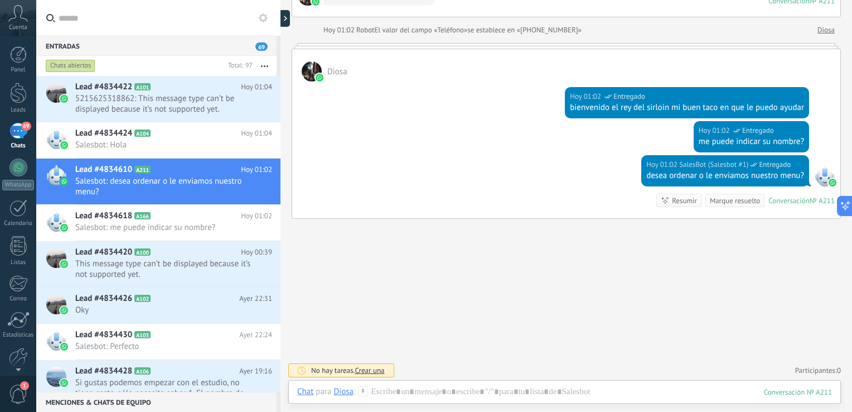
click at [486, 31] on span "se establece en «[PHONE_NUMBER]»" at bounding box center [524, 30] width 114 height 11
click at [310, 70] on div at bounding box center [312, 71] width 20 height 20
click at [761, 67] on div "Diosa" at bounding box center [566, 65] width 548 height 32
click at [149, 147] on span "Salesbot: Hola" at bounding box center [163, 144] width 176 height 11
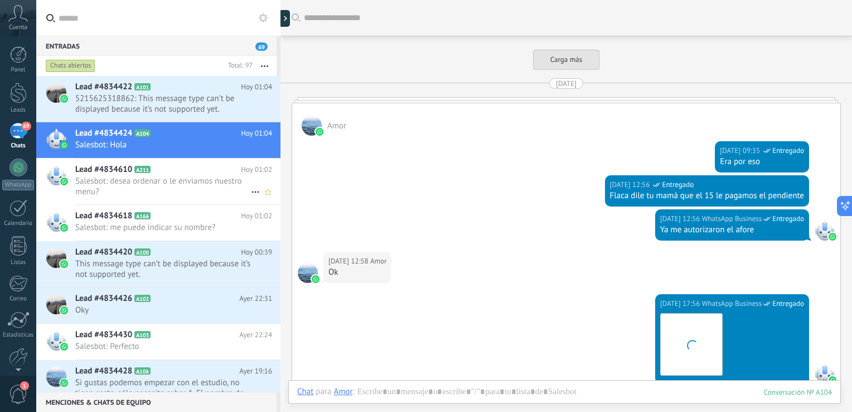
scroll to position [1760, 0]
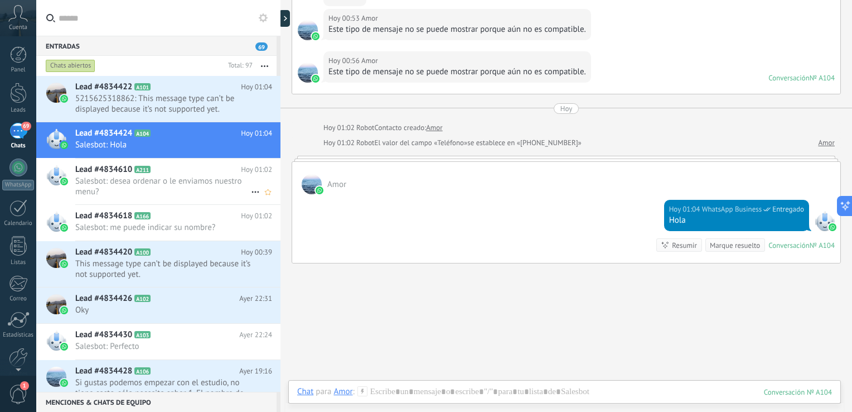
click at [137, 188] on span "Salesbot: desea ordenar o le enviamos nuestro menu?" at bounding box center [163, 186] width 176 height 21
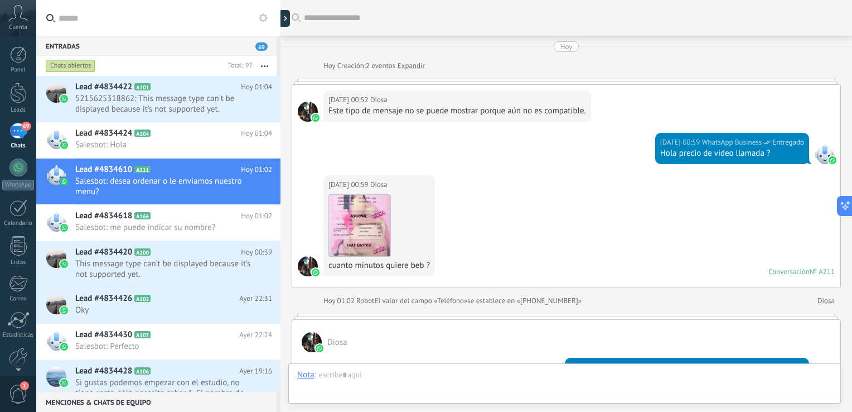
scroll to position [271, 0]
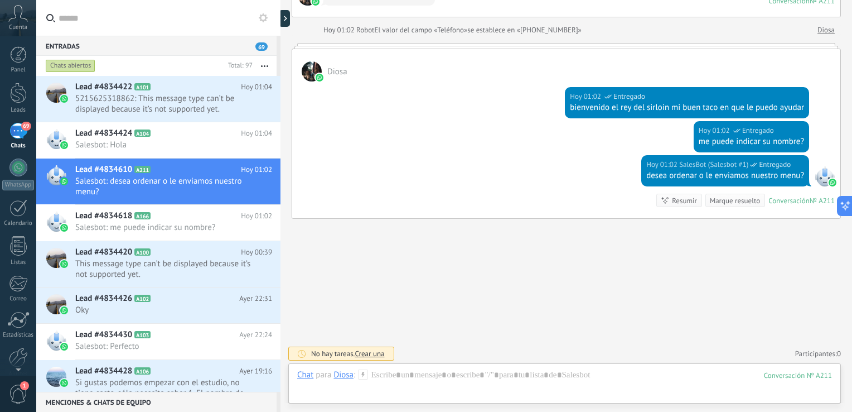
click at [315, 61] on div at bounding box center [312, 71] width 20 height 20
drag, startPoint x: 355, startPoint y: 61, endPoint x: 382, endPoint y: 191, distance: 132.7
click at [382, 191] on div "[PERSON_NAME][DATE] 01:02 SalesBot (Salesbot #1) Entregado bienvenido el rey de…" at bounding box center [566, 134] width 549 height 170
drag, startPoint x: 382, startPoint y: 191, endPoint x: 448, endPoint y: 216, distance: 71.3
click at [448, 216] on div "[DATE] 01:02 SalesBot (Salesbot #1) Entregado desea ordenar o le enviamos nuest…" at bounding box center [566, 186] width 548 height 63
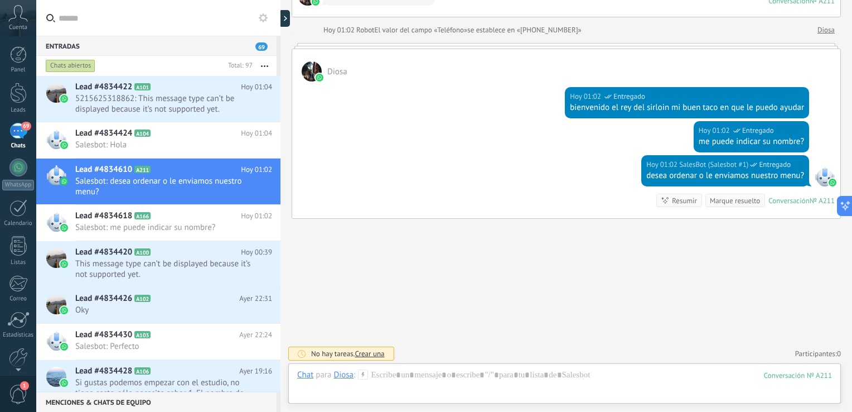
click at [448, 216] on div "[DATE] 01:02 SalesBot (Salesbot #1) Entregado desea ordenar o le enviamos nuest…" at bounding box center [566, 186] width 548 height 63
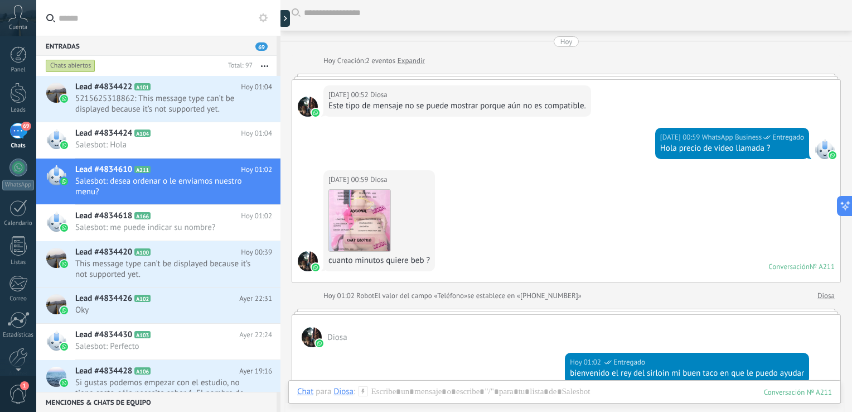
scroll to position [0, 0]
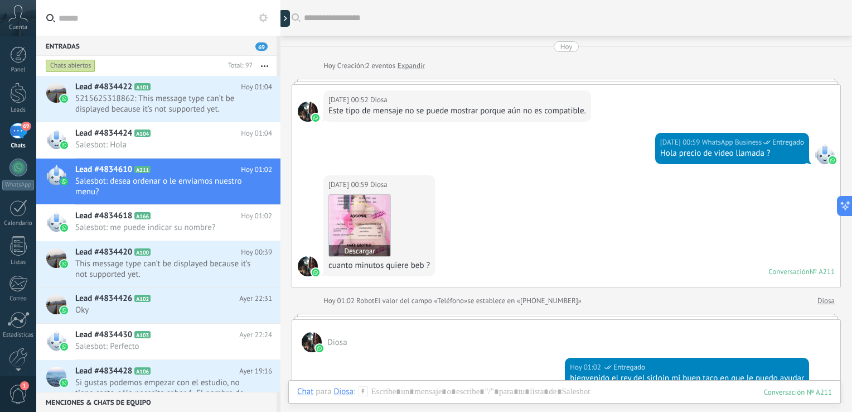
click at [373, 218] on img at bounding box center [359, 225] width 61 height 61
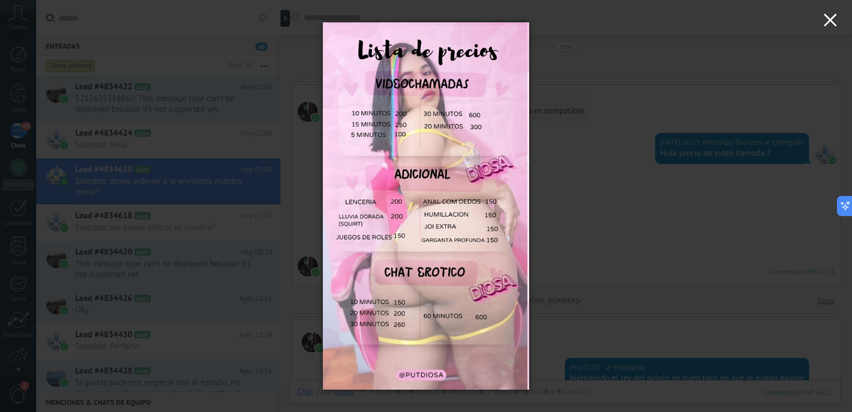
click at [829, 21] on icon "button" at bounding box center [830, 19] width 13 height 13
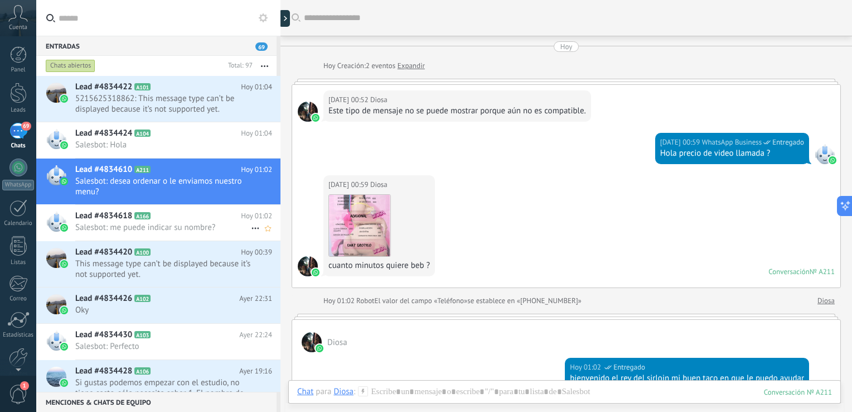
click at [120, 223] on span "Salesbot: me puede indicar su nombre?" at bounding box center [163, 227] width 176 height 11
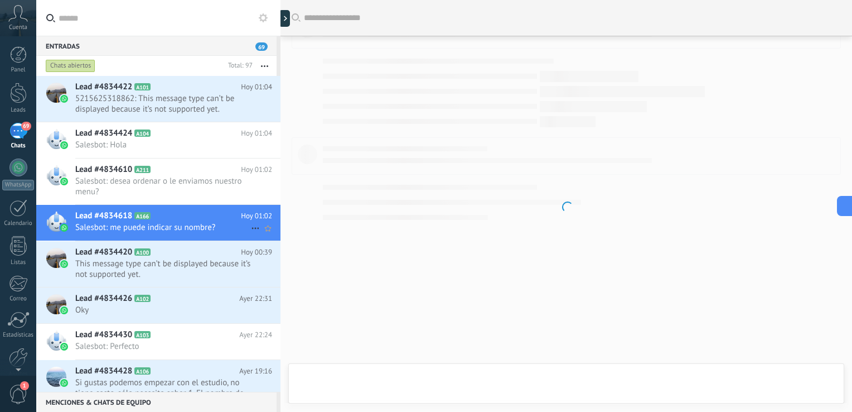
scroll to position [360, 0]
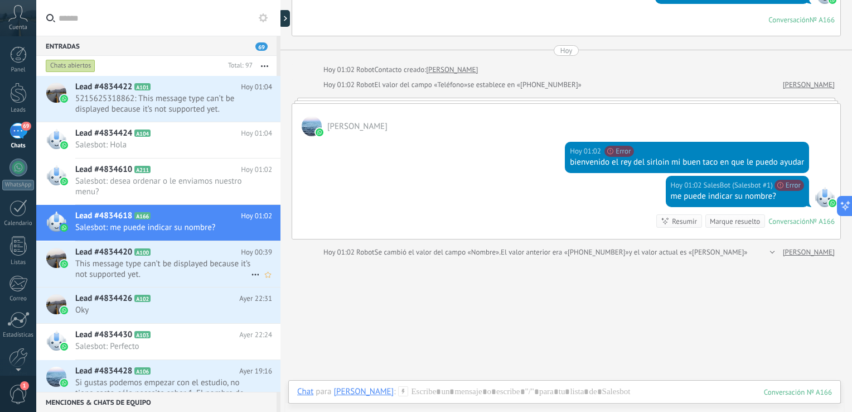
click at [156, 264] on span "This message type can’t be displayed because it’s not supported yet." at bounding box center [163, 268] width 176 height 21
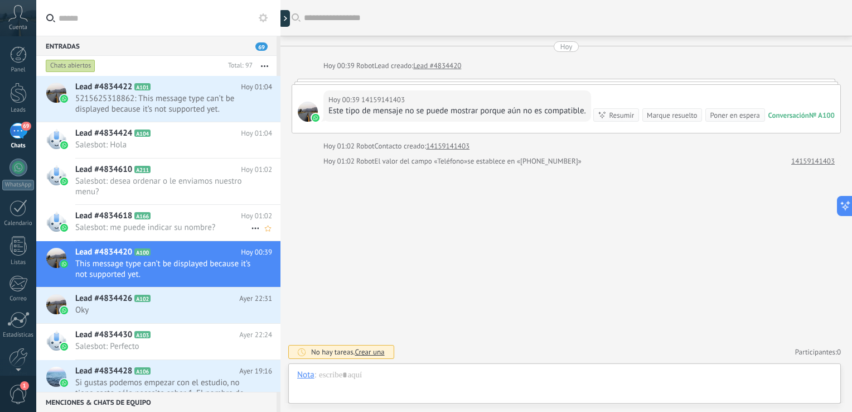
click at [129, 224] on span "Salesbot: me puede indicar su nombre?" at bounding box center [163, 227] width 176 height 11
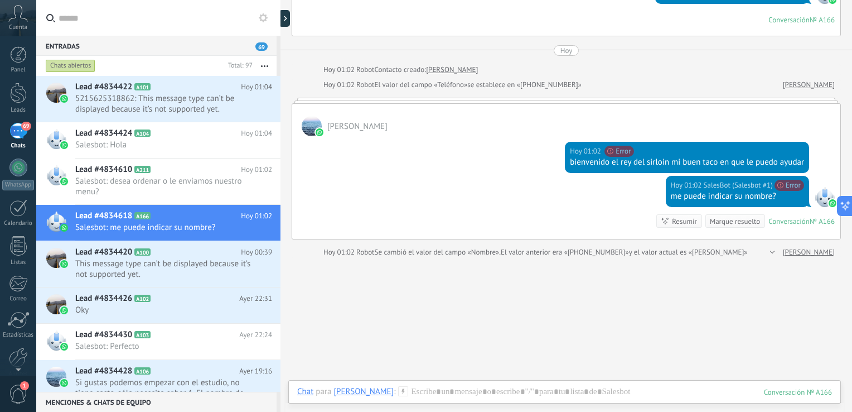
click at [17, 399] on span "1" at bounding box center [18, 394] width 19 height 20
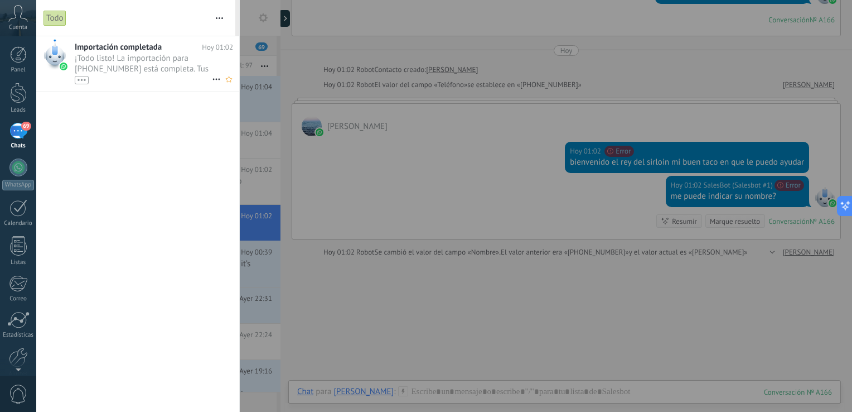
click at [120, 68] on span "¡Todo listo! La importación para [PHONE_NUMBER] está completa. Tus datos de Wha…" at bounding box center [143, 68] width 137 height 31
click at [16, 108] on div "Leads" at bounding box center [18, 110] width 32 height 7
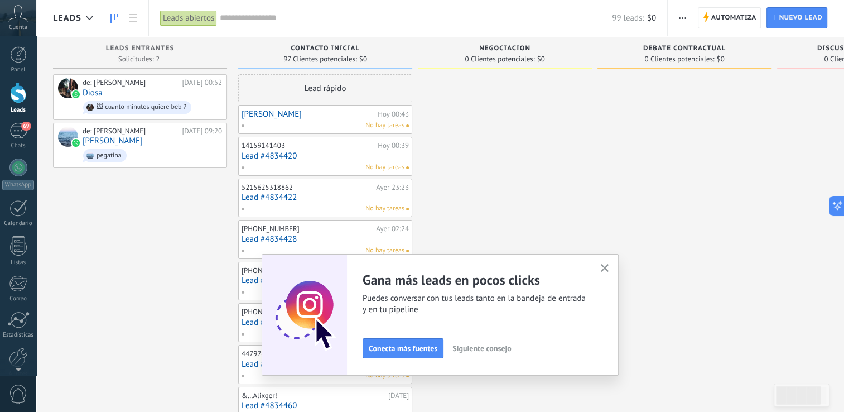
click at [609, 269] on icon "button" at bounding box center [605, 268] width 8 height 8
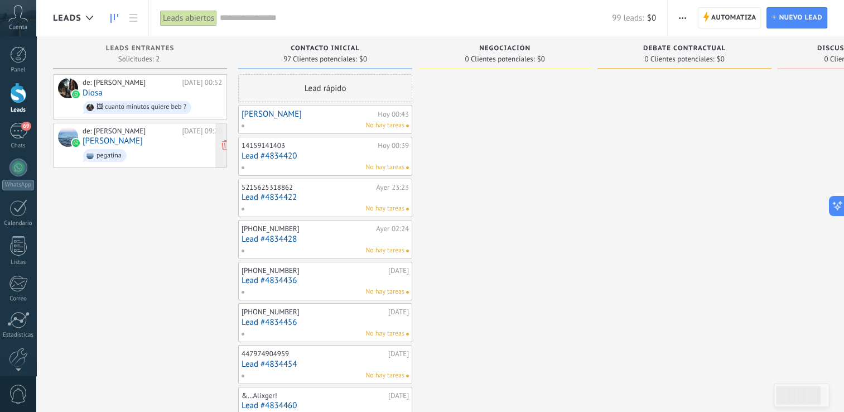
click at [139, 141] on link "[PERSON_NAME]" at bounding box center [113, 140] width 60 height 9
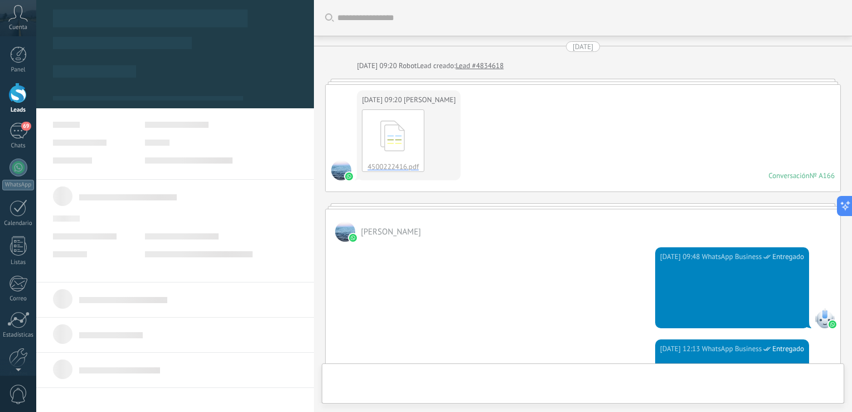
scroll to position [16, 0]
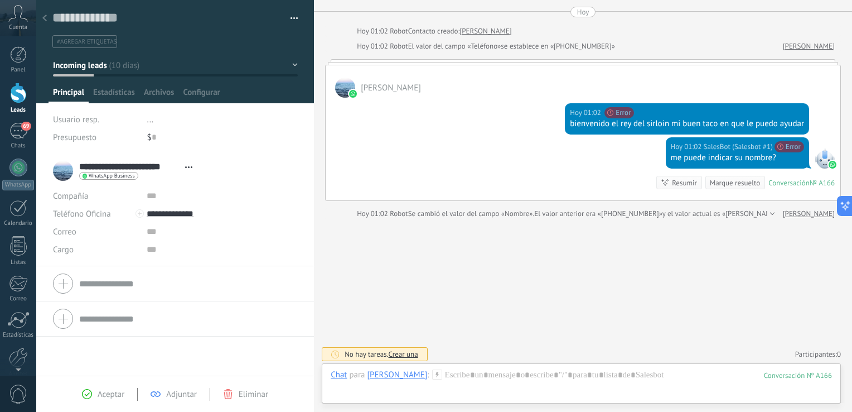
click at [345, 27] on div at bounding box center [341, 32] width 20 height 10
click at [20, 133] on div "69" at bounding box center [18, 131] width 18 height 16
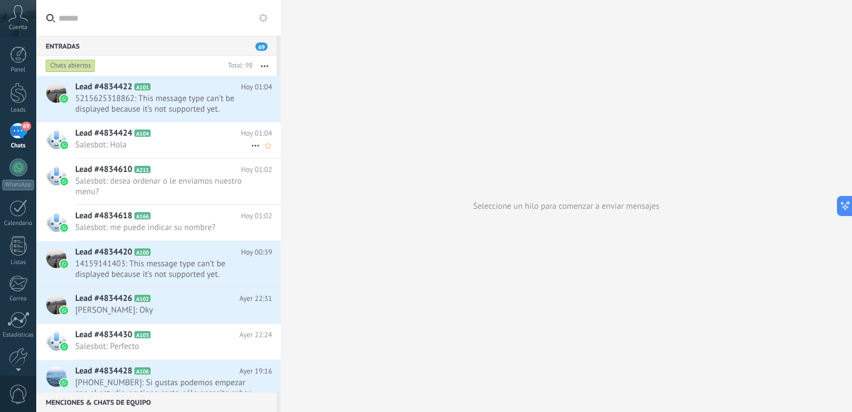
click at [120, 139] on span "Salesbot: Hola" at bounding box center [163, 144] width 176 height 11
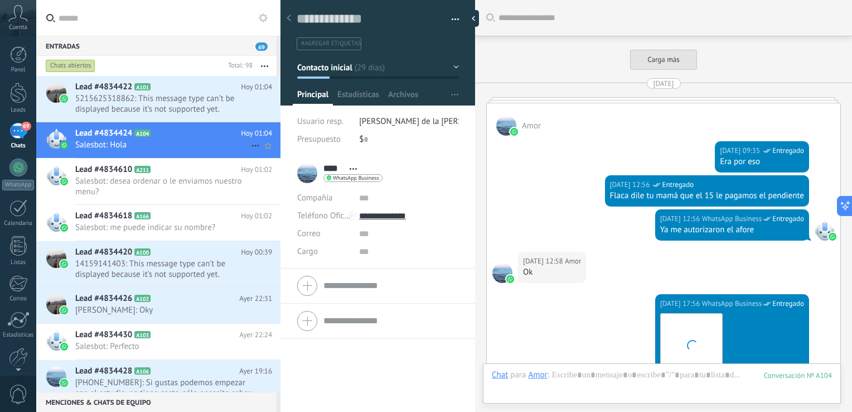
scroll to position [1868, 0]
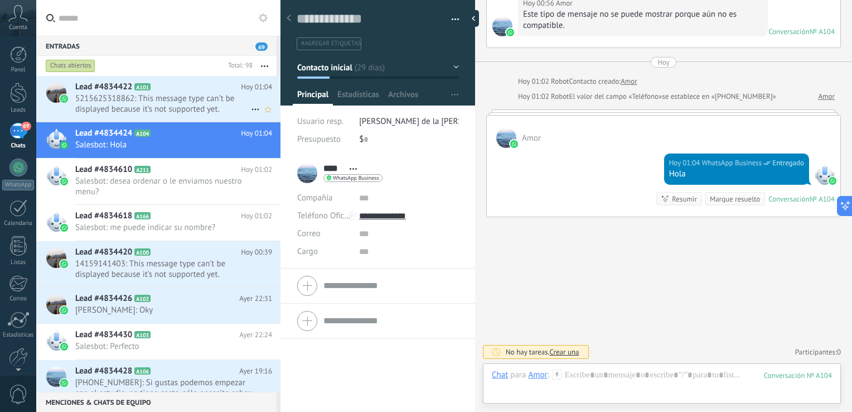
click at [120, 104] on span "5215625318862: This message type can’t be displayed because it’s not supported …" at bounding box center [163, 103] width 176 height 21
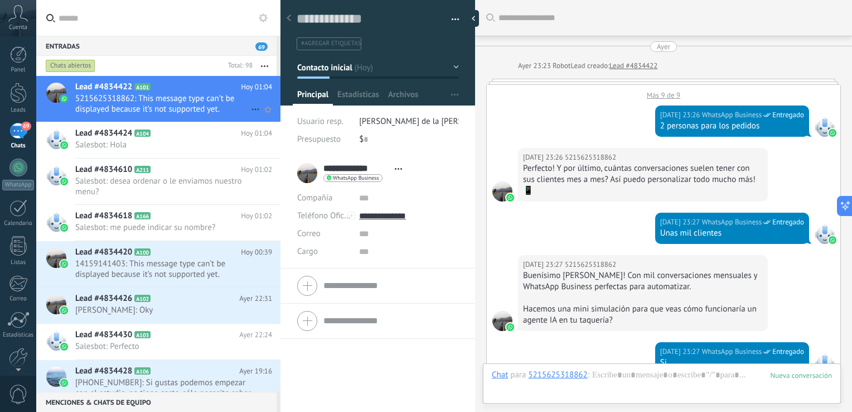
scroll to position [1016, 0]
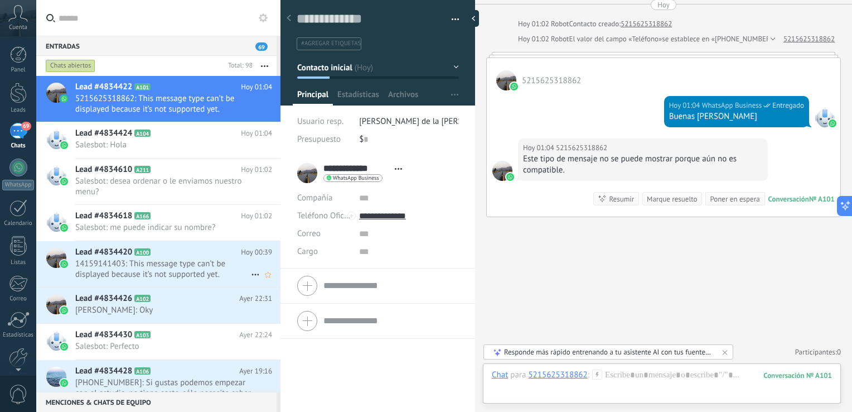
click at [129, 270] on span "14159141403: This message type can’t be displayed because it’s not supported ye…" at bounding box center [163, 268] width 176 height 21
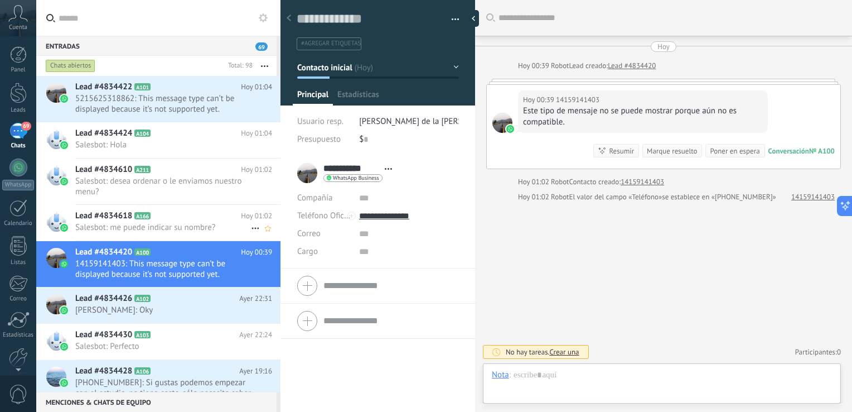
scroll to position [16, 0]
click at [122, 220] on span "Lead #4834618" at bounding box center [103, 215] width 57 height 11
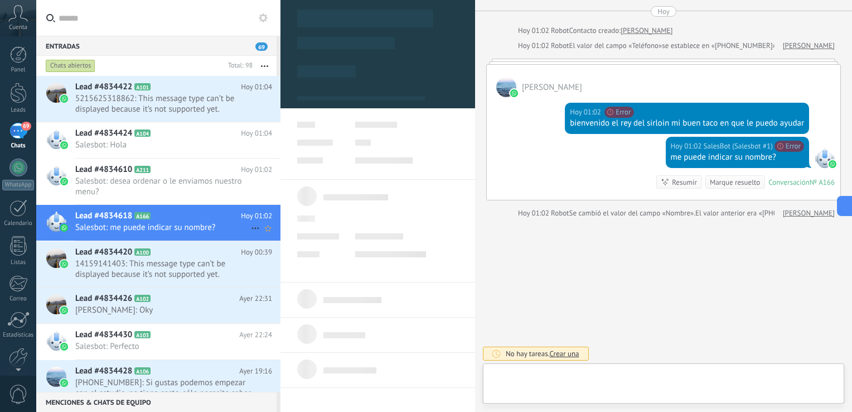
scroll to position [16, 0]
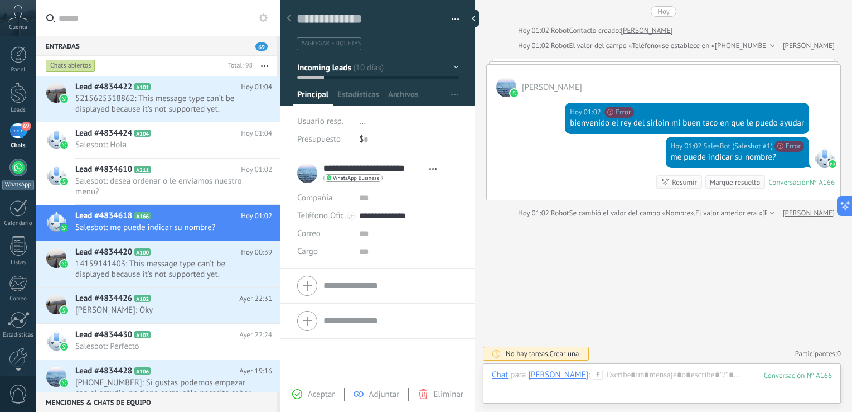
click at [20, 166] on div at bounding box center [18, 167] width 18 height 18
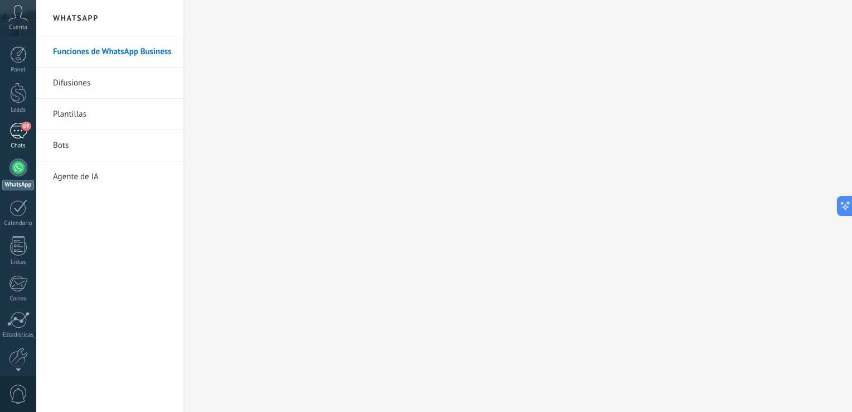
click at [18, 131] on div "69" at bounding box center [18, 131] width 18 height 16
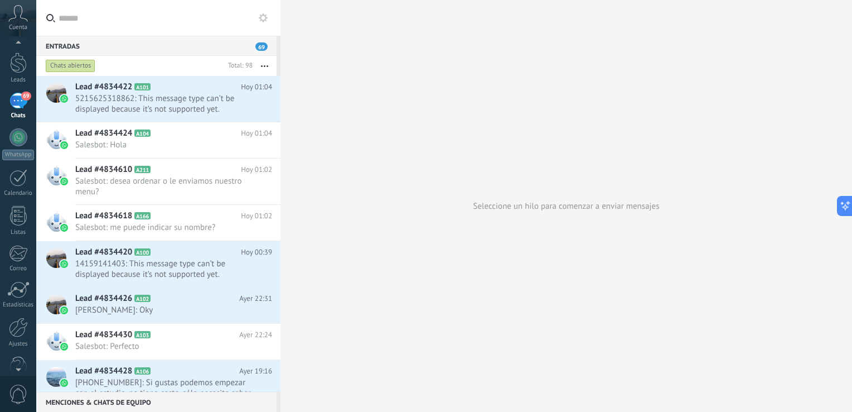
scroll to position [51, 0]
click at [24, 307] on div at bounding box center [18, 306] width 19 height 20
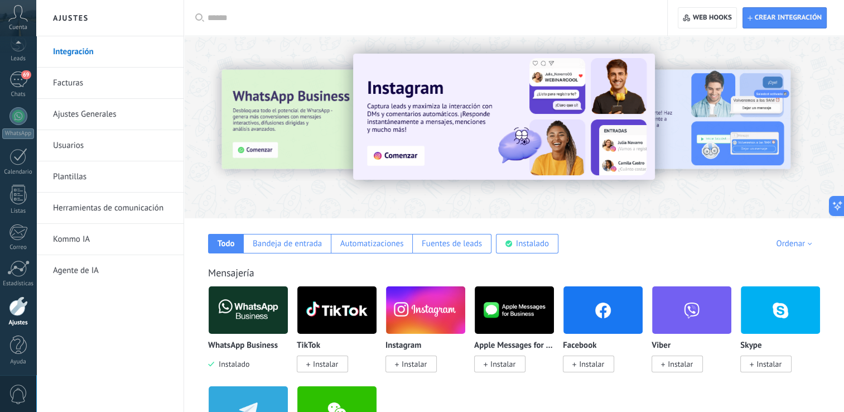
click at [26, 18] on icon at bounding box center [18, 13] width 20 height 17
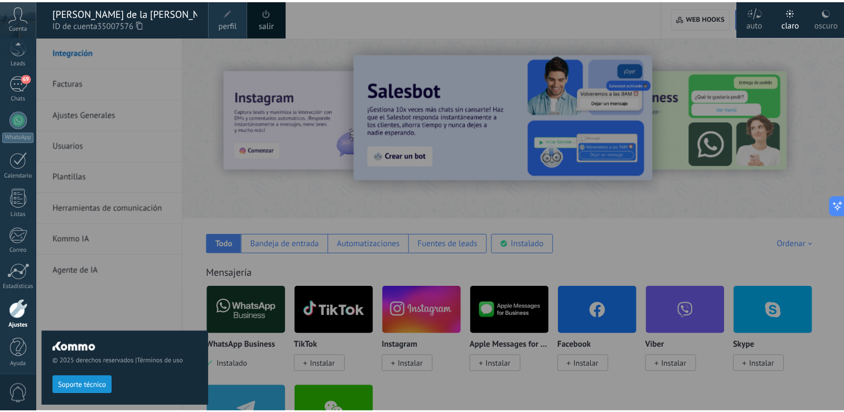
scroll to position [51, 0]
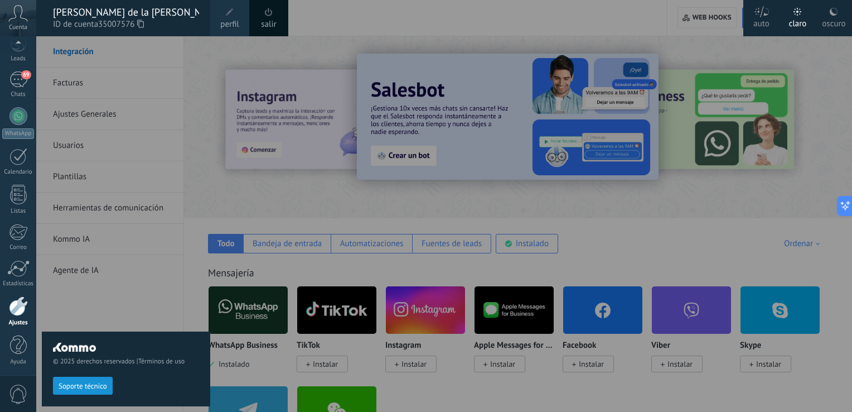
click at [18, 12] on icon at bounding box center [18, 13] width 20 height 17
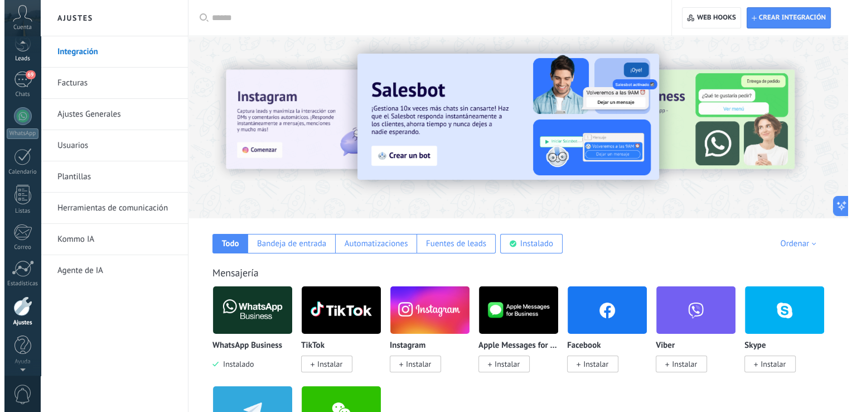
scroll to position [45, 0]
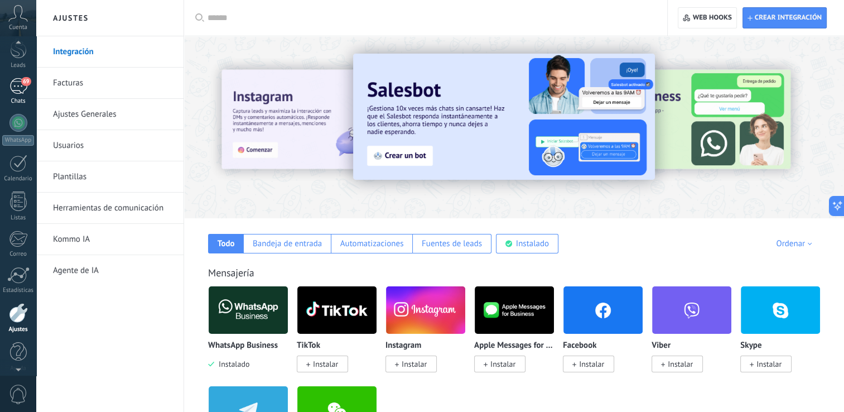
click at [15, 91] on div "69" at bounding box center [18, 86] width 18 height 16
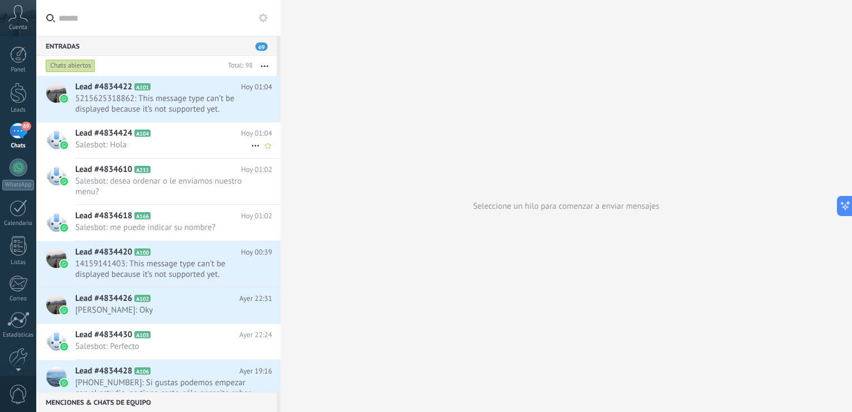
click at [127, 131] on span "Lead #4834424" at bounding box center [103, 133] width 57 height 11
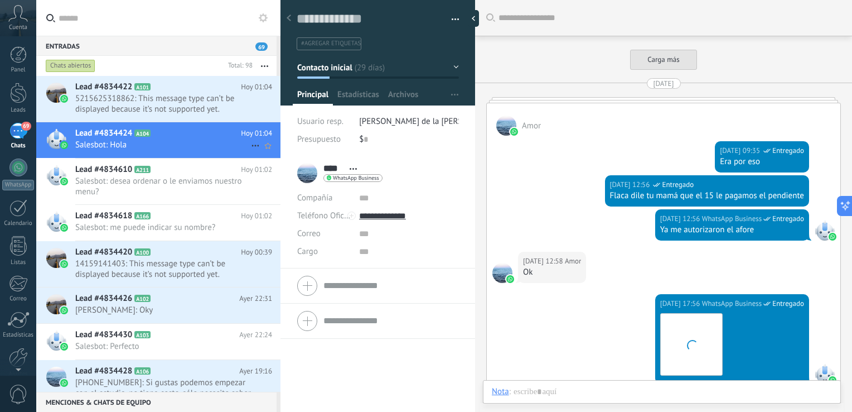
scroll to position [1825, 0]
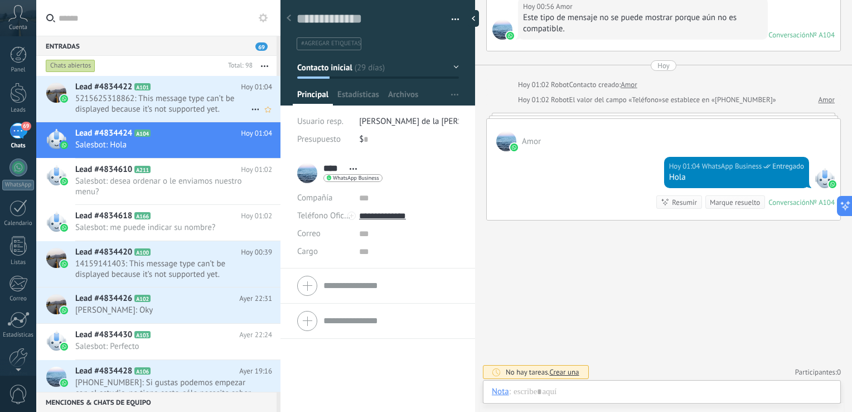
click at [127, 104] on span "5215625318862: This message type can’t be displayed because it’s not supported …" at bounding box center [163, 103] width 176 height 21
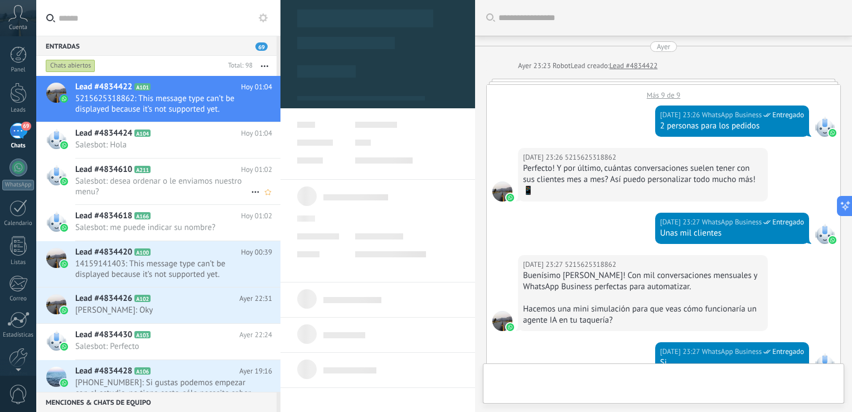
scroll to position [1016, 0]
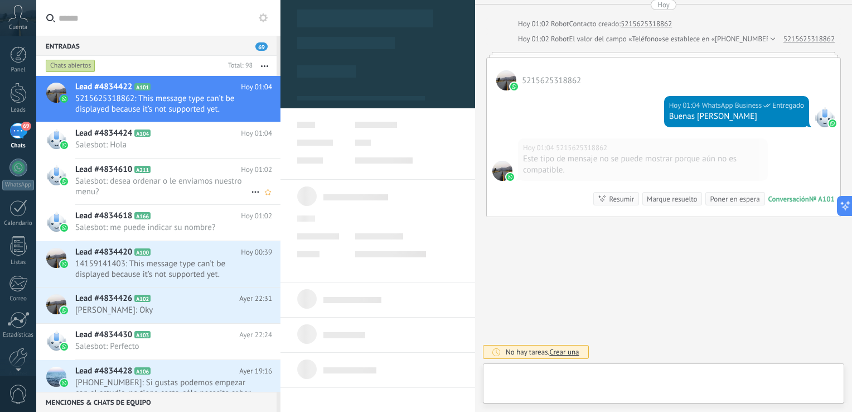
click at [119, 189] on span "Salesbot: desea ordenar o le enviamos nuestro menu?" at bounding box center [163, 186] width 176 height 21
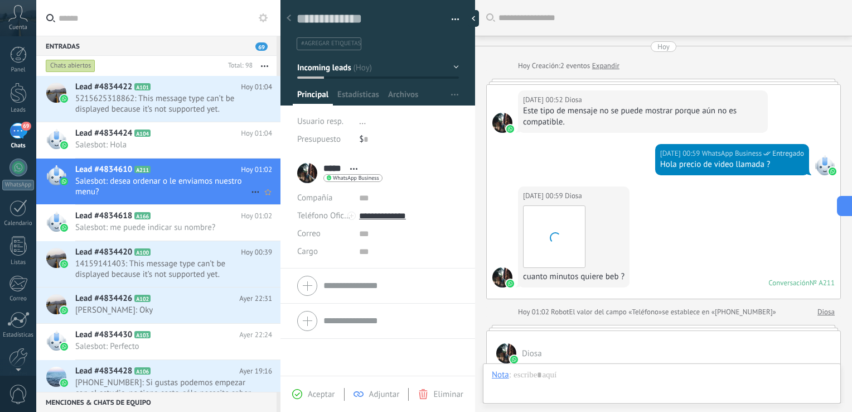
scroll to position [282, 0]
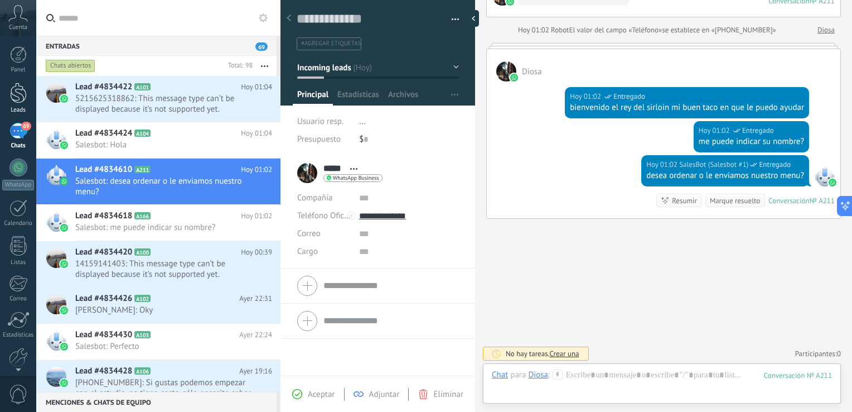
click at [15, 96] on div at bounding box center [18, 93] width 17 height 21
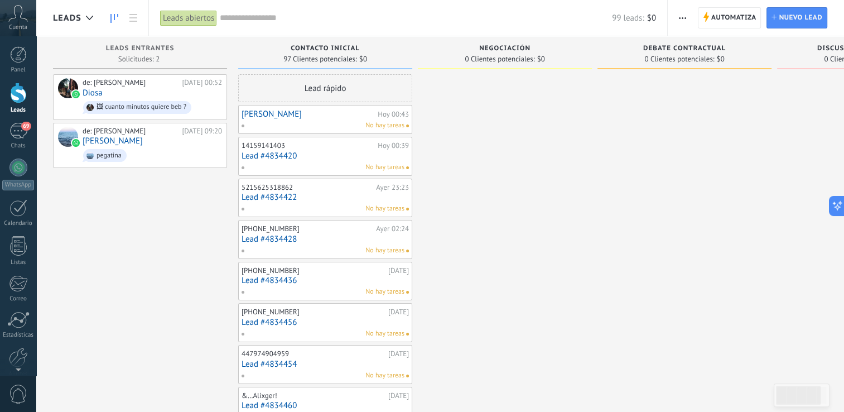
click at [290, 172] on div "14159141403 [DATE] 00:39 Lead #4834420 No hay tareas" at bounding box center [325, 156] width 174 height 39
click at [284, 164] on div "No hay tareas" at bounding box center [322, 167] width 163 height 10
click at [298, 194] on link "Lead #4834422" at bounding box center [325, 196] width 167 height 9
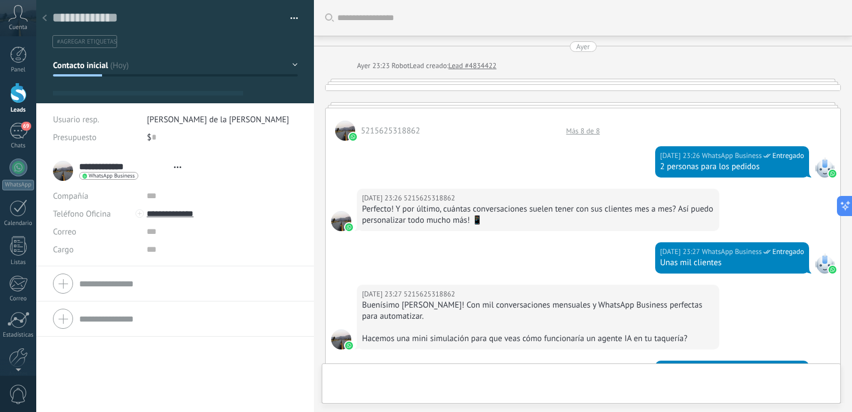
scroll to position [16, 0]
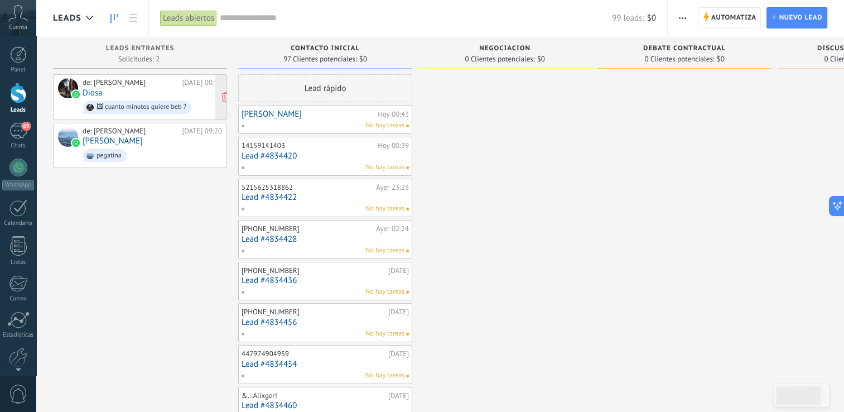
click at [107, 91] on div "de: [PERSON_NAME][DATE] 00:52 Diosa 🖼 cuanto minutos quiere beb ?" at bounding box center [152, 97] width 139 height 38
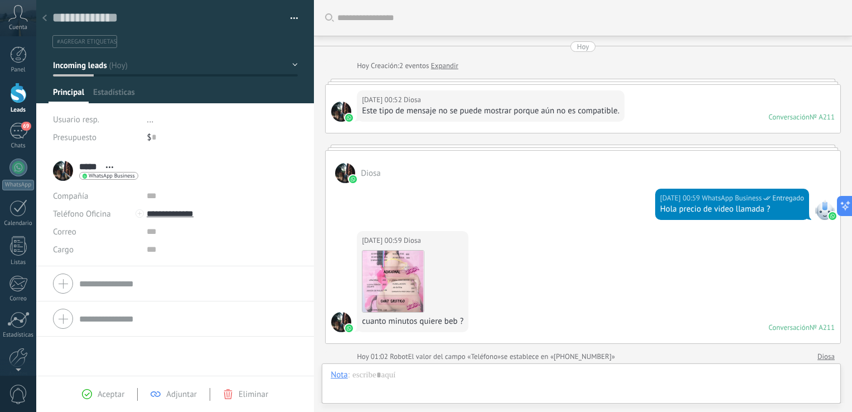
scroll to position [326, 0]
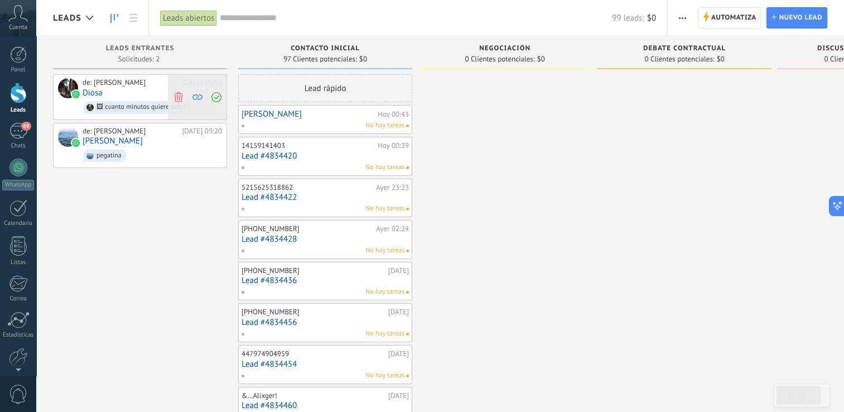
click at [180, 93] on use at bounding box center [178, 96] width 8 height 10
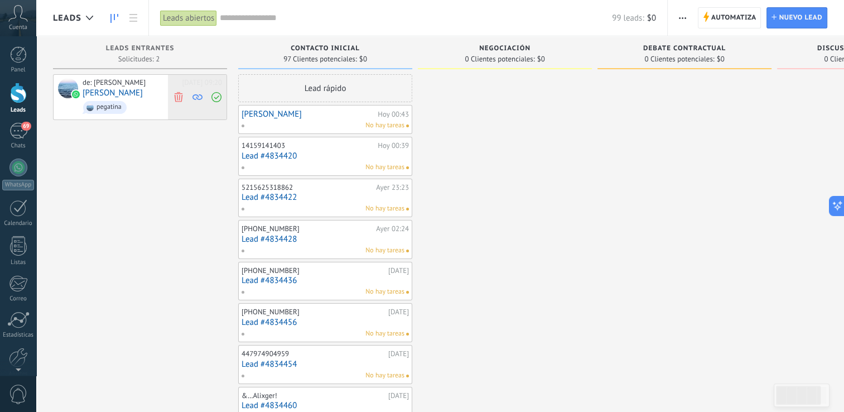
click at [181, 97] on icon at bounding box center [178, 96] width 10 height 10
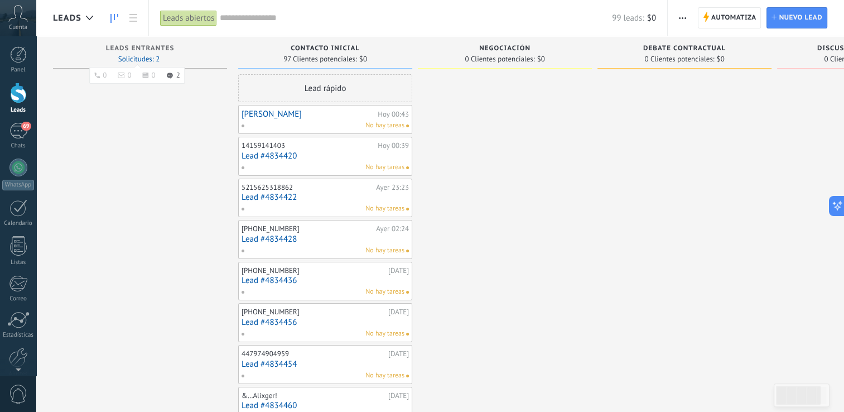
click at [123, 60] on span "Solicitudes: 2 0 0 0 2 0 0 0 2" at bounding box center [138, 59] width 41 height 7
click at [133, 56] on span "Solicitudes: 2 0 0 0 2 0 0 0 2" at bounding box center [138, 59] width 41 height 7
click at [133, 54] on div "Leads Entrantes Solicitudes: 2 0 0 0 2 0 0 0 2" at bounding box center [140, 52] width 174 height 33
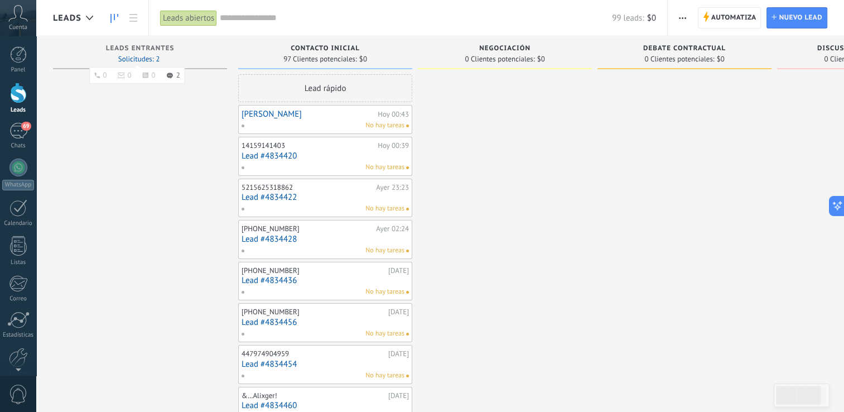
click at [133, 56] on span "Solicitudes: 2 0 0 0 2 0 0 0 2" at bounding box center [138, 59] width 41 height 7
click at [133, 54] on div "Leads Entrantes Solicitudes: 2 0 0 0 2 0 0 0 2" at bounding box center [140, 52] width 174 height 33
click at [136, 50] on span "Leads Entrantes" at bounding box center [140, 49] width 69 height 8
click at [16, 141] on link "69 Chats" at bounding box center [18, 136] width 36 height 27
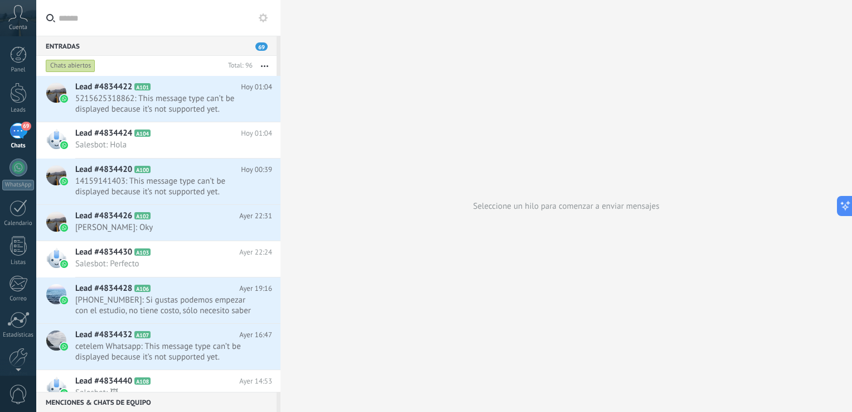
click at [20, 129] on div "69" at bounding box center [18, 131] width 18 height 16
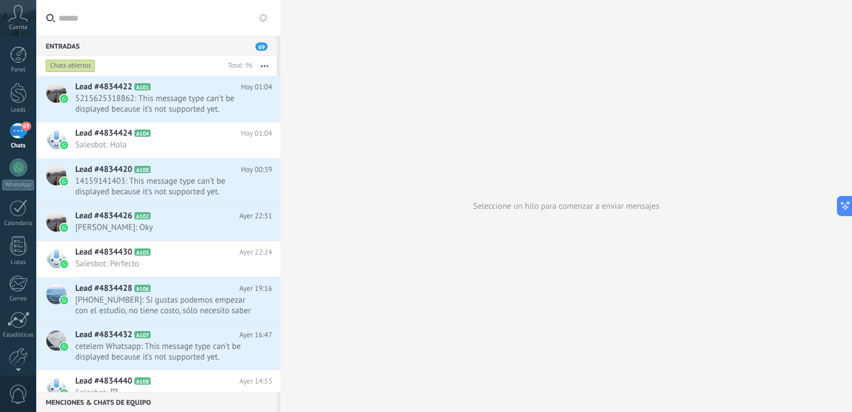
click at [20, 129] on div "69" at bounding box center [18, 131] width 18 height 16
click at [123, 98] on span "5215625318862: This message type can’t be displayed because it’s not supported …" at bounding box center [163, 103] width 176 height 21
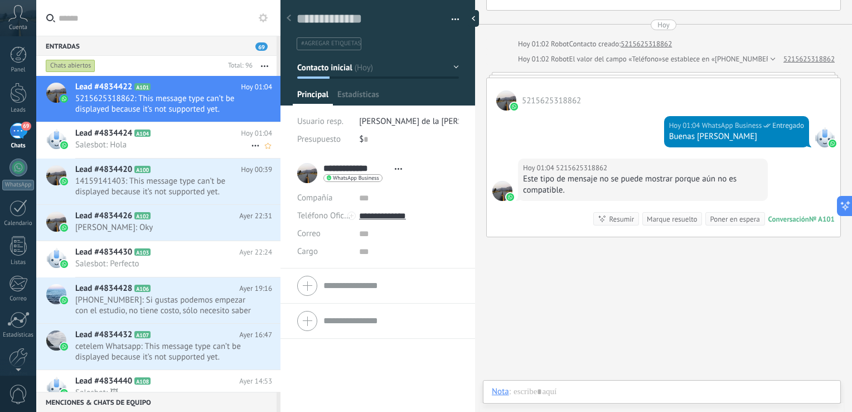
scroll to position [16, 0]
click at [123, 139] on span "Salesbot: Hola" at bounding box center [163, 144] width 176 height 11
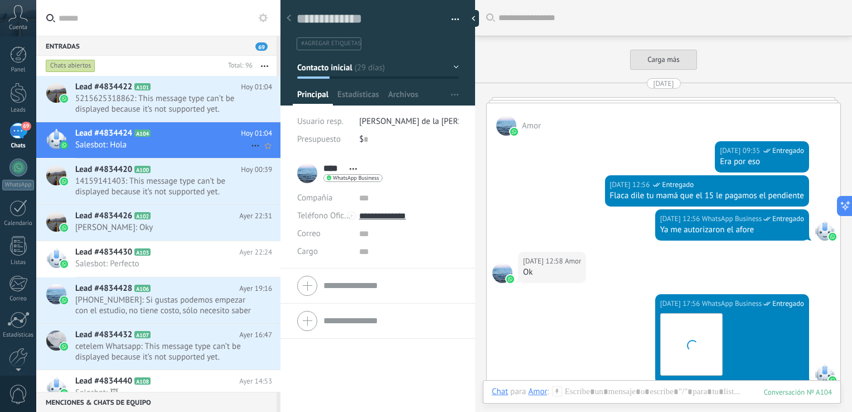
scroll to position [1825, 0]
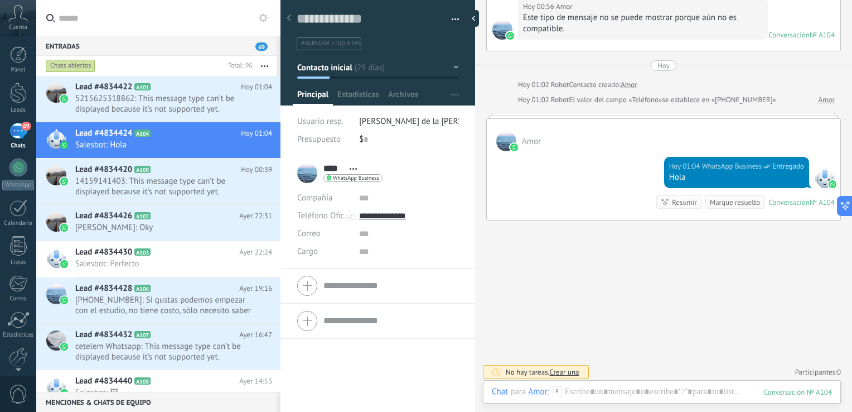
click at [450, 22] on button "button" at bounding box center [451, 19] width 16 height 17
click at [448, 190] on input "text" at bounding box center [408, 198] width 99 height 18
click at [80, 228] on span "[PERSON_NAME]: Oky" at bounding box center [163, 227] width 176 height 11
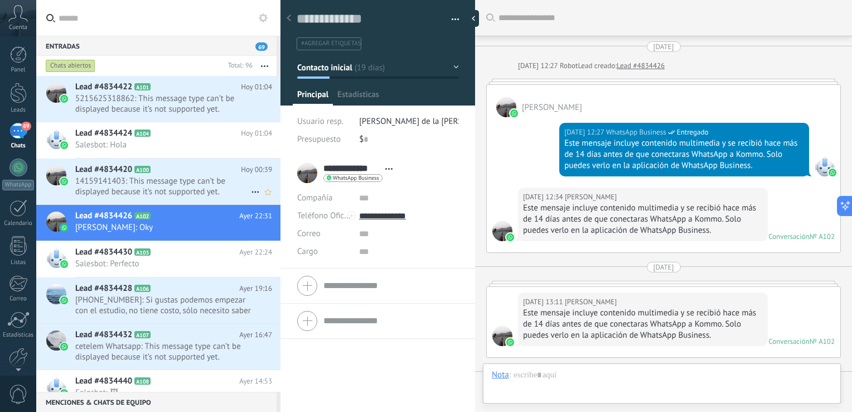
click at [112, 182] on span "14159141403: This message type can’t be displayed because it’s not supported ye…" at bounding box center [163, 186] width 176 height 21
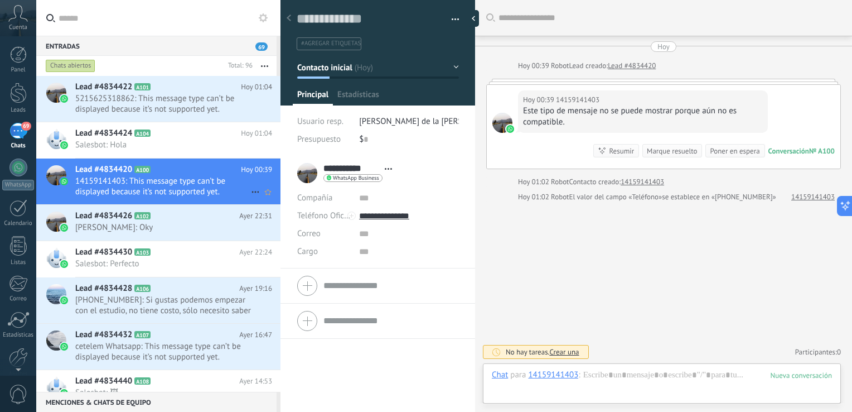
scroll to position [16, 0]
click at [123, 150] on div "Lead #4834424 A104 [DATE] 01:04 Salesbot: Hola" at bounding box center [177, 139] width 205 height 35
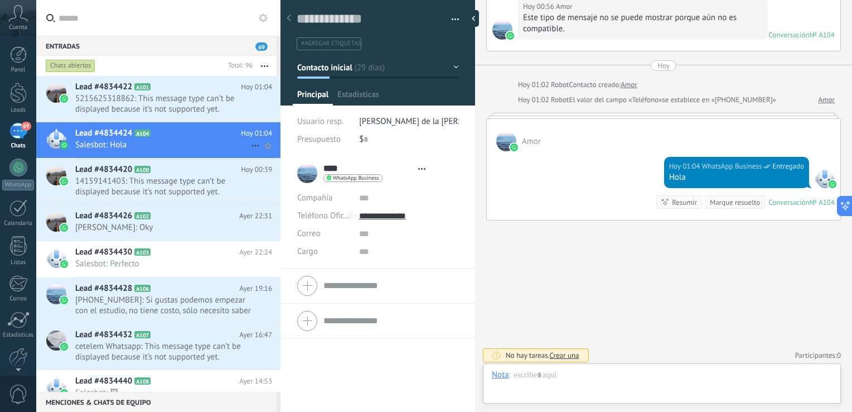
scroll to position [16, 0]
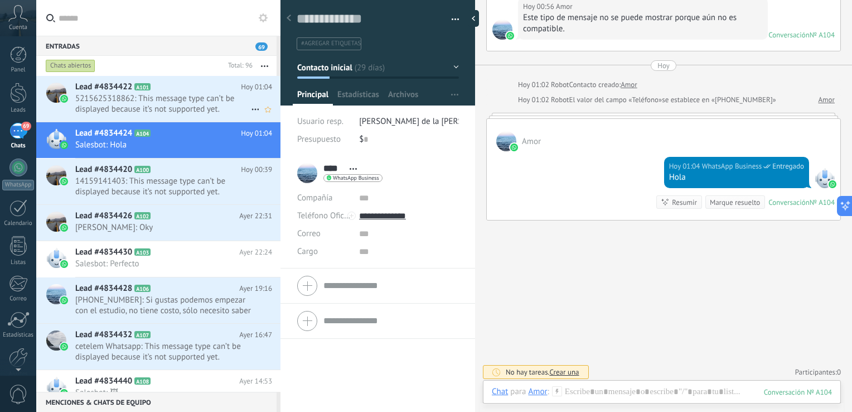
click at [118, 106] on span "5215625318862: This message type can’t be displayed because it’s not supported …" at bounding box center [163, 103] width 176 height 21
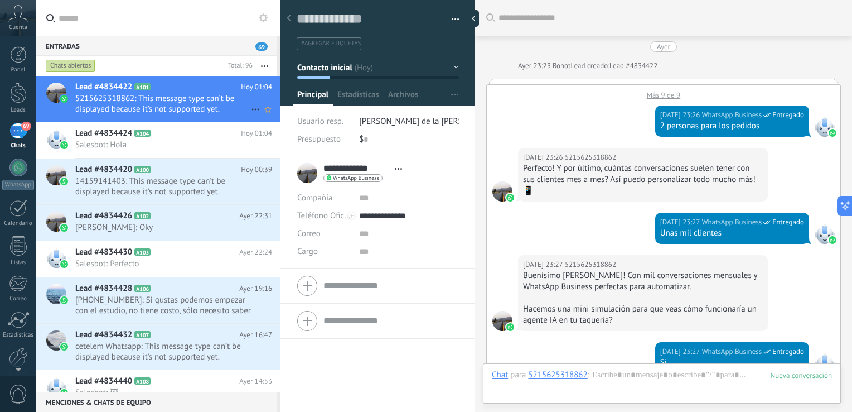
scroll to position [1016, 0]
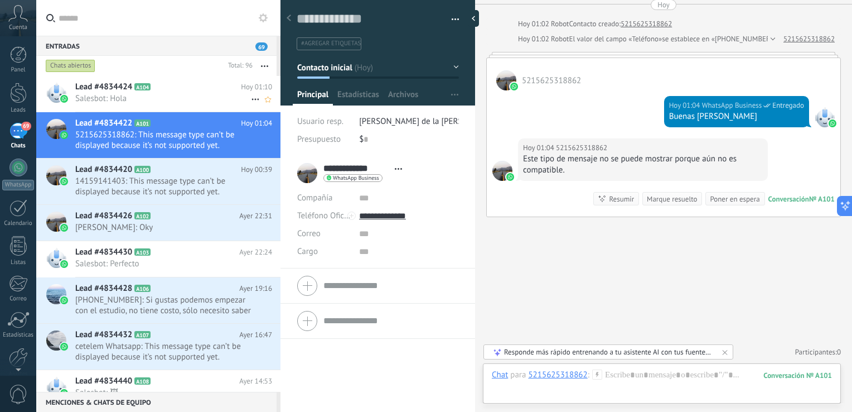
click at [118, 97] on span "Salesbot: Hola" at bounding box center [163, 98] width 176 height 11
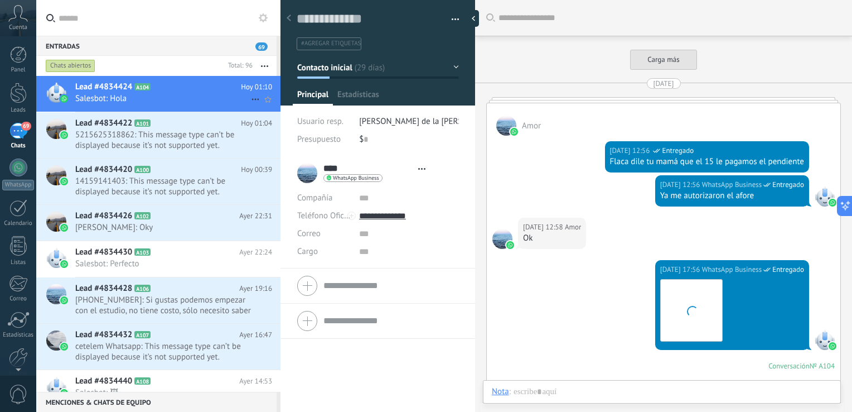
type textarea "**********"
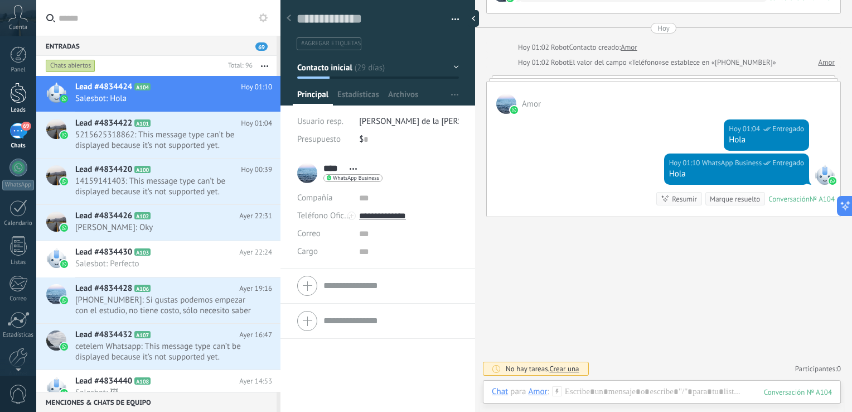
click at [17, 95] on div at bounding box center [18, 93] width 17 height 21
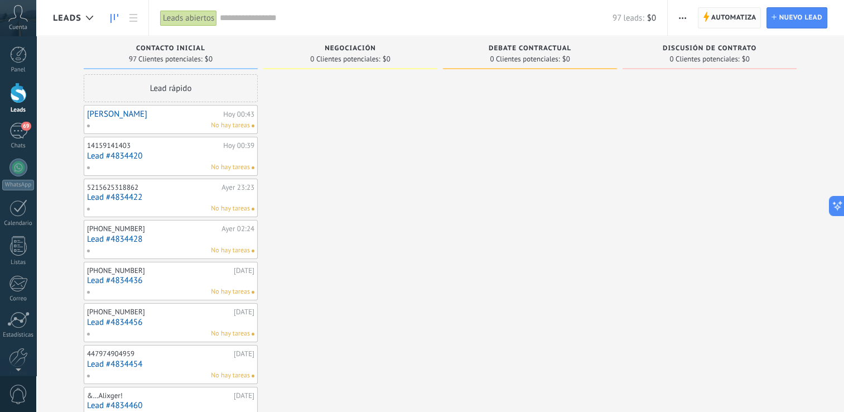
click at [719, 17] on span "Automatiza" at bounding box center [733, 18] width 45 height 20
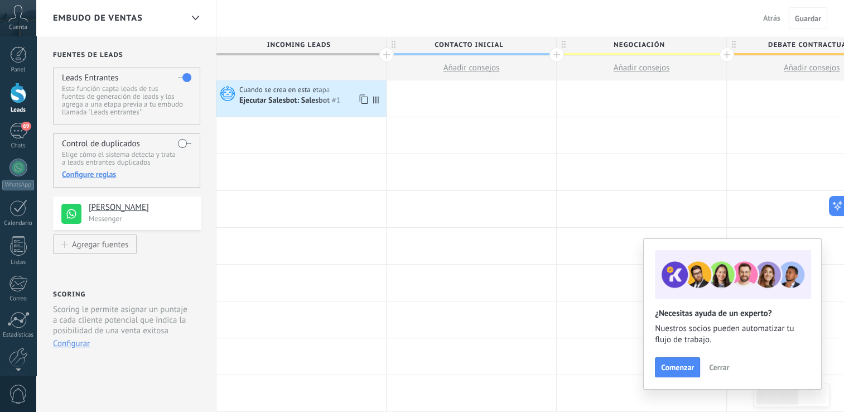
click at [269, 97] on div "Ejecutar Salesbot: Salesbot #1" at bounding box center [290, 101] width 103 height 10
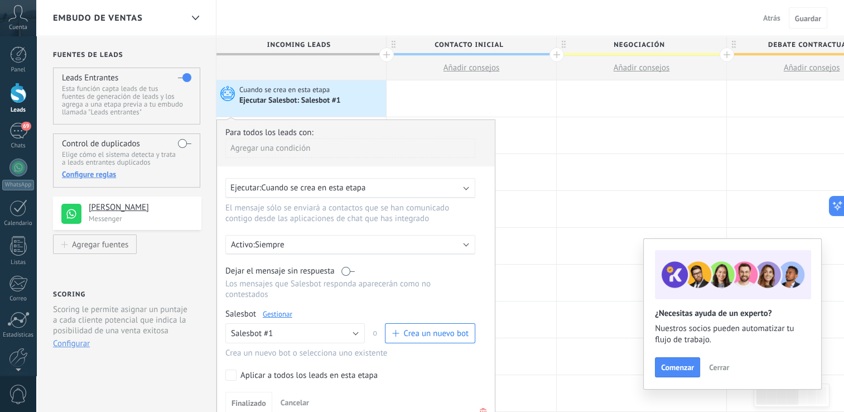
click at [278, 309] on link "Gestionar" at bounding box center [278, 313] width 30 height 9
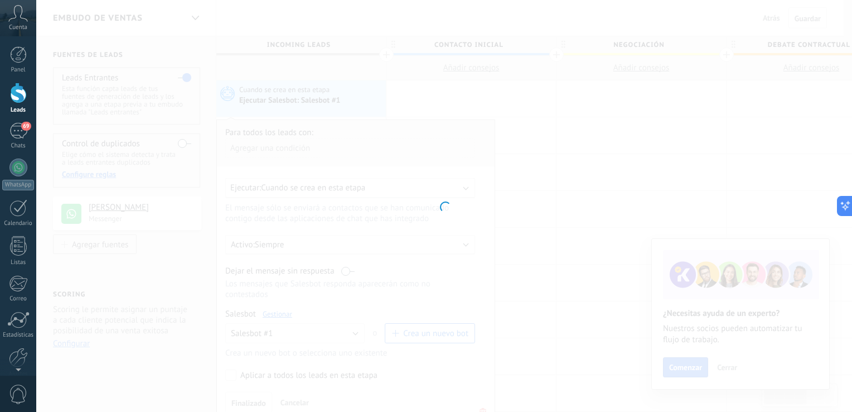
type input "**********"
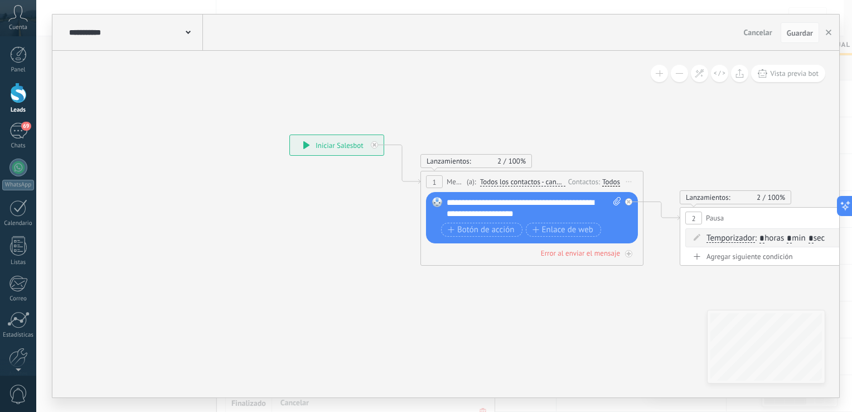
click at [616, 202] on icon at bounding box center [617, 201] width 7 height 8
click input "Subir" at bounding box center [0, 0] width 0 height 0
click at [678, 74] on span at bounding box center [679, 73] width 7 height 1
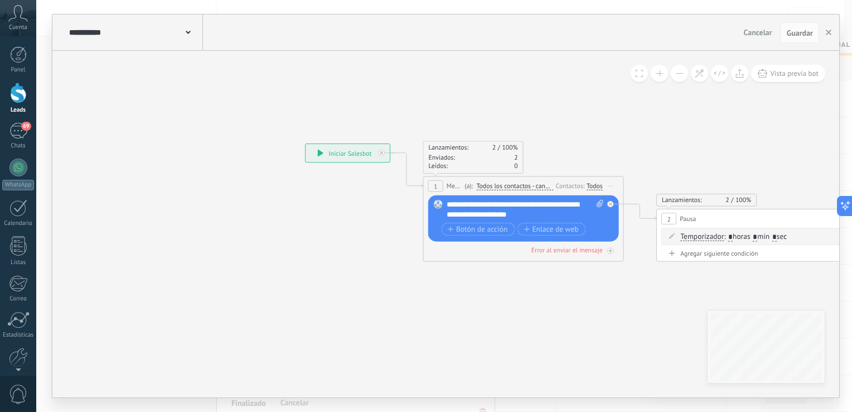
click at [678, 74] on span at bounding box center [679, 73] width 7 height 1
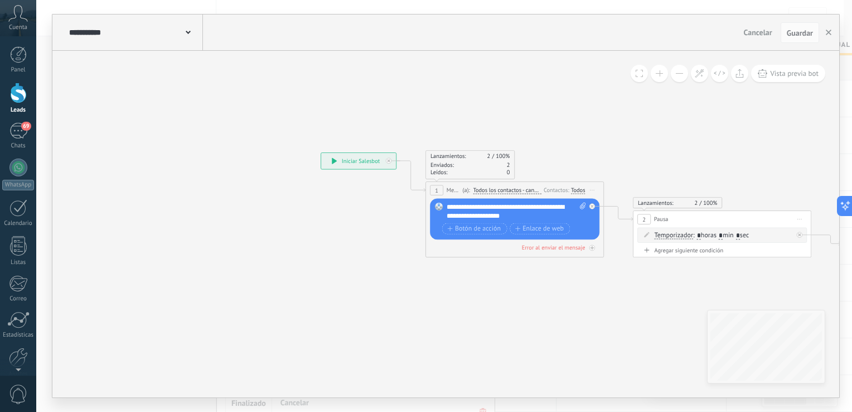
click at [678, 74] on span at bounding box center [679, 73] width 7 height 1
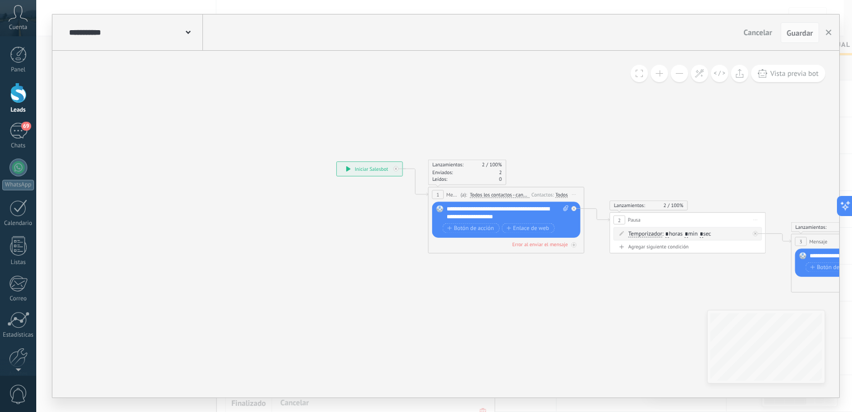
click at [678, 74] on span at bounding box center [679, 73] width 7 height 1
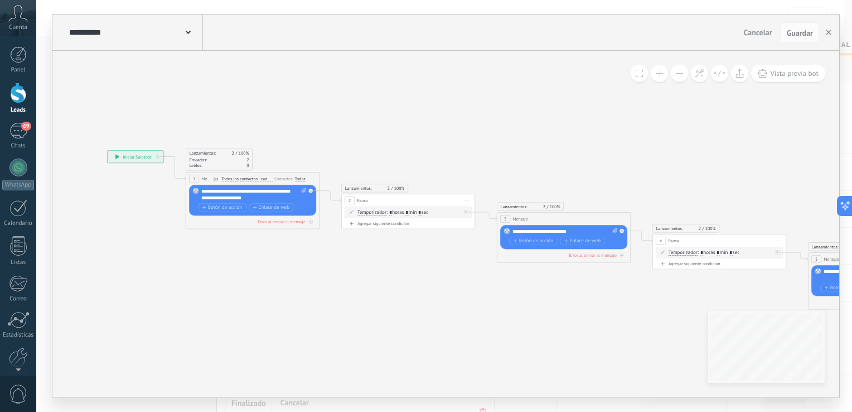
drag, startPoint x: 625, startPoint y: 132, endPoint x: 355, endPoint y: 106, distance: 271.3
click at [355, 106] on icon at bounding box center [554, 229] width 1228 height 493
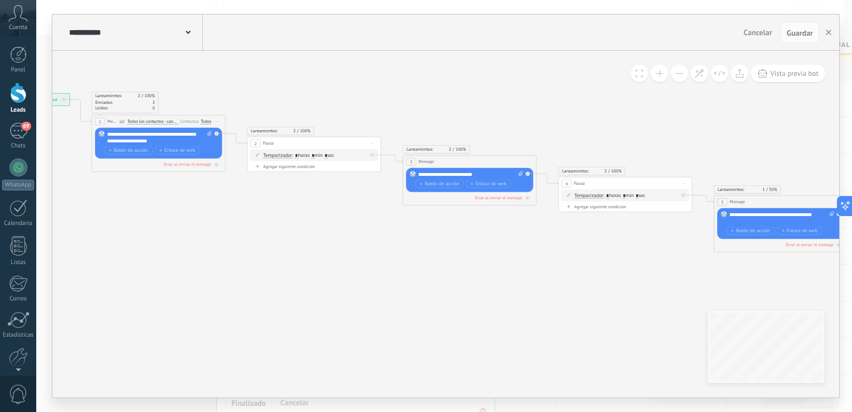
drag, startPoint x: 568, startPoint y: 133, endPoint x: 499, endPoint y: 82, distance: 85.8
click at [499, 82] on icon at bounding box center [459, 172] width 1228 height 493
click at [834, 31] on button "button" at bounding box center [829, 32] width 17 height 21
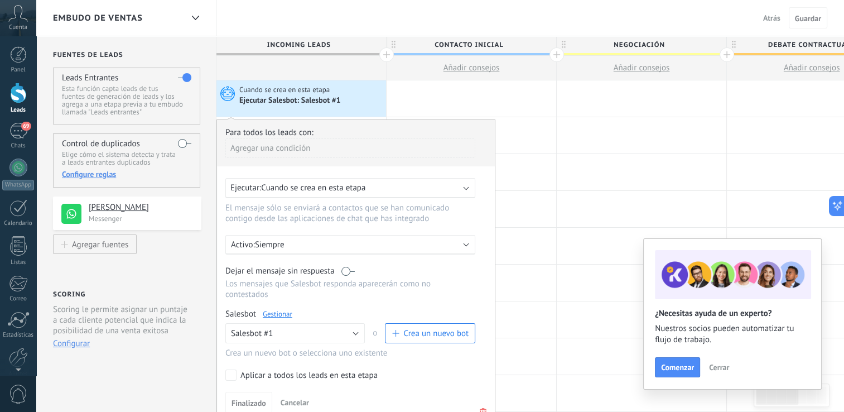
click at [418, 328] on span "Crea un nuevo bot" at bounding box center [435, 333] width 65 height 11
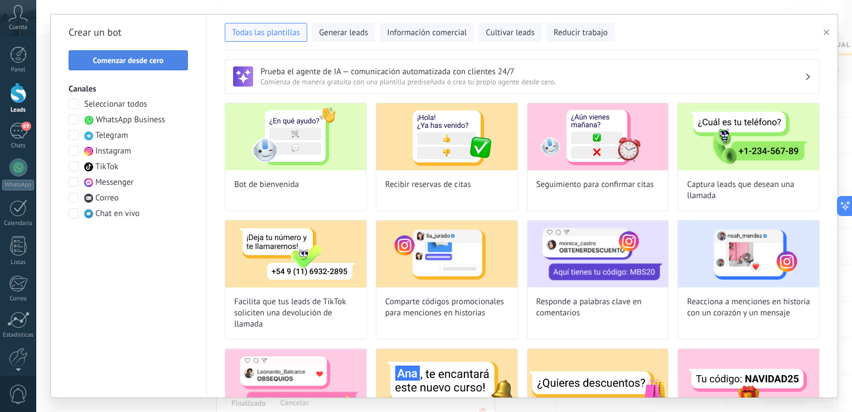
click at [144, 59] on span "Comenzar desde cero" at bounding box center [128, 60] width 71 height 8
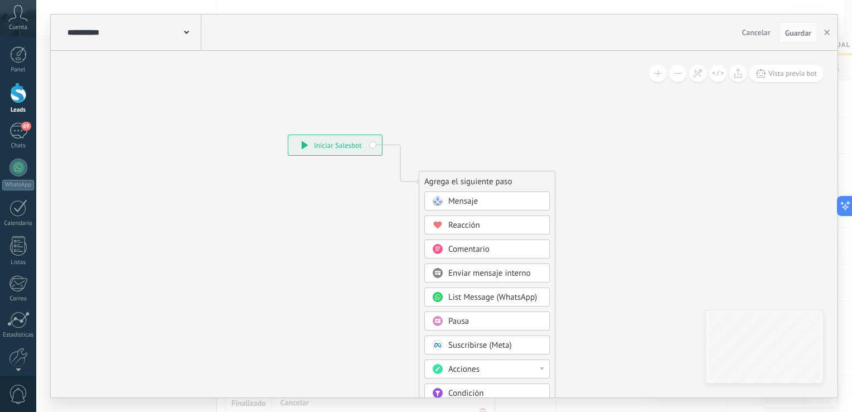
click at [472, 205] on span "Mensaje" at bounding box center [463, 201] width 30 height 11
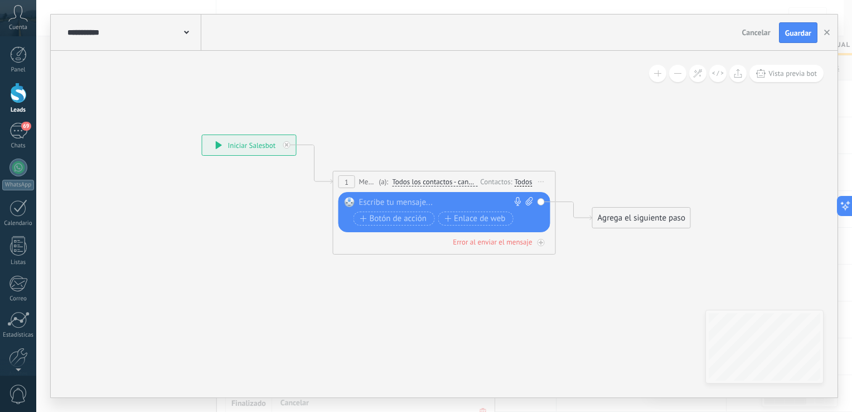
click at [407, 207] on div at bounding box center [442, 202] width 166 height 11
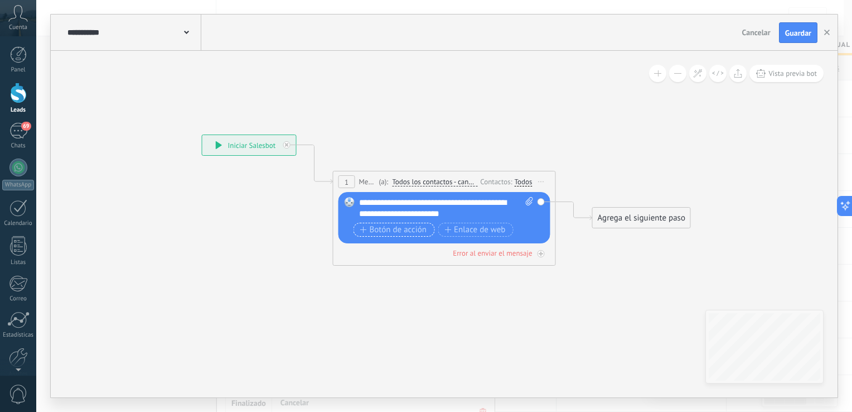
click at [386, 228] on span "Botón de acción" at bounding box center [393, 229] width 67 height 9
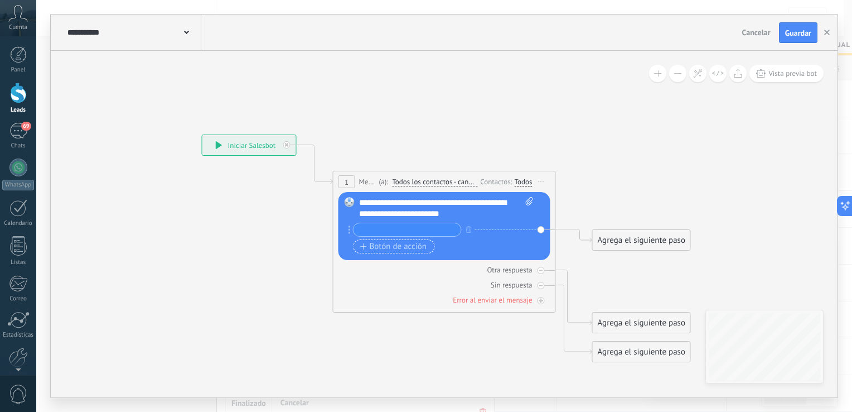
type input "*"
click at [672, 234] on div "Agrega el siguiente paso" at bounding box center [642, 240] width 98 height 18
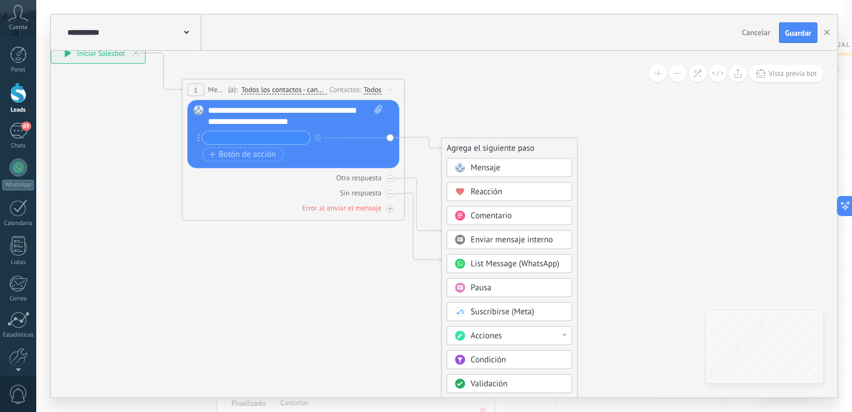
click at [527, 90] on icon at bounding box center [276, 156] width 1009 height 785
click at [678, 74] on button at bounding box center [677, 73] width 17 height 17
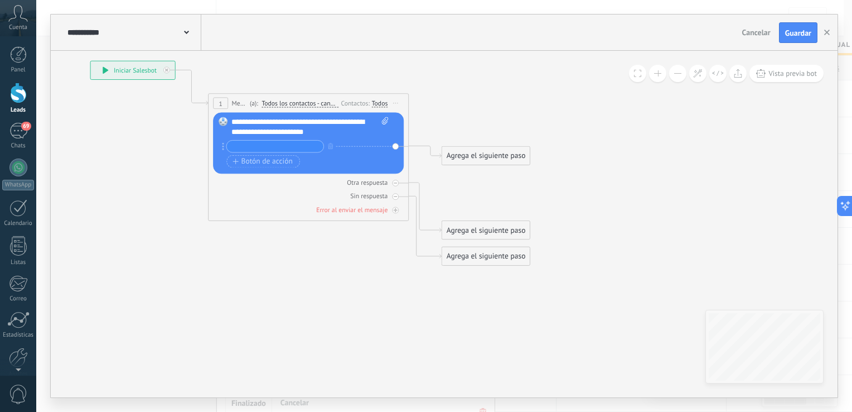
click at [678, 74] on button at bounding box center [677, 73] width 17 height 17
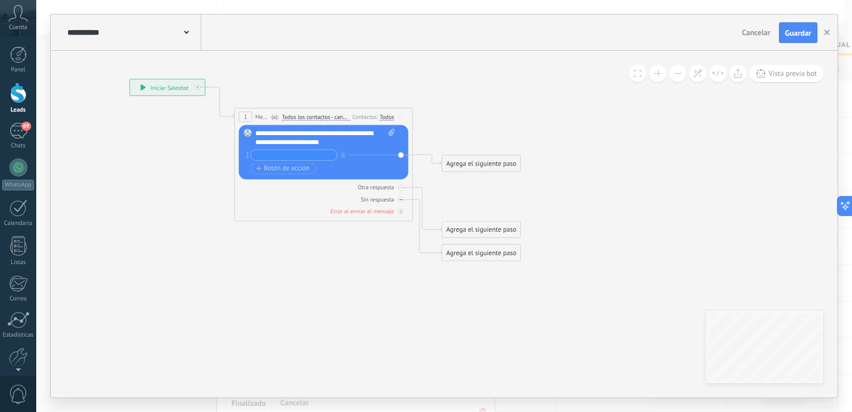
click at [402, 200] on icon at bounding box center [400, 199] width 3 height 1
click at [399, 210] on div at bounding box center [401, 212] width 6 height 6
click at [0, 0] on icon at bounding box center [0, 0] width 0 height 0
click at [399, 186] on div at bounding box center [401, 188] width 6 height 6
click at [402, 186] on icon at bounding box center [401, 188] width 4 height 4
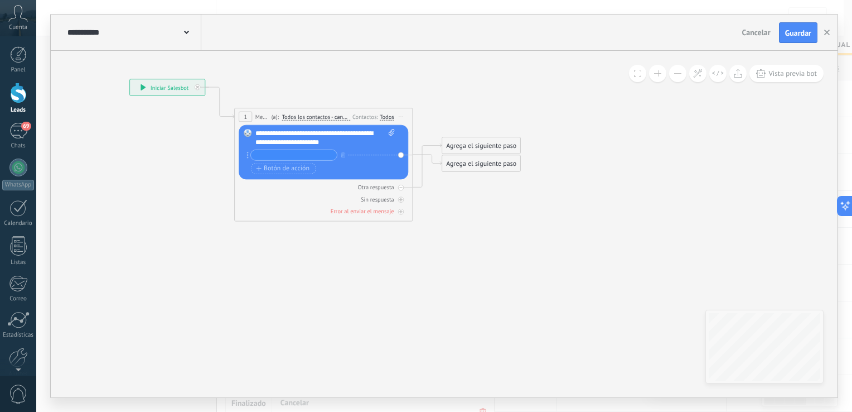
click at [461, 148] on div "Agrega el siguiente paso" at bounding box center [481, 145] width 78 height 15
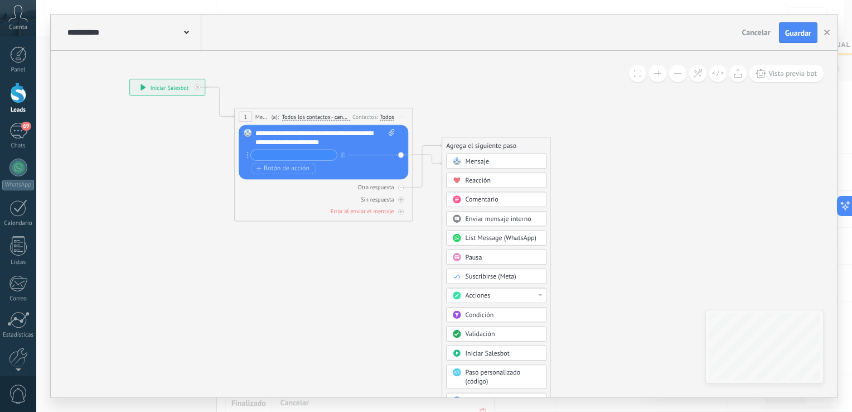
click at [505, 294] on div "Acciones" at bounding box center [503, 296] width 75 height 9
click at [597, 291] on icon at bounding box center [309, 150] width 807 height 588
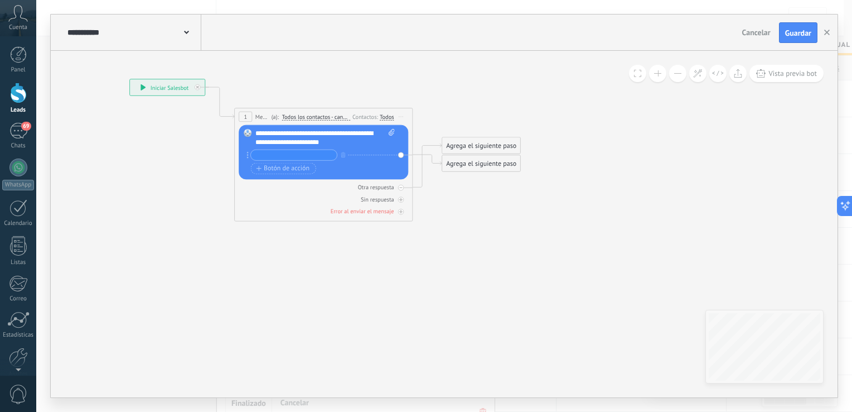
click at [486, 146] on div "Agrega el siguiente paso" at bounding box center [481, 145] width 78 height 15
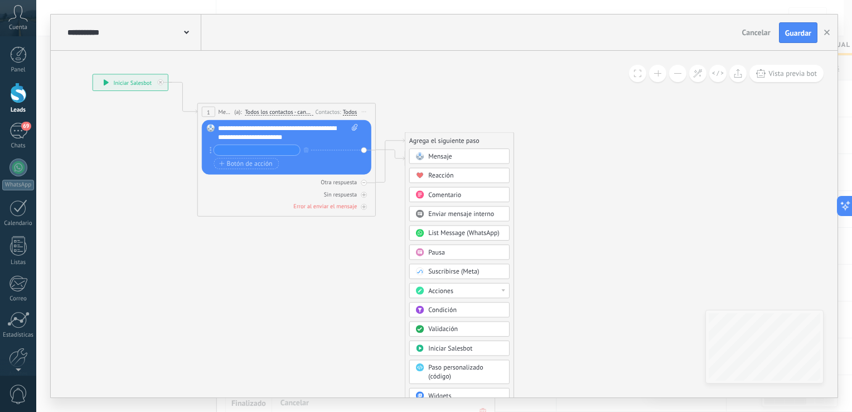
drag, startPoint x: 603, startPoint y: 205, endPoint x: 566, endPoint y: 206, distance: 36.9
click at [566, 206] on icon at bounding box center [272, 145] width 807 height 588
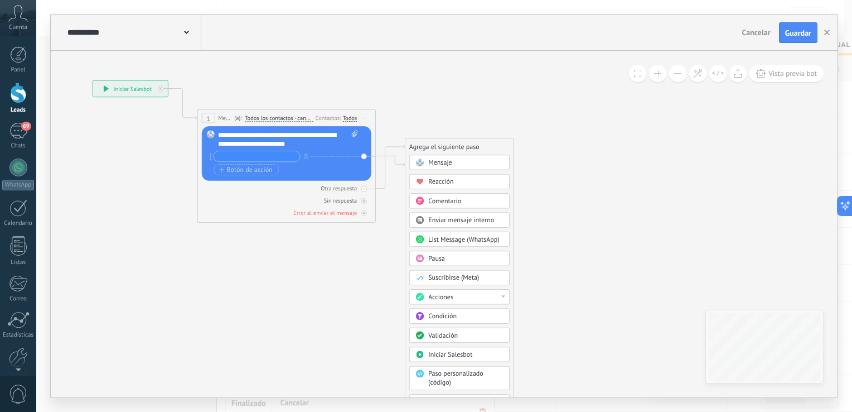
click at [22, 22] on div "Cuenta" at bounding box center [18, 18] width 36 height 36
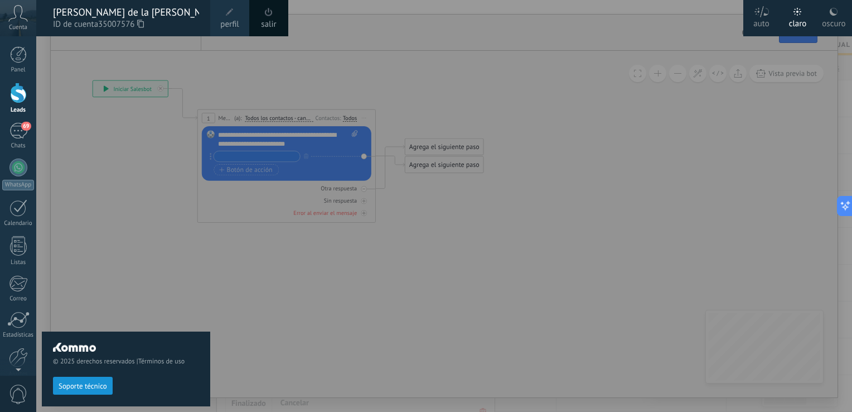
click at [273, 13] on span at bounding box center [269, 12] width 12 height 12
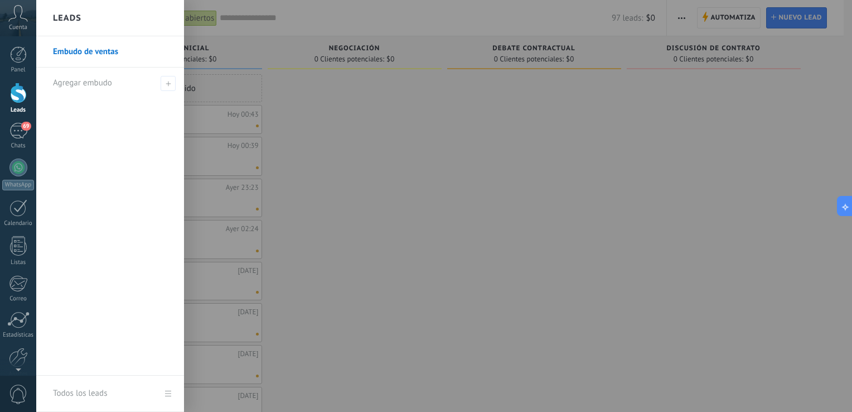
click at [19, 29] on span "Cuenta" at bounding box center [18, 27] width 18 height 7
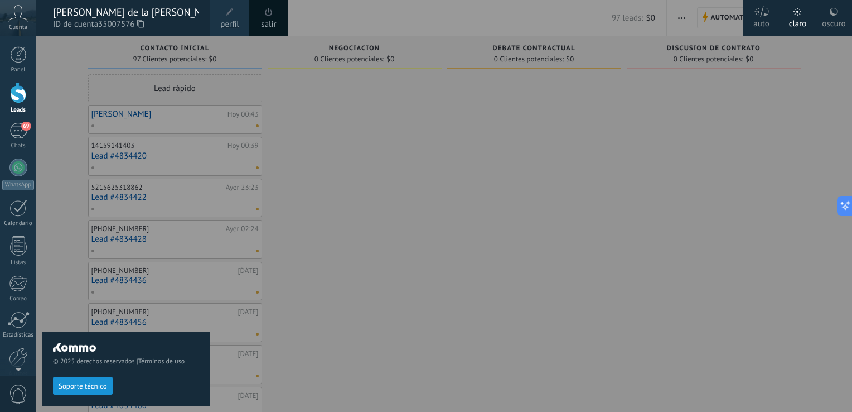
click at [19, 29] on span "Cuenta" at bounding box center [18, 27] width 18 height 7
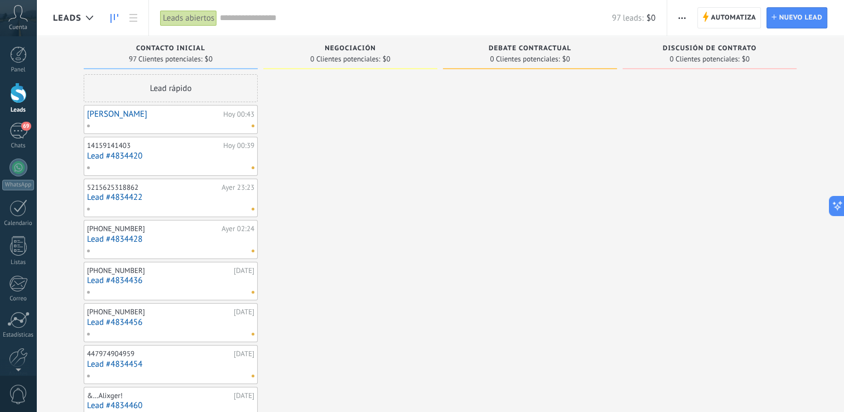
click at [19, 29] on span "Cuenta" at bounding box center [18, 27] width 18 height 7
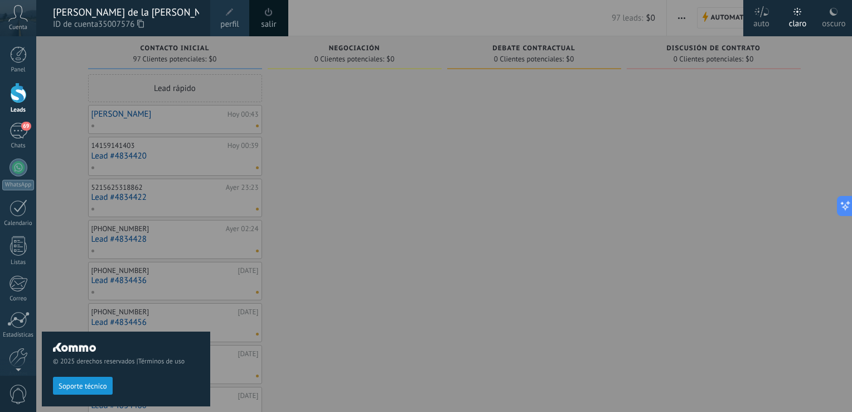
click at [269, 17] on span at bounding box center [269, 12] width 12 height 12
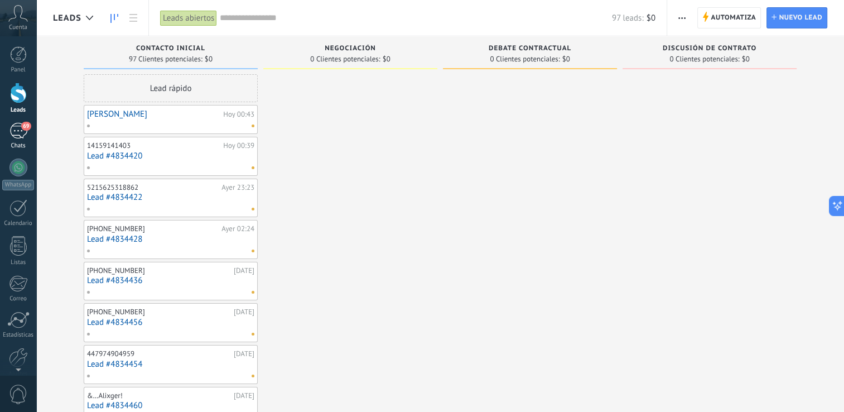
click at [15, 130] on div "69" at bounding box center [18, 131] width 18 height 16
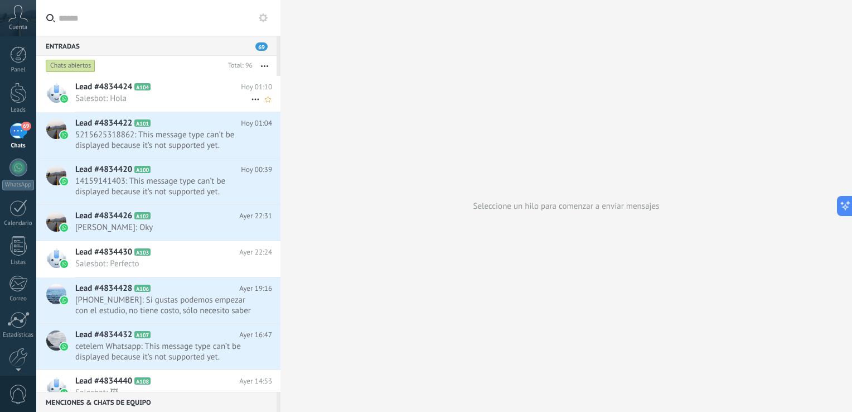
click at [132, 96] on span "Salesbot: Hola" at bounding box center [163, 98] width 176 height 11
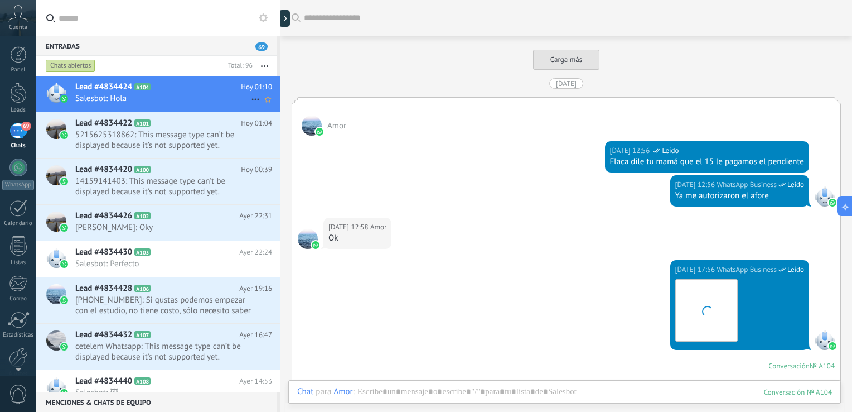
scroll to position [1781, 0]
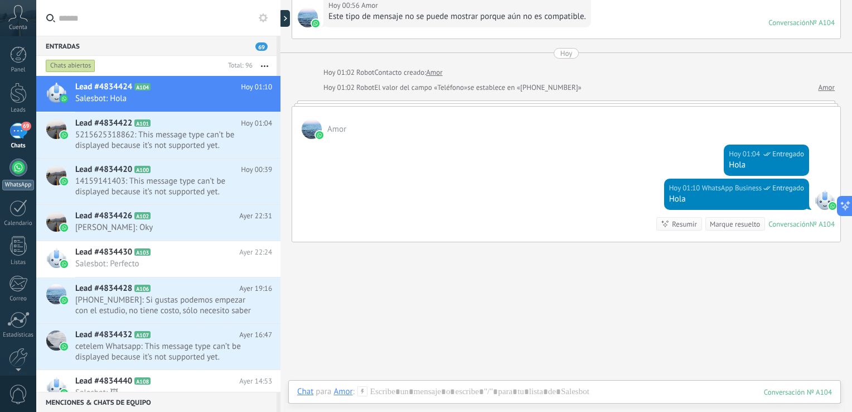
click at [20, 175] on div at bounding box center [18, 167] width 18 height 18
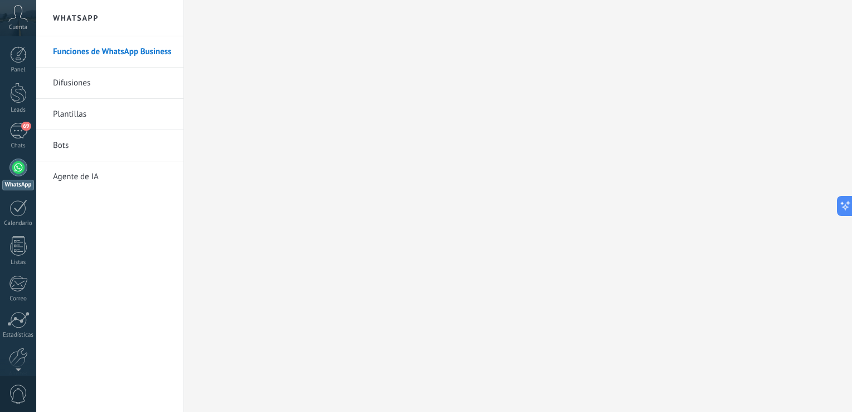
click at [77, 149] on link "Bots" at bounding box center [112, 145] width 119 height 31
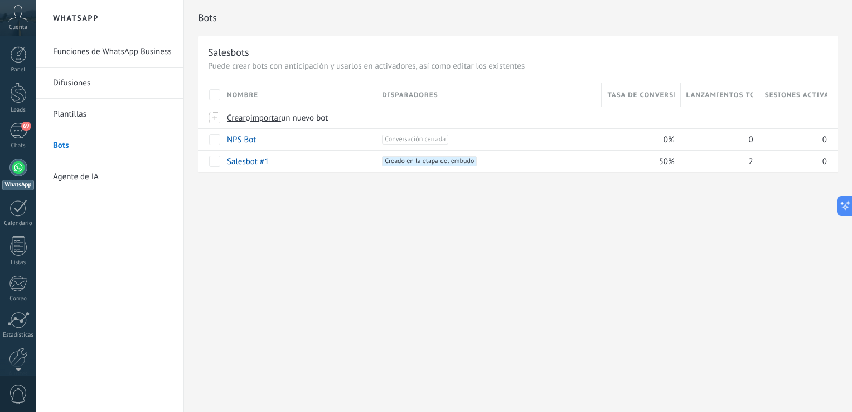
click at [78, 178] on link "Agente de IA" at bounding box center [112, 176] width 119 height 31
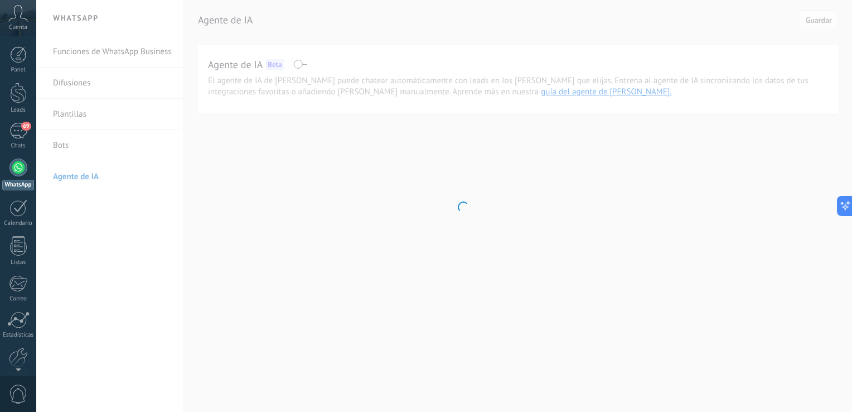
click at [22, 17] on icon at bounding box center [18, 13] width 20 height 17
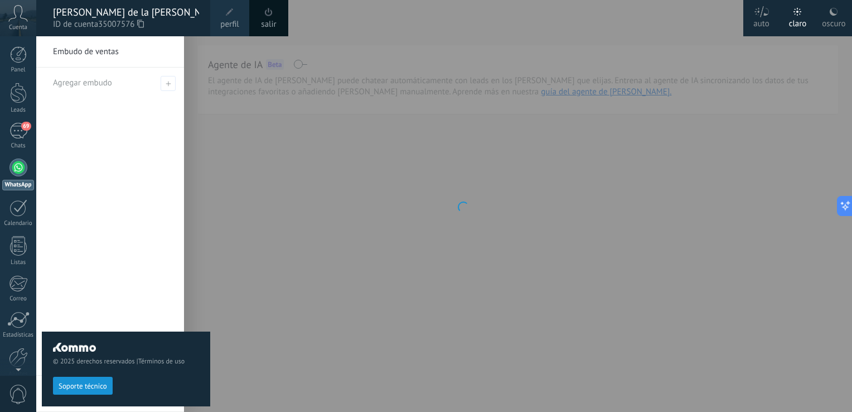
click at [274, 13] on span at bounding box center [269, 12] width 12 height 12
